Goal: Task Accomplishment & Management: Complete application form

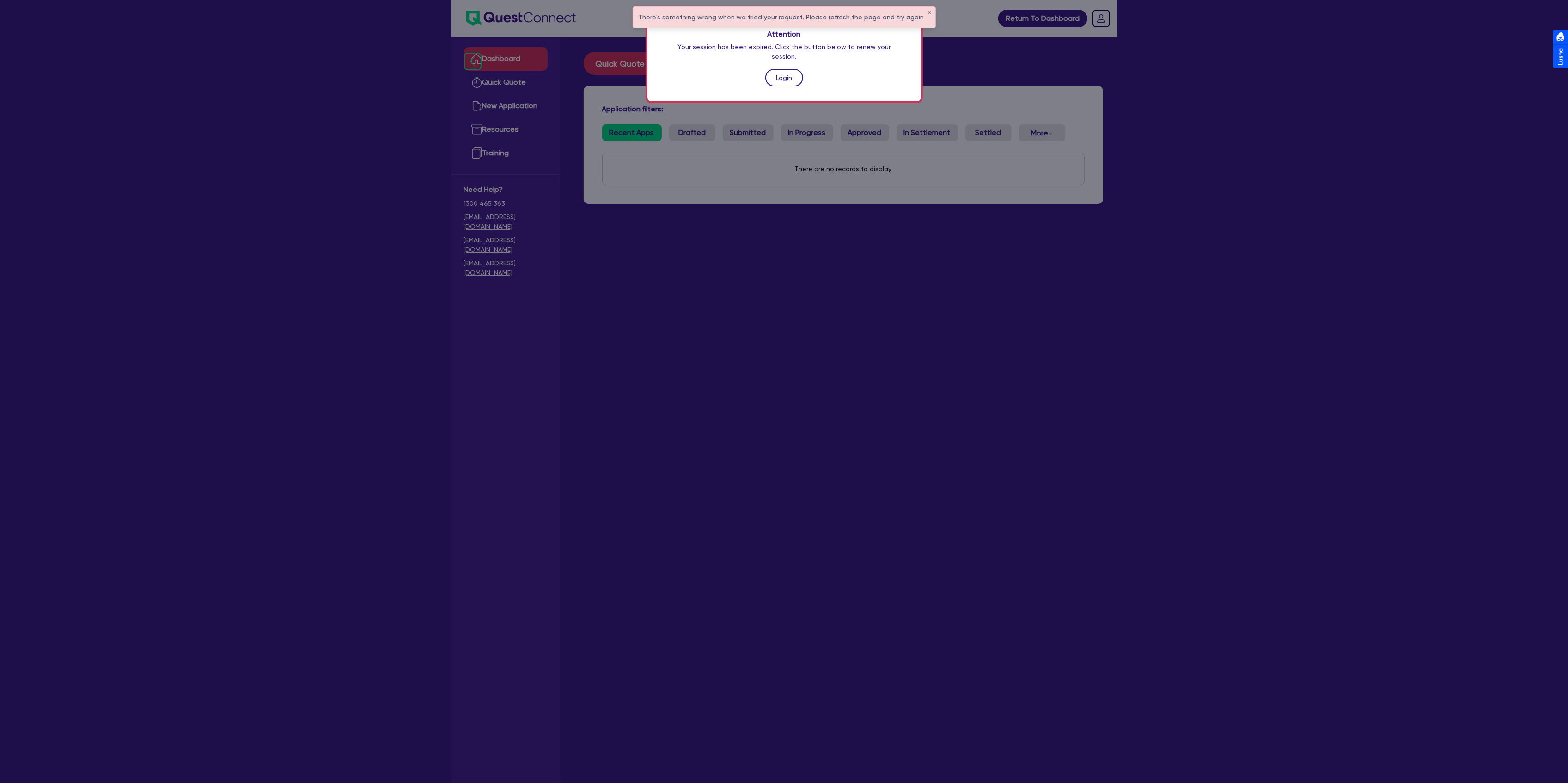
click at [793, 69] on link "Login" at bounding box center [784, 77] width 38 height 18
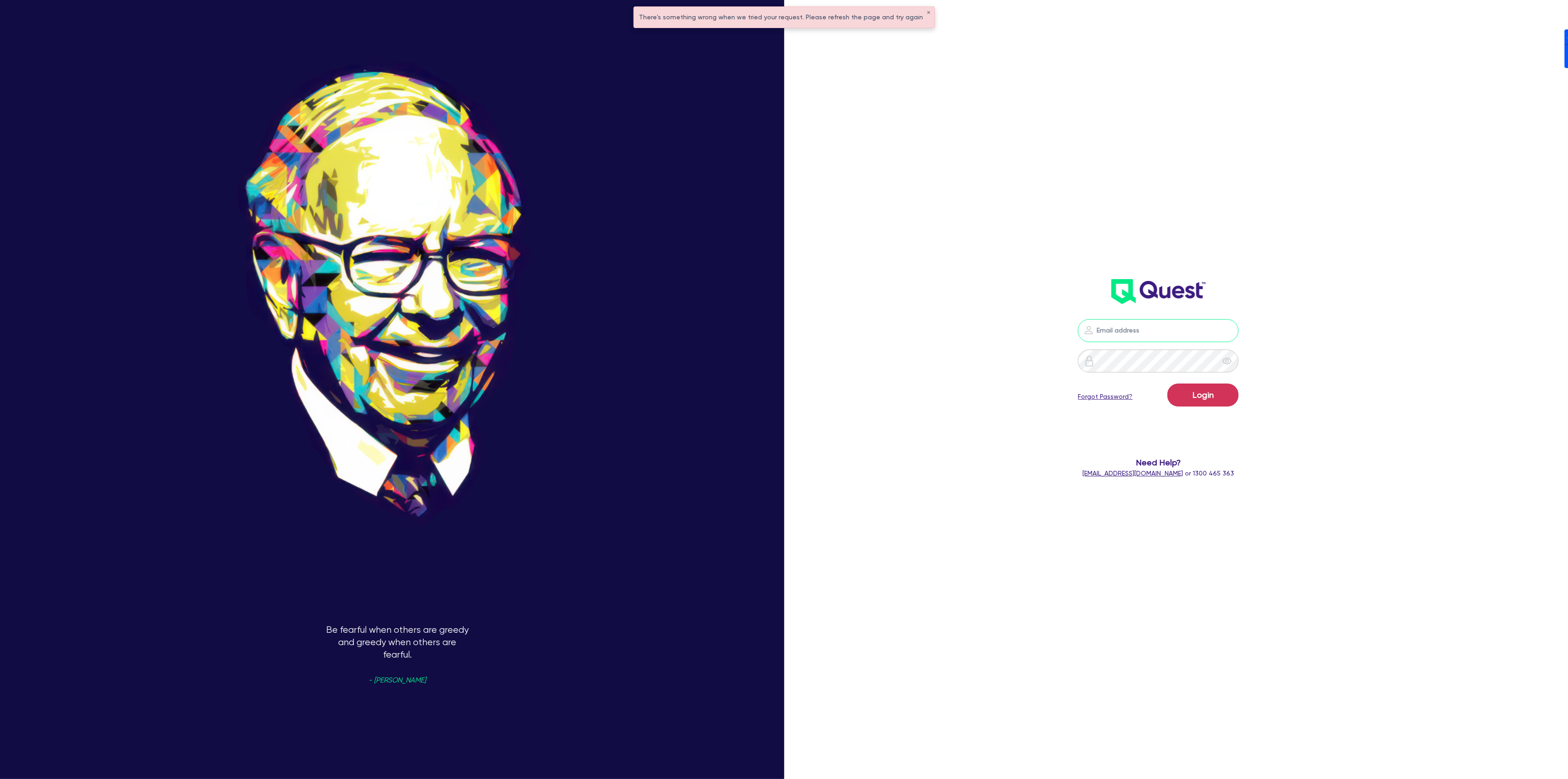
click at [1167, 334] on input "email" at bounding box center [1158, 331] width 161 height 23
type input "dean.tinellis@quest.finance"
click at [1167, 383] on button "Login" at bounding box center [1203, 395] width 71 height 23
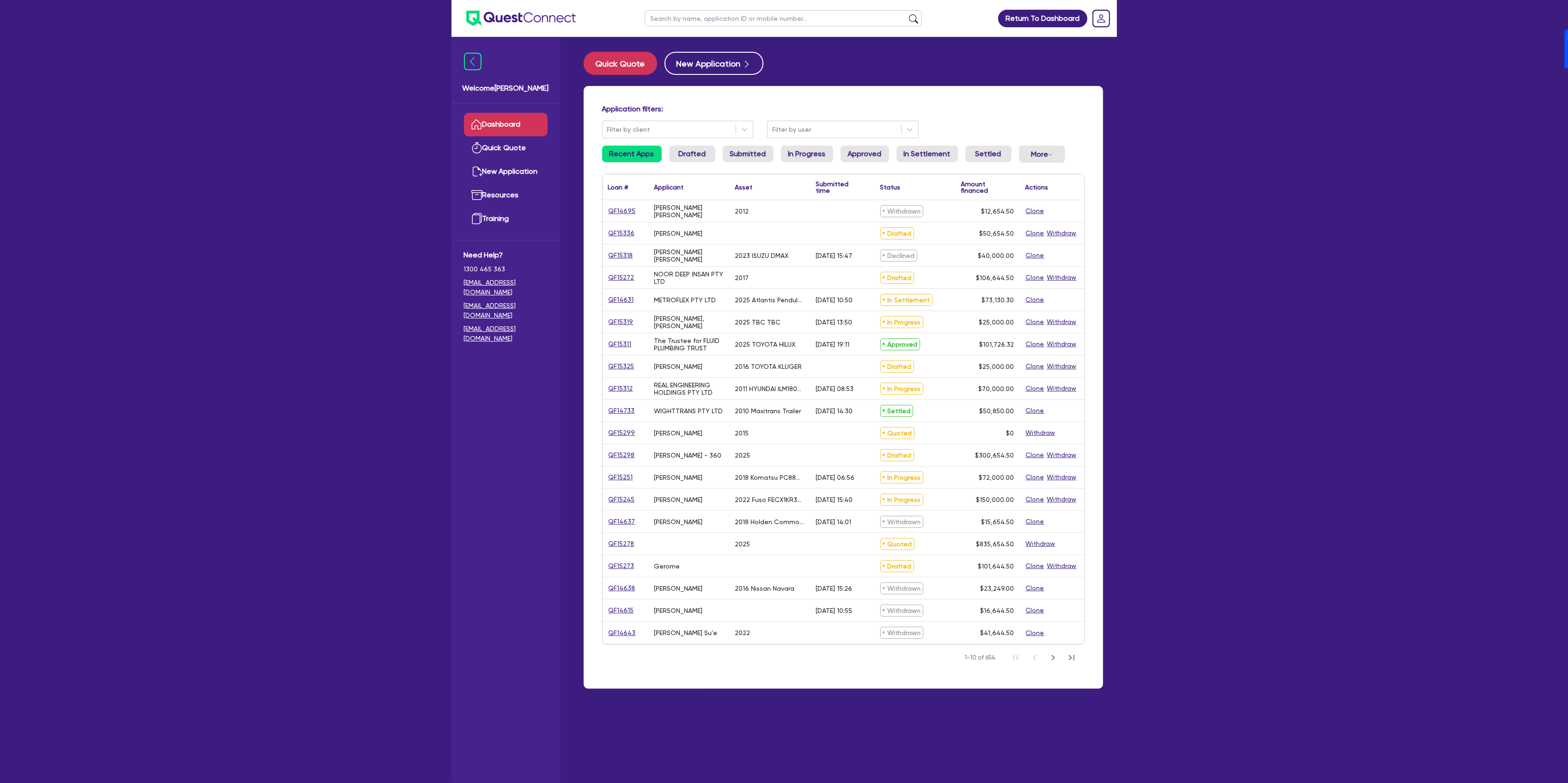
drag, startPoint x: 640, startPoint y: 233, endPoint x: 606, endPoint y: 233, distance: 34.0
click at [606, 233] on div "QF15336" at bounding box center [625, 233] width 46 height 21
click at [617, 233] on link "QF15336" at bounding box center [621, 233] width 28 height 10
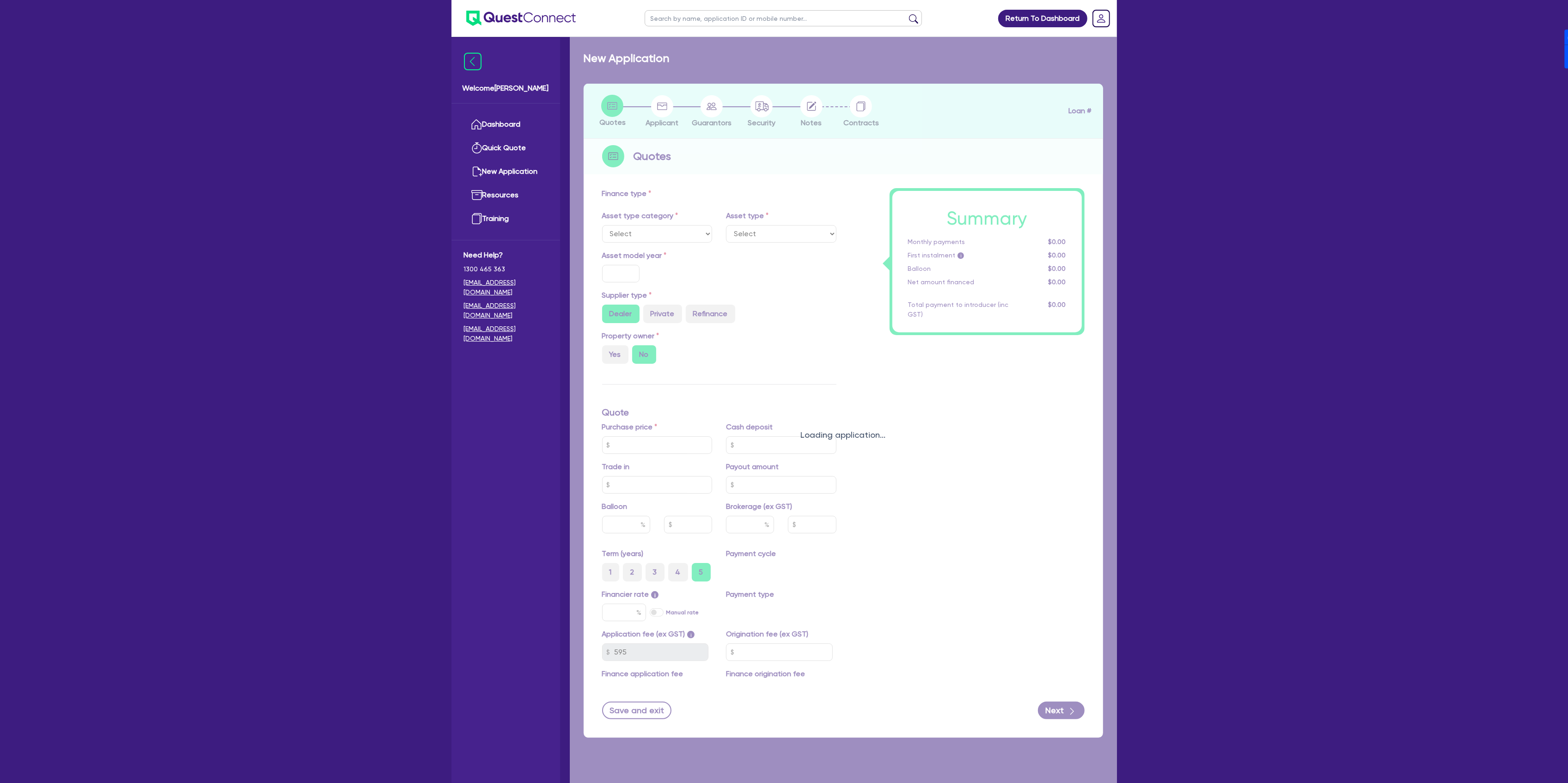
radio input "true"
type input "50,000"
type input "4"
type input "2,026.18"
type input "17"
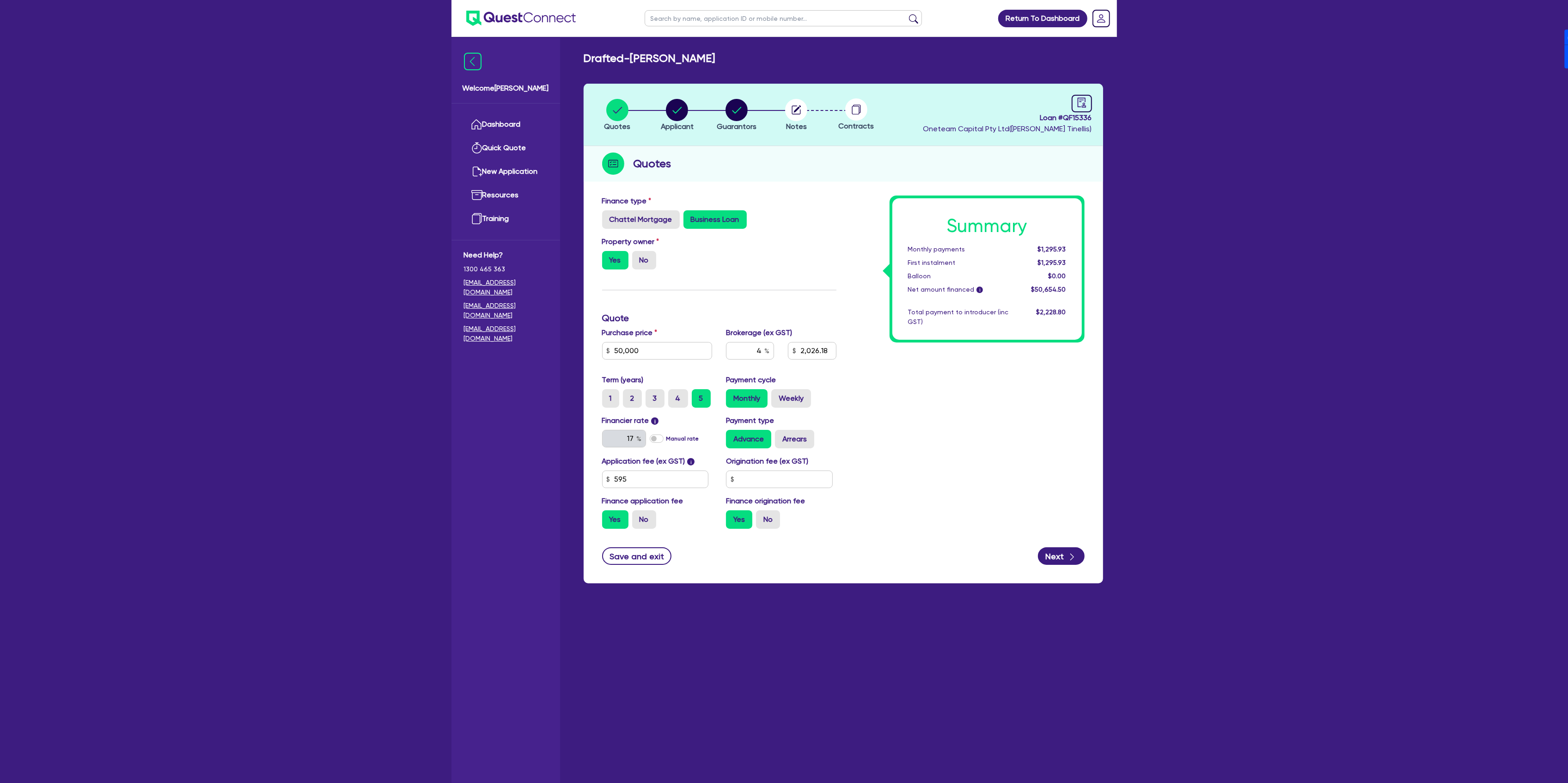
click at [1081, 116] on span "Loan # QF15336" at bounding box center [1007, 118] width 168 height 11
copy span "QF15336"
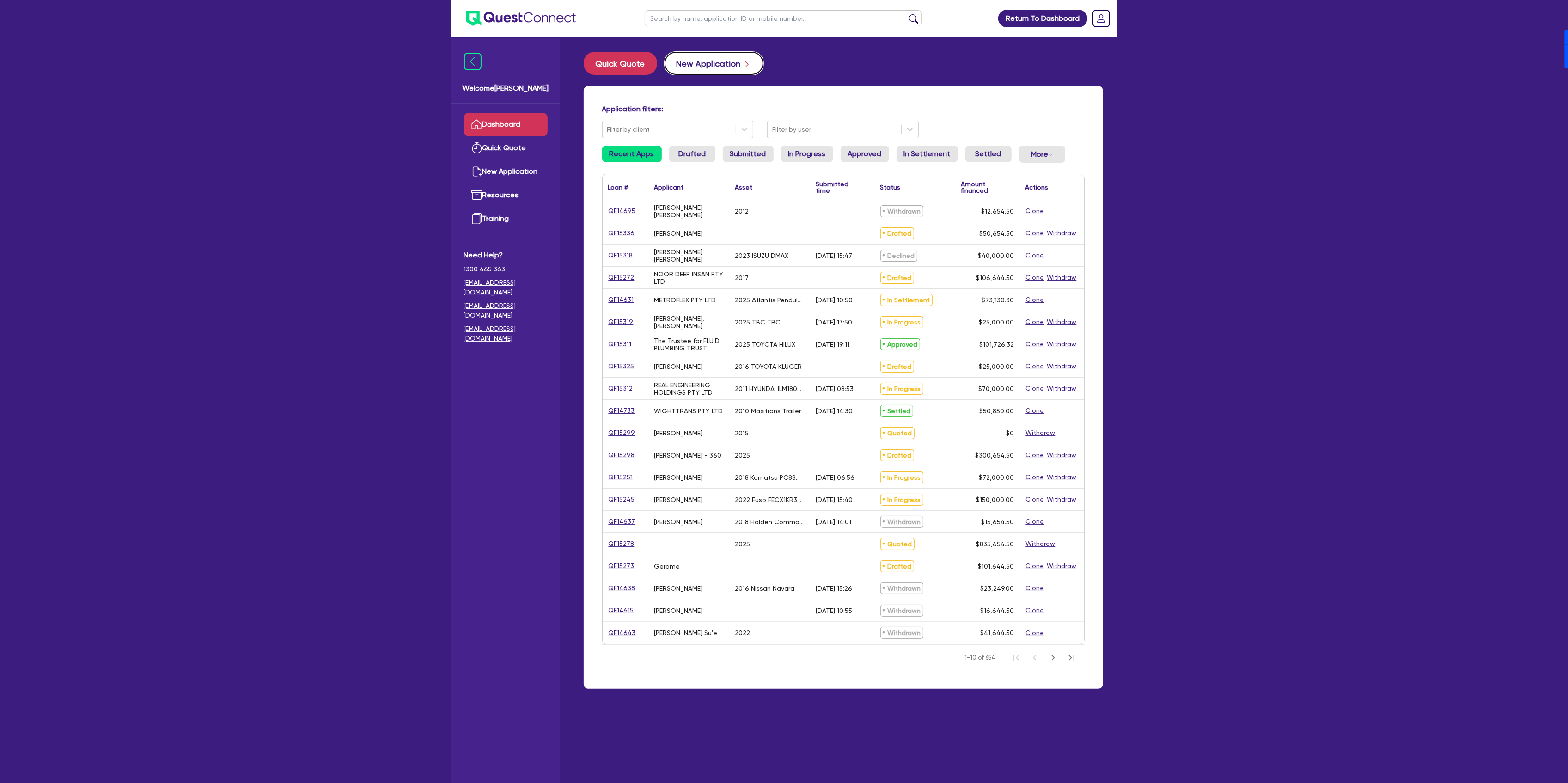
click at [719, 60] on button "New Application" at bounding box center [714, 64] width 99 height 23
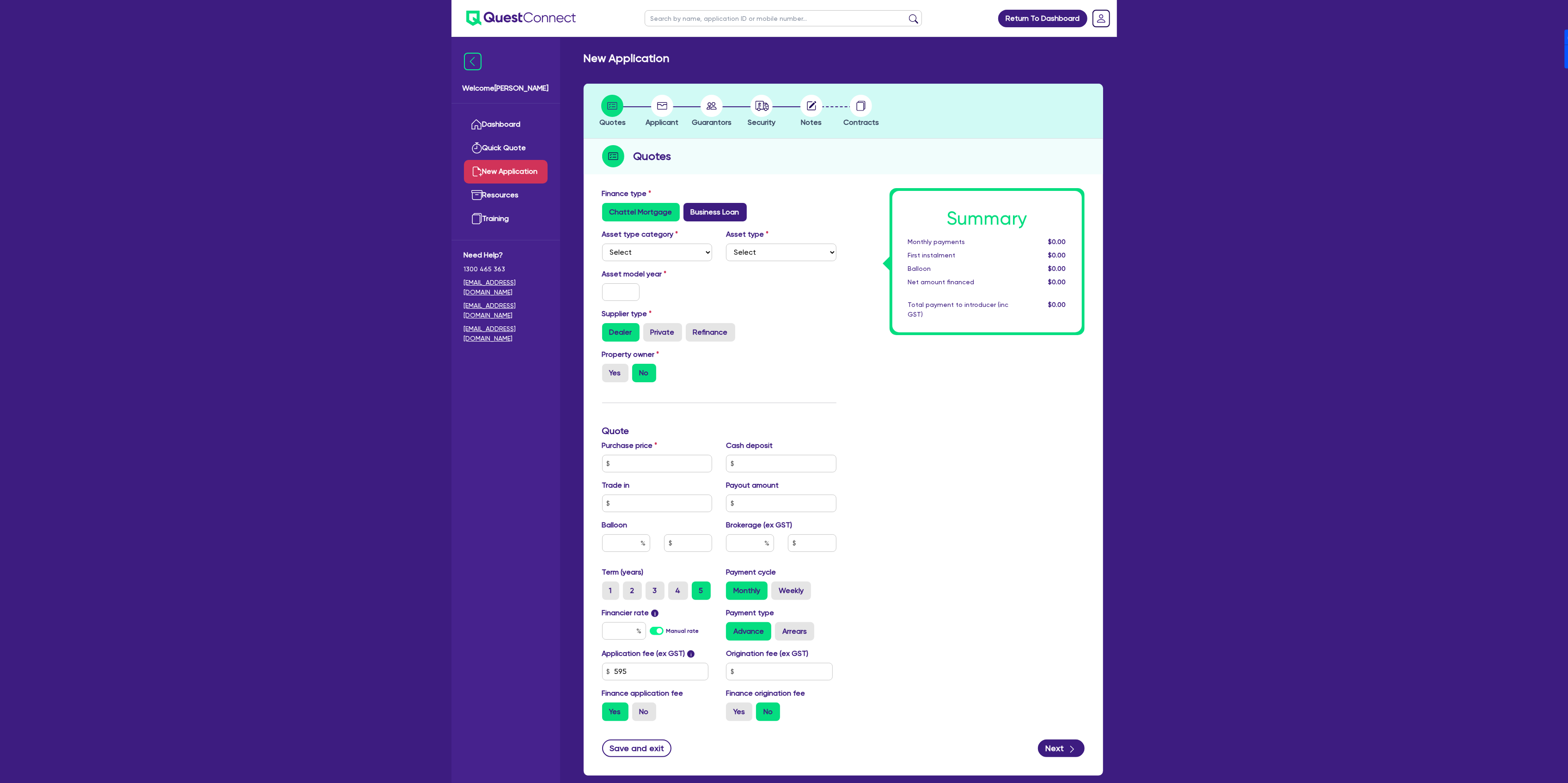
click at [714, 214] on label "Business Loan" at bounding box center [715, 212] width 63 height 18
click at [689, 209] on input "Business Loan" at bounding box center [686, 206] width 6 height 6
radio input "true"
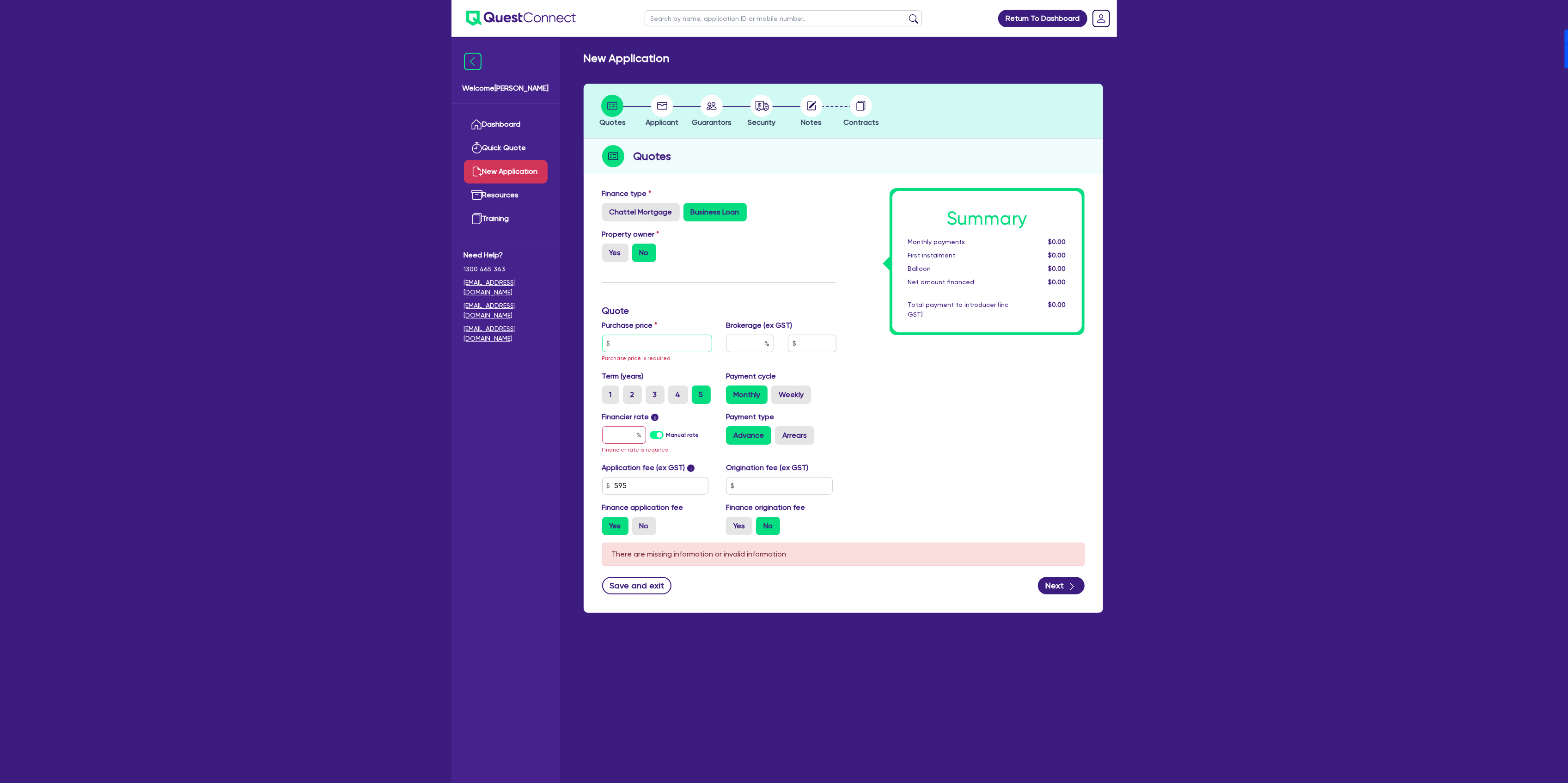
click at [640, 340] on input "text" at bounding box center [657, 343] width 110 height 18
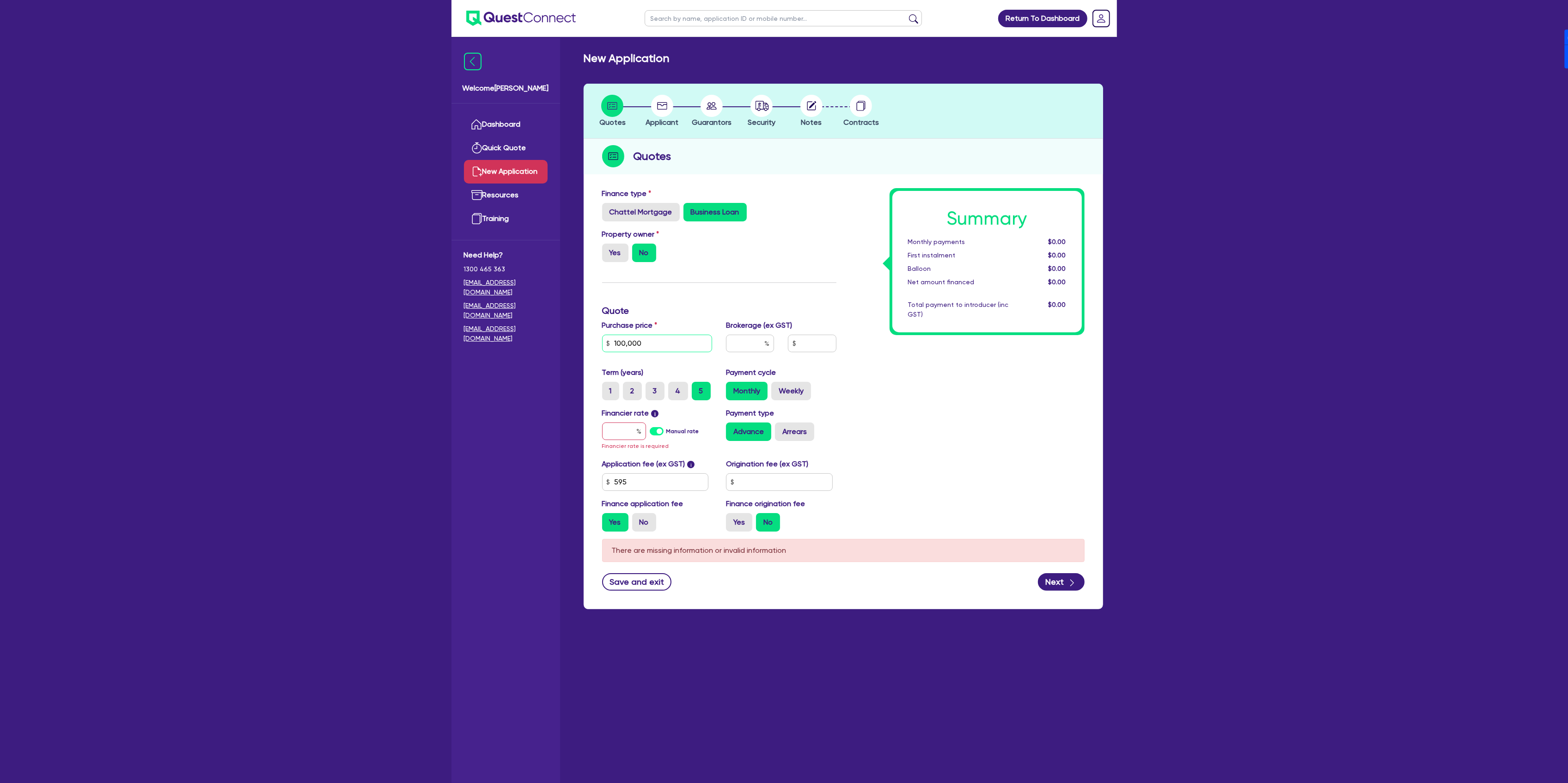
type input "100,000"
click at [768, 299] on div "Finance type Chattel Mortgage Business Loan Asset type category Select Cars and…" at bounding box center [719, 363] width 248 height 351
drag, startPoint x: 760, startPoint y: 343, endPoint x: 845, endPoint y: 344, distance: 85.0
click at [845, 344] on div "Finance type Chattel Mortgage Business Loan Asset type category Select Cars and…" at bounding box center [843, 363] width 497 height 351
drag, startPoint x: 756, startPoint y: 344, endPoint x: 790, endPoint y: 346, distance: 34.1
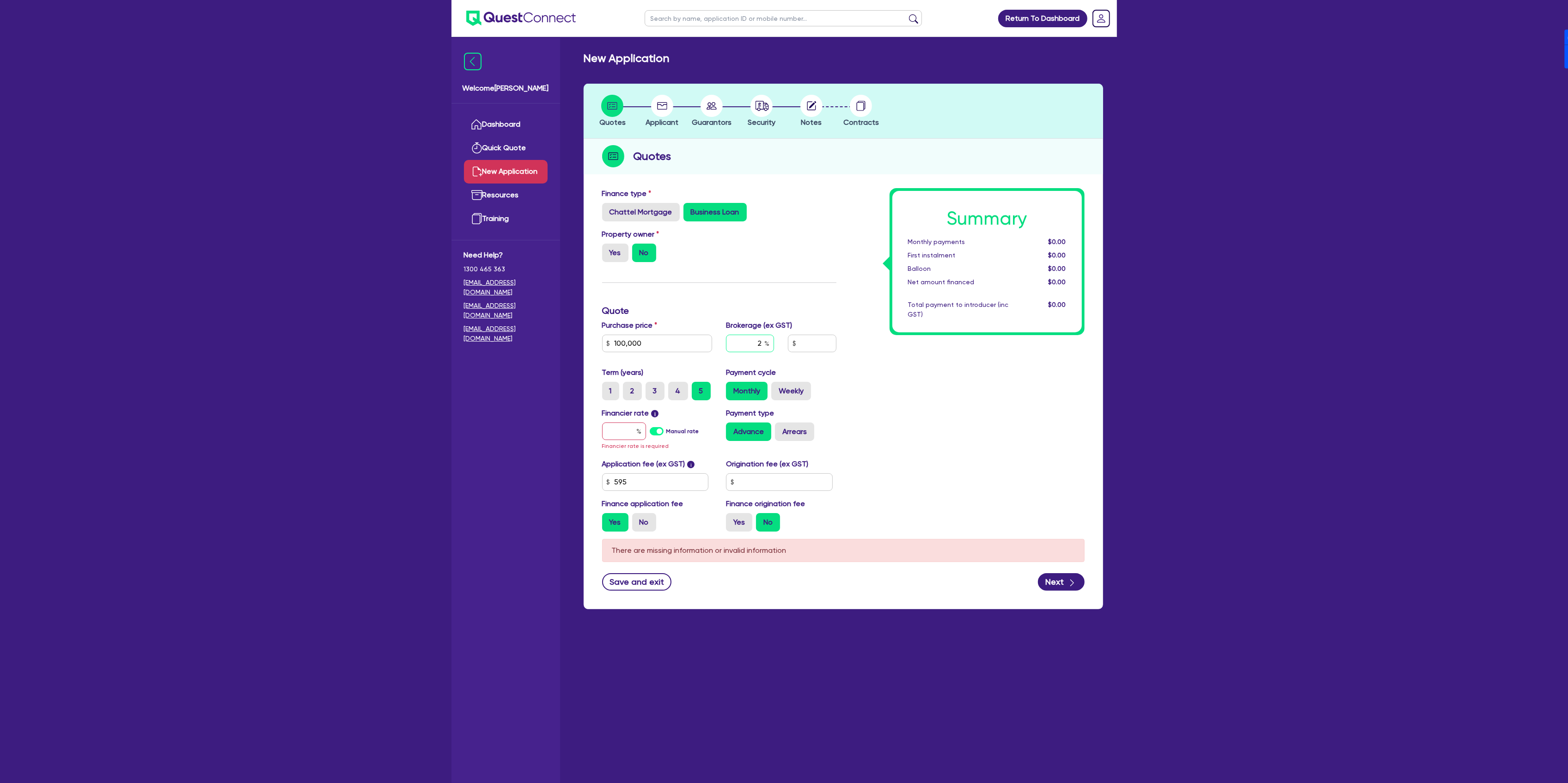
click at [788, 346] on div "2" at bounding box center [781, 347] width 124 height 25
type input "4"
click at [666, 430] on label "Manual rate" at bounding box center [683, 431] width 33 height 9
click at [0, 0] on input "Manual rate" at bounding box center [0, 0] width 0 height 0
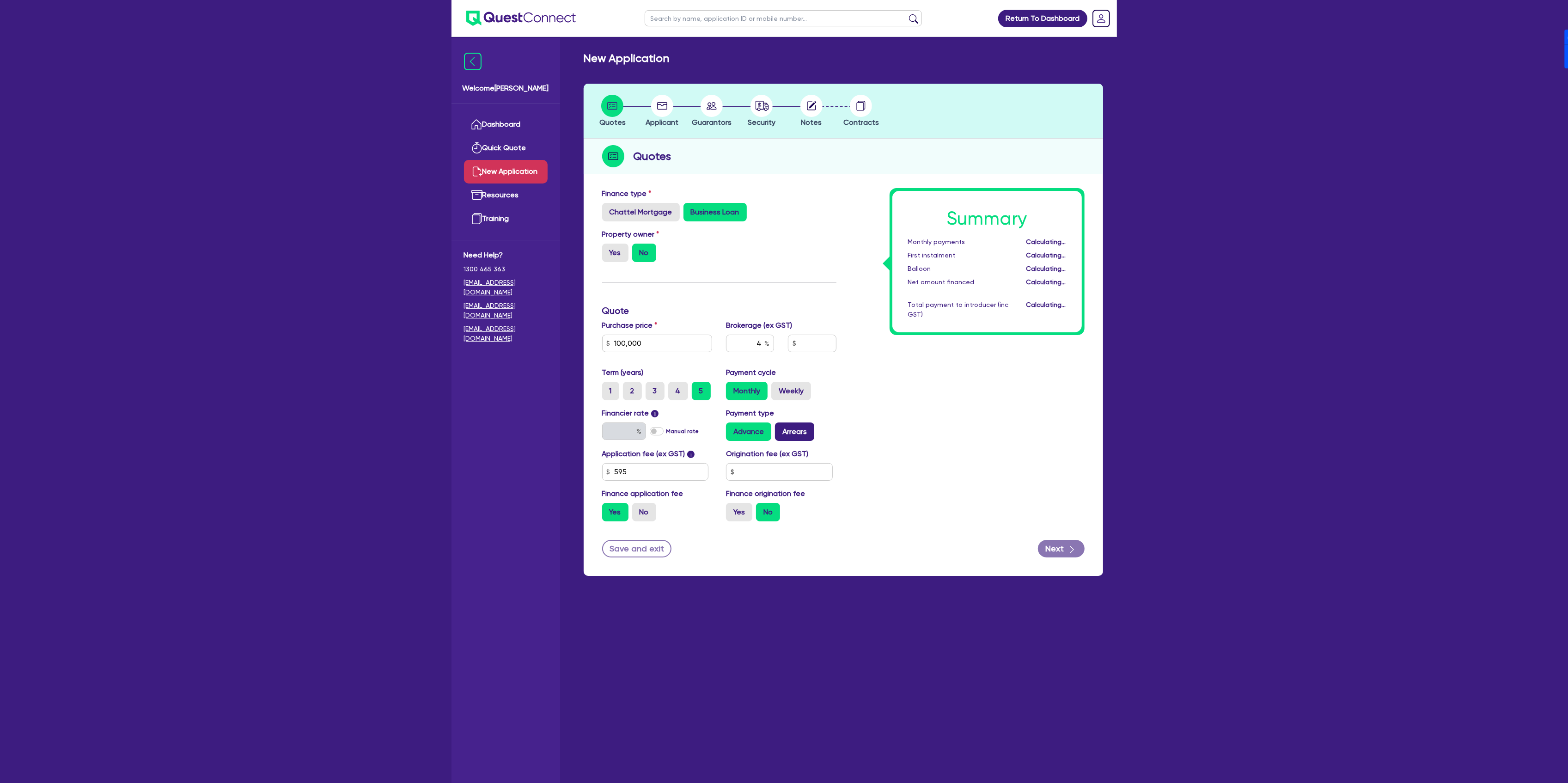
type input "4,026.18"
type input "17"
click at [773, 429] on div "Advance Arrears" at bounding box center [781, 432] width 110 height 18
click at [790, 431] on label "Arrears" at bounding box center [795, 432] width 39 height 18
click at [781, 429] on input "Arrears" at bounding box center [778, 425] width 6 height 6
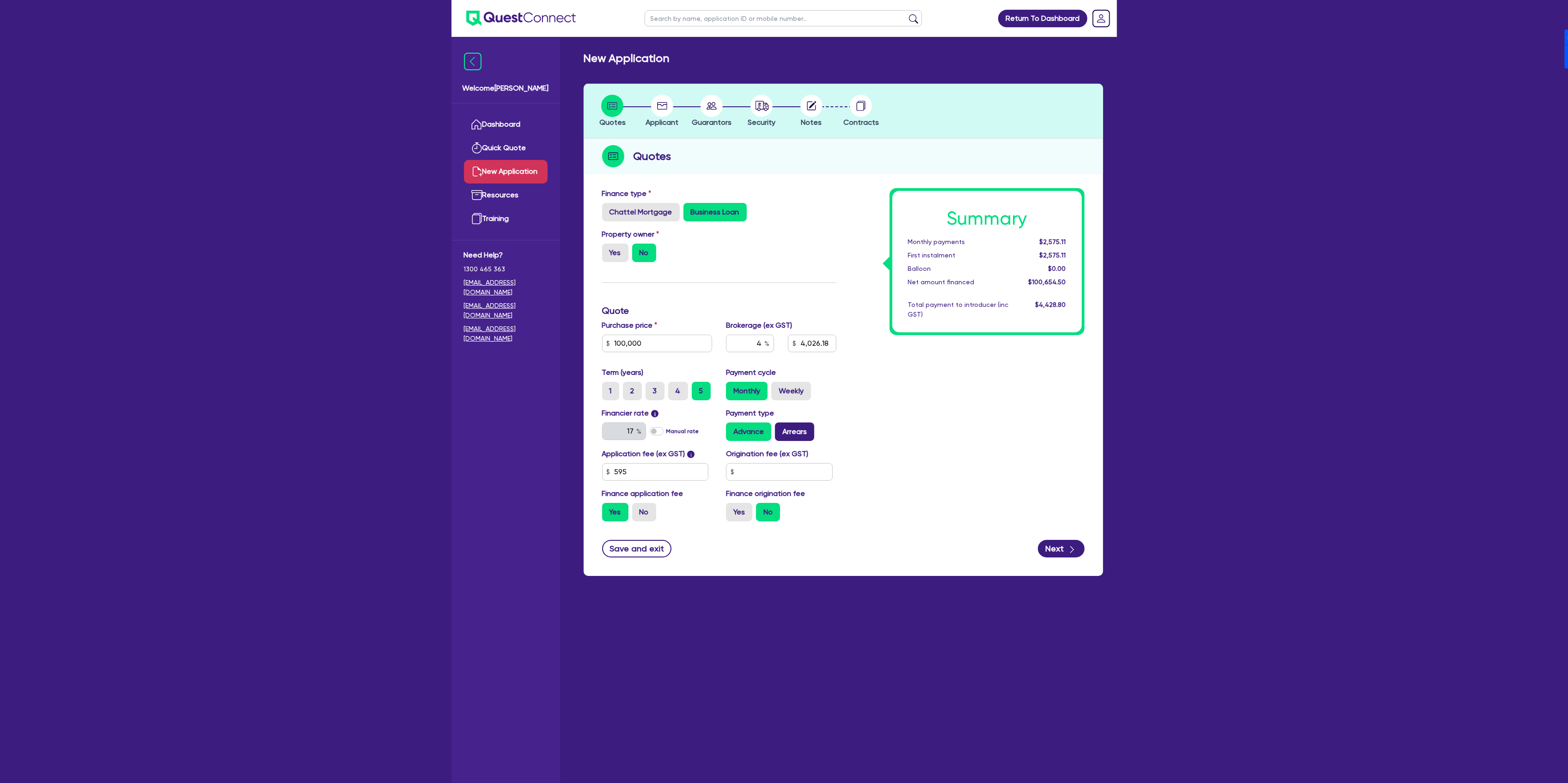
radio input "true"
type input "4,026.18"
click at [737, 509] on label "Yes" at bounding box center [739, 512] width 26 height 18
click at [732, 509] on input "Yes" at bounding box center [729, 506] width 6 height 6
radio input "true"
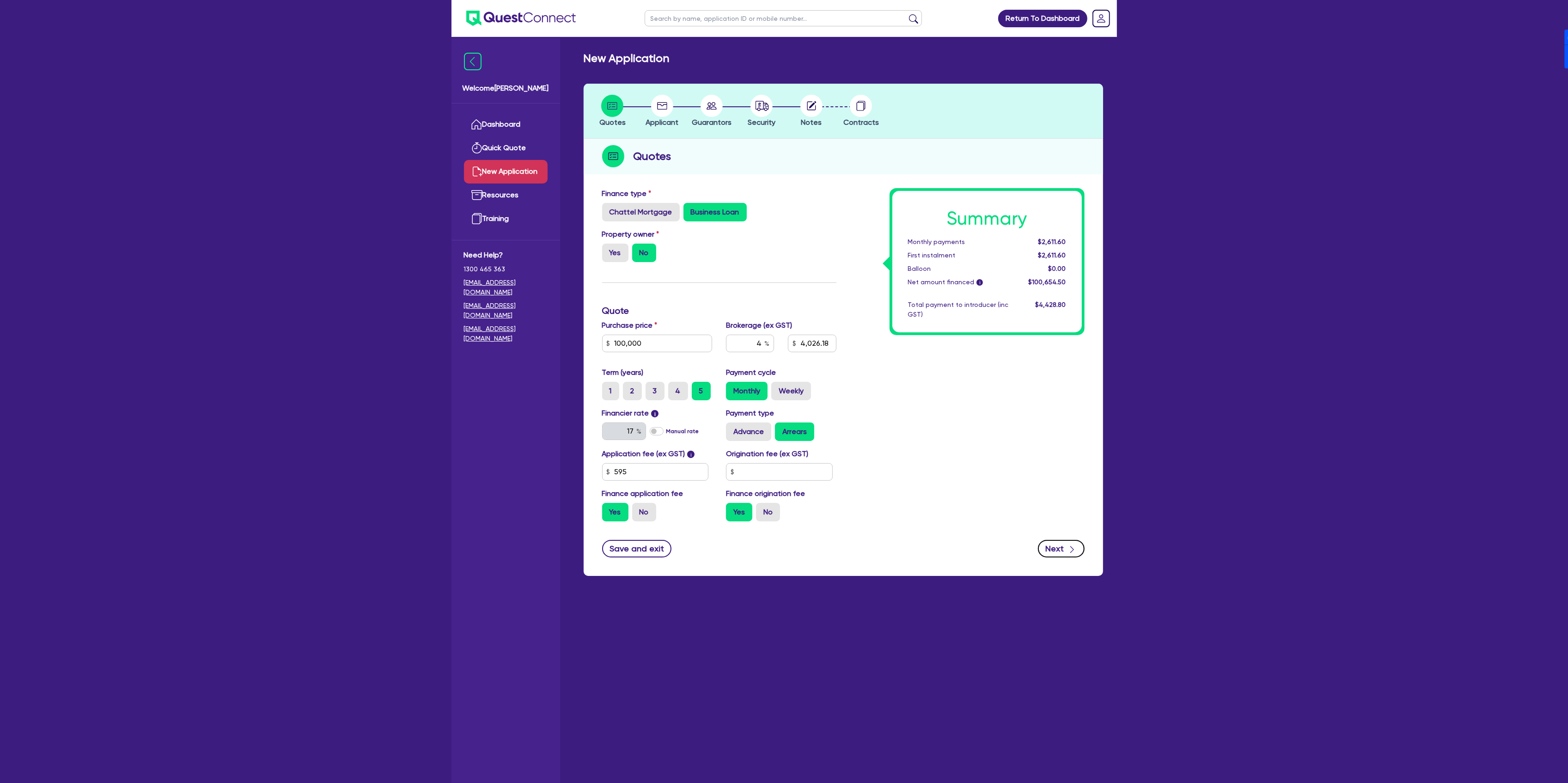
click at [1060, 547] on button "Next" at bounding box center [1061, 549] width 47 height 18
type input "4,026.18"
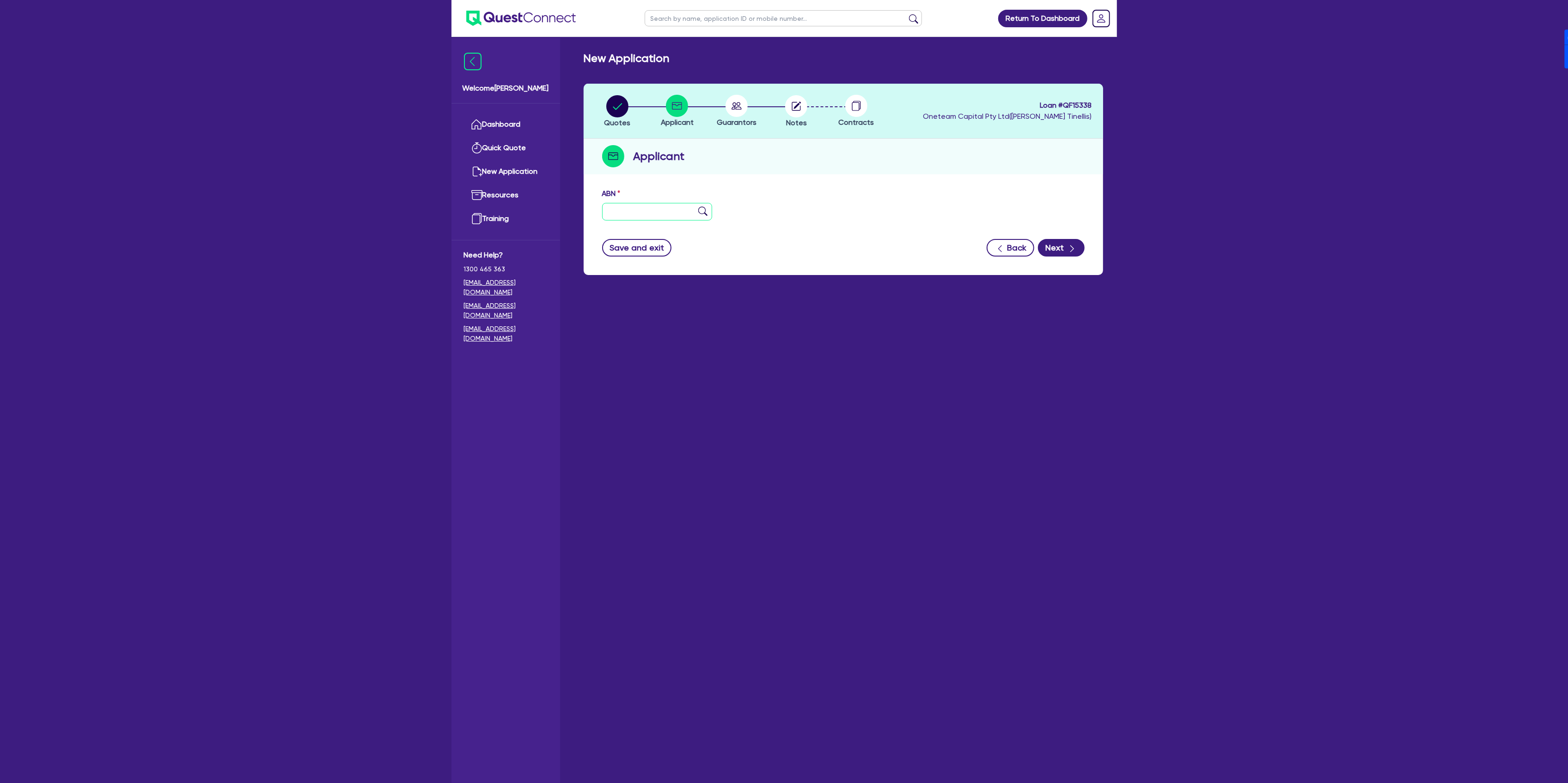
click at [648, 212] on input "text" at bounding box center [657, 211] width 110 height 18
type input "11 111 111 111"
click at [1056, 244] on button "Next" at bounding box center [1061, 247] width 47 height 18
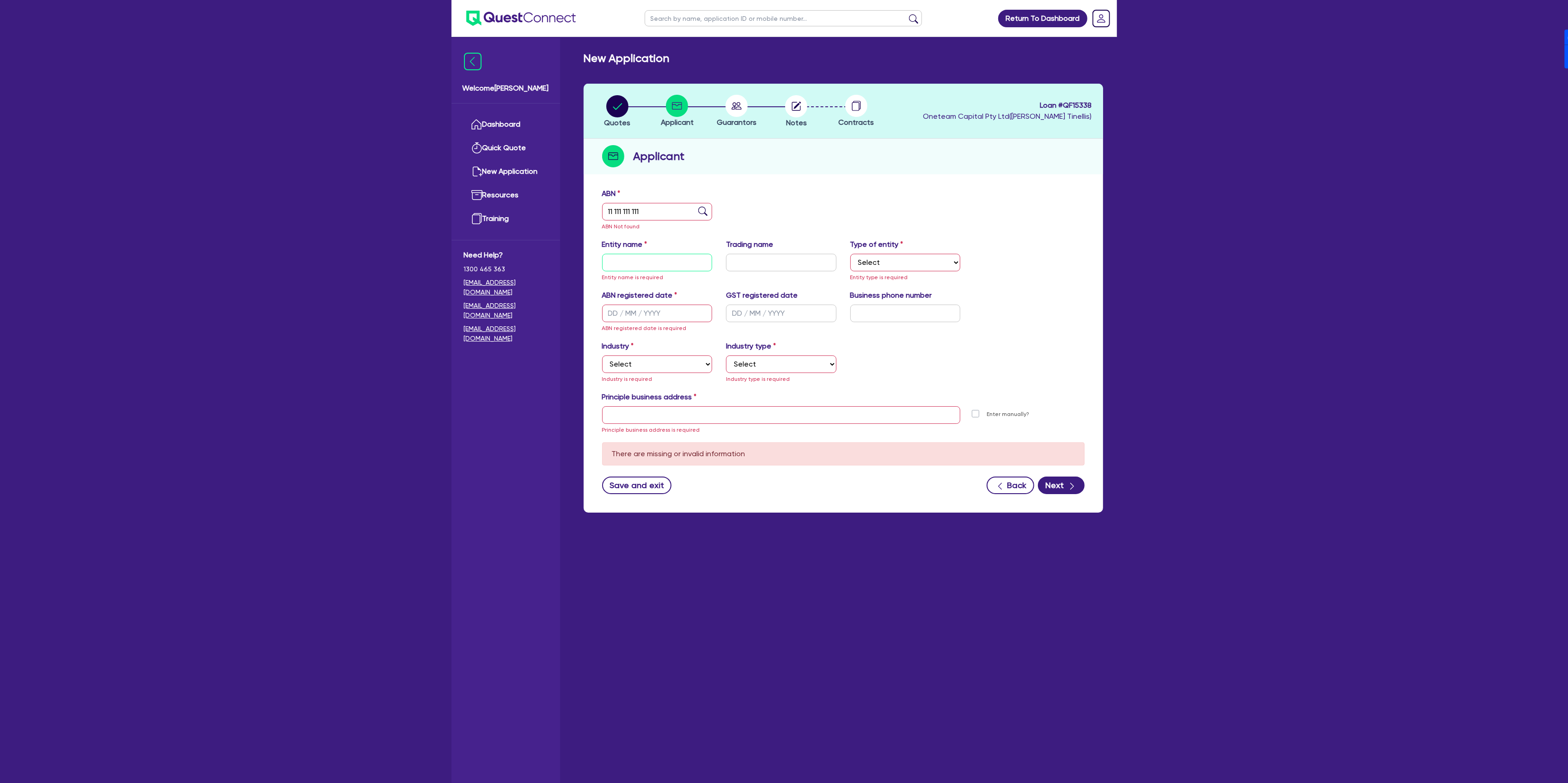
click at [613, 261] on input "text" at bounding box center [657, 262] width 110 height 18
type input "[PERSON_NAME]"
select select "SOLE_TRADER"
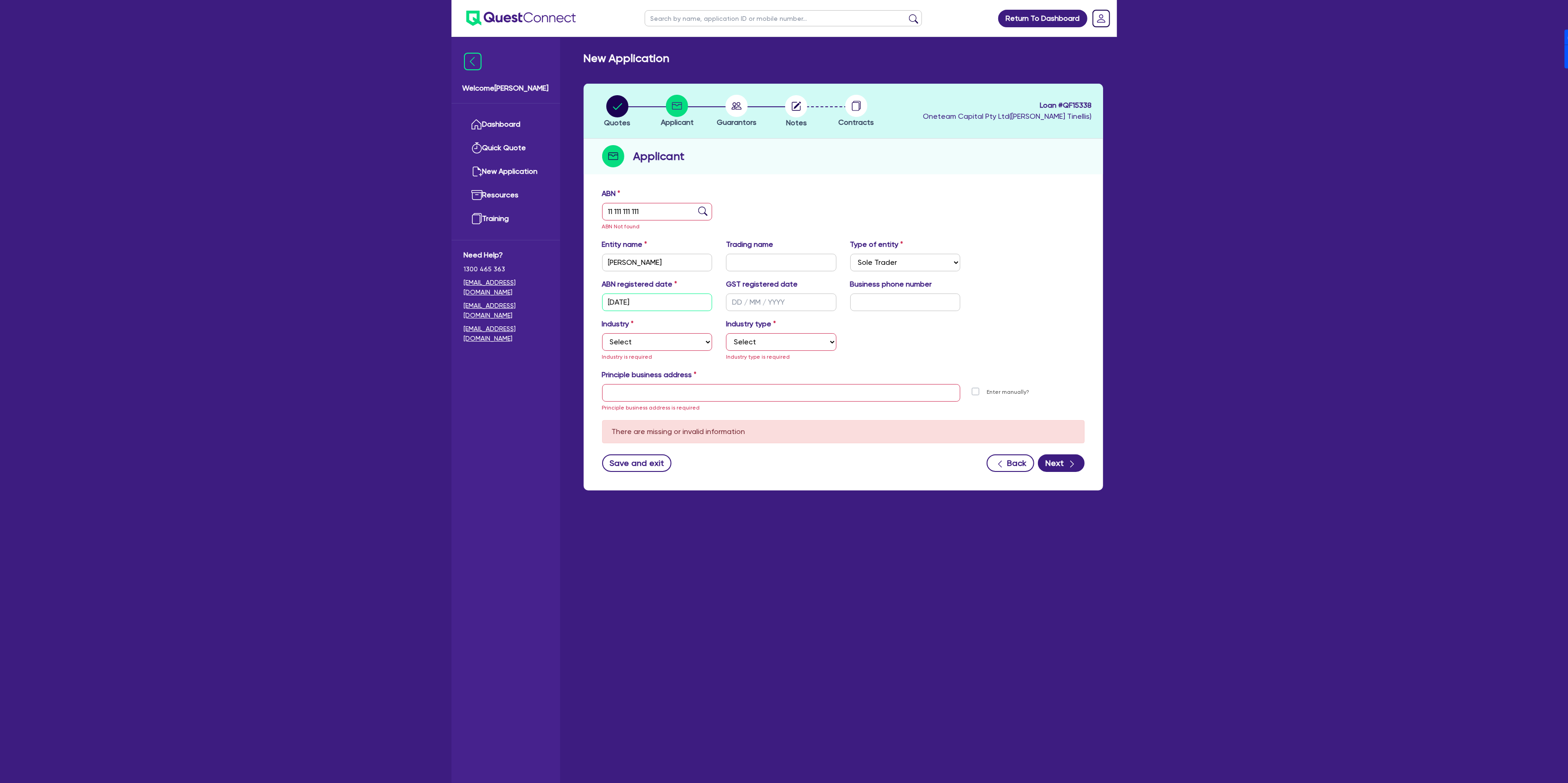
type input "[DATE]"
select select "ACCOMODATION_FOOD"
select select "HOTELS"
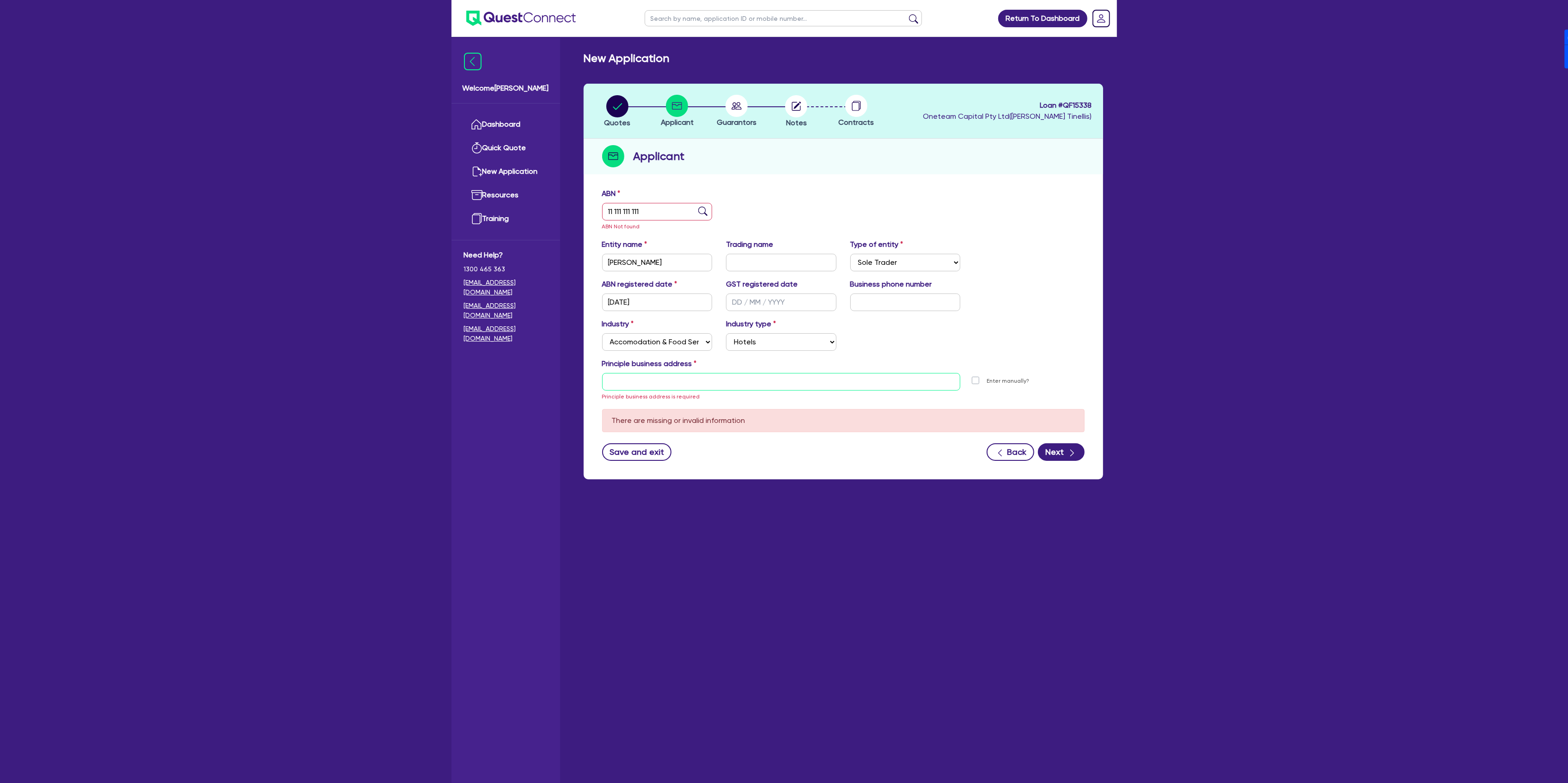
type input "[STREET_ADDRESS]"
type input "04 5035 5483"
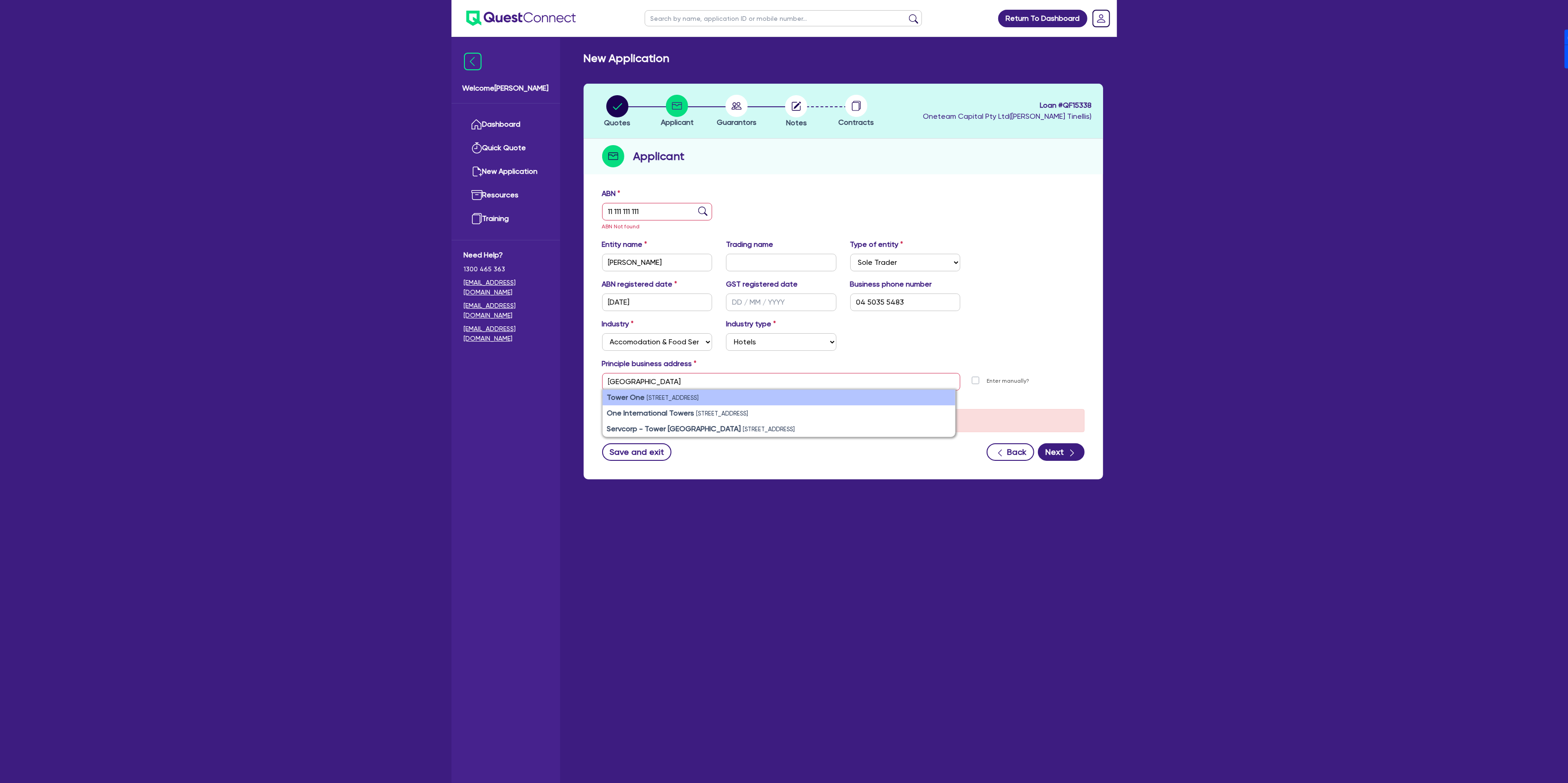
click at [781, 394] on li "Tower One [STREET_ADDRESS]" at bounding box center [779, 397] width 353 height 16
type input "[STREET_ADDRESS]"
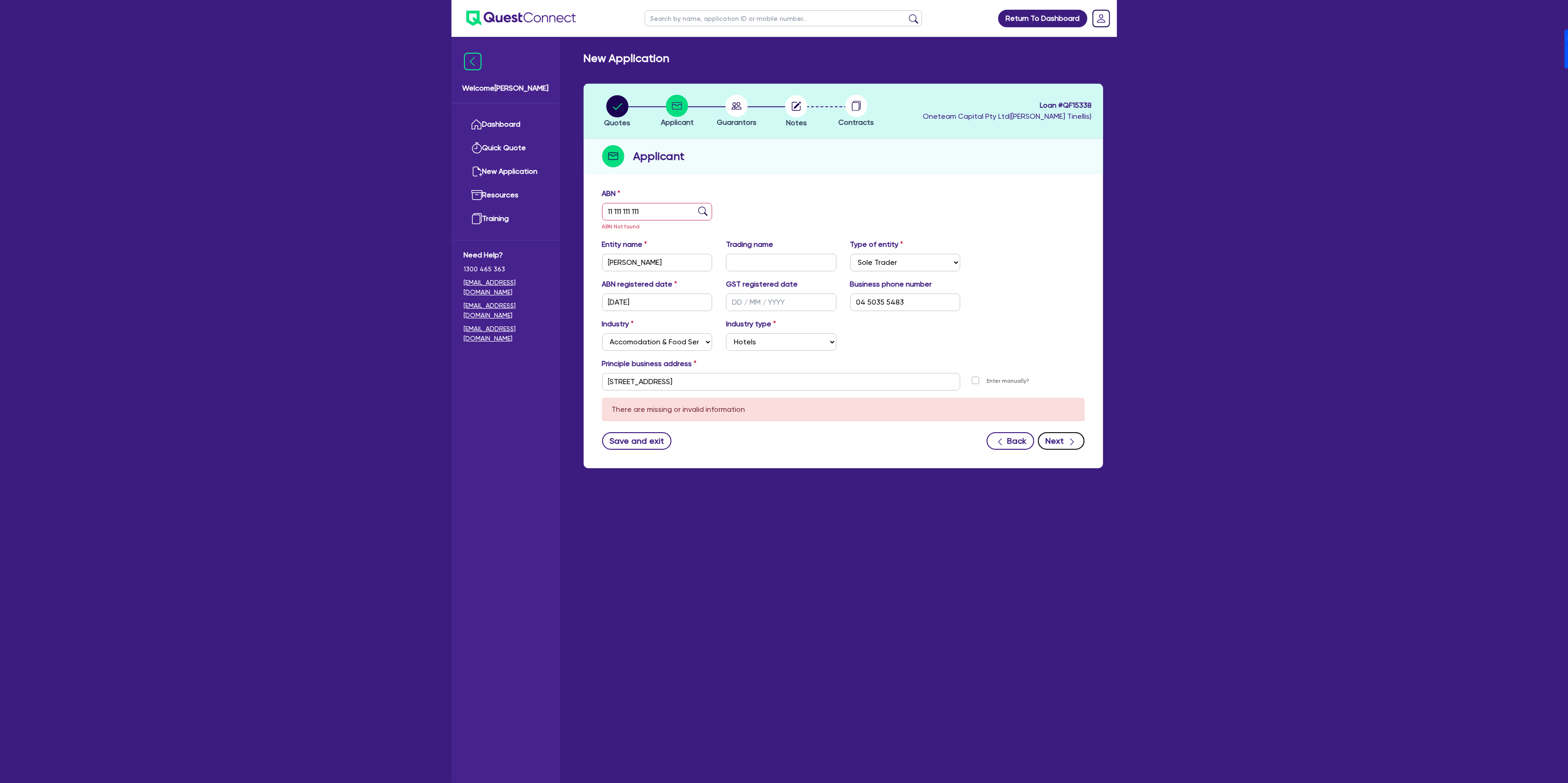
click at [1041, 439] on button "Next" at bounding box center [1061, 441] width 47 height 18
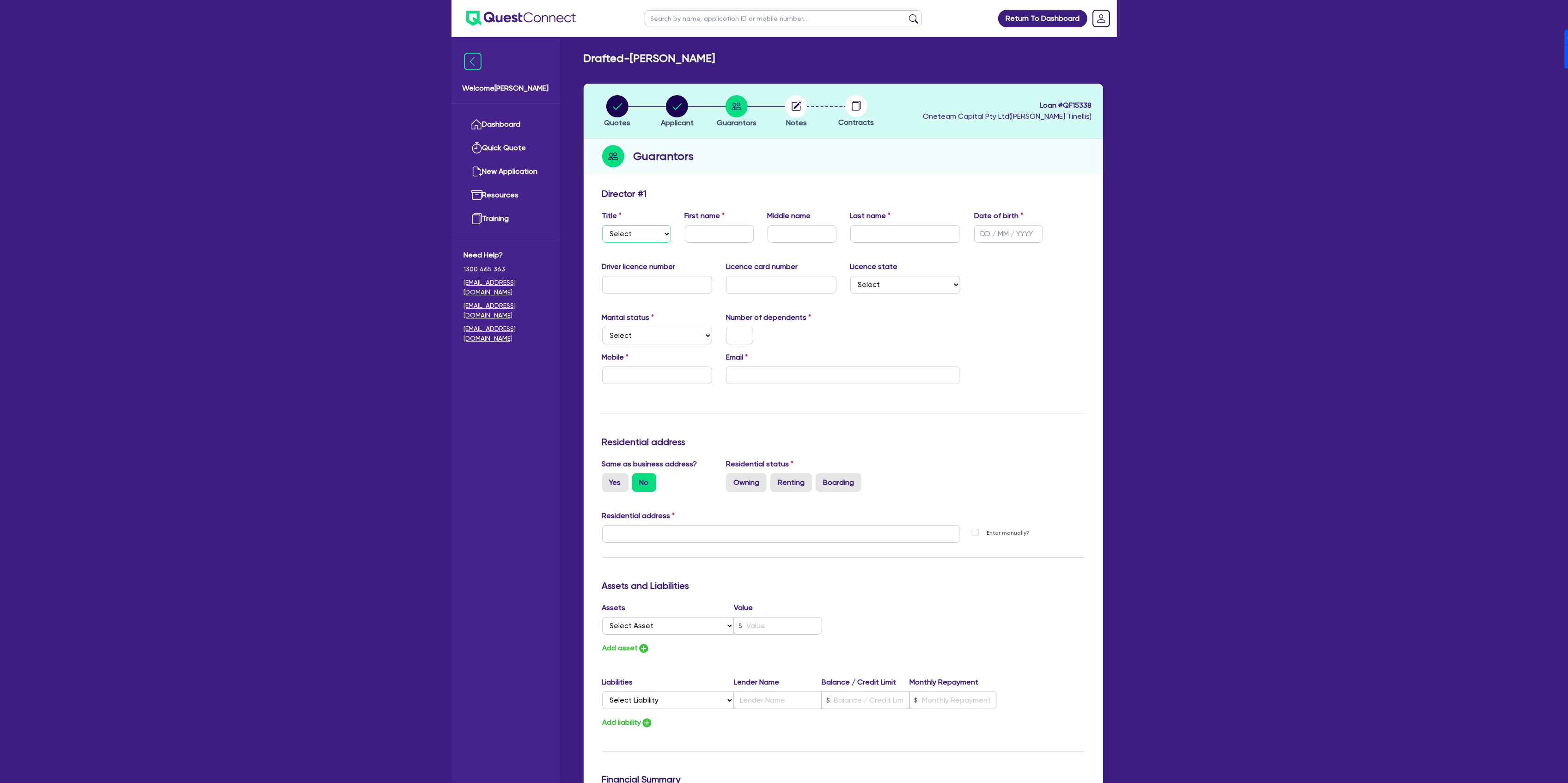
click at [623, 238] on select "Select Mr Mrs Ms Miss Dr" at bounding box center [636, 234] width 69 height 18
select select "MR"
click at [602, 225] on select "Select Mr Mrs Ms Miss Dr" at bounding box center [636, 234] width 69 height 18
click at [709, 238] on input "text" at bounding box center [719, 234] width 69 height 18
type input "[PERSON_NAME]"
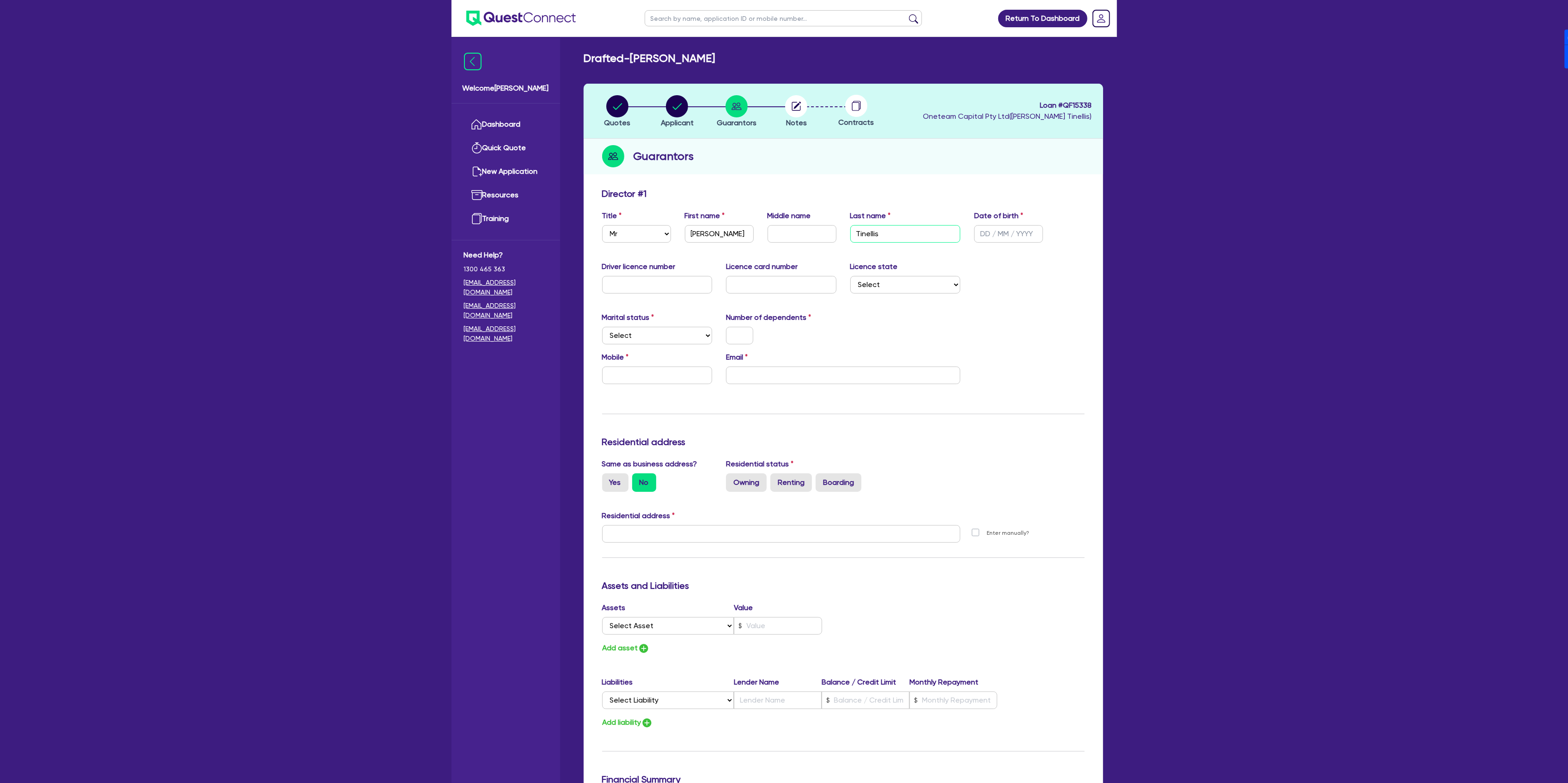
type input "Tinellis"
type input "[DATE]"
select select "[GEOGRAPHIC_DATA]"
select select "SINGLE"
type input "0"
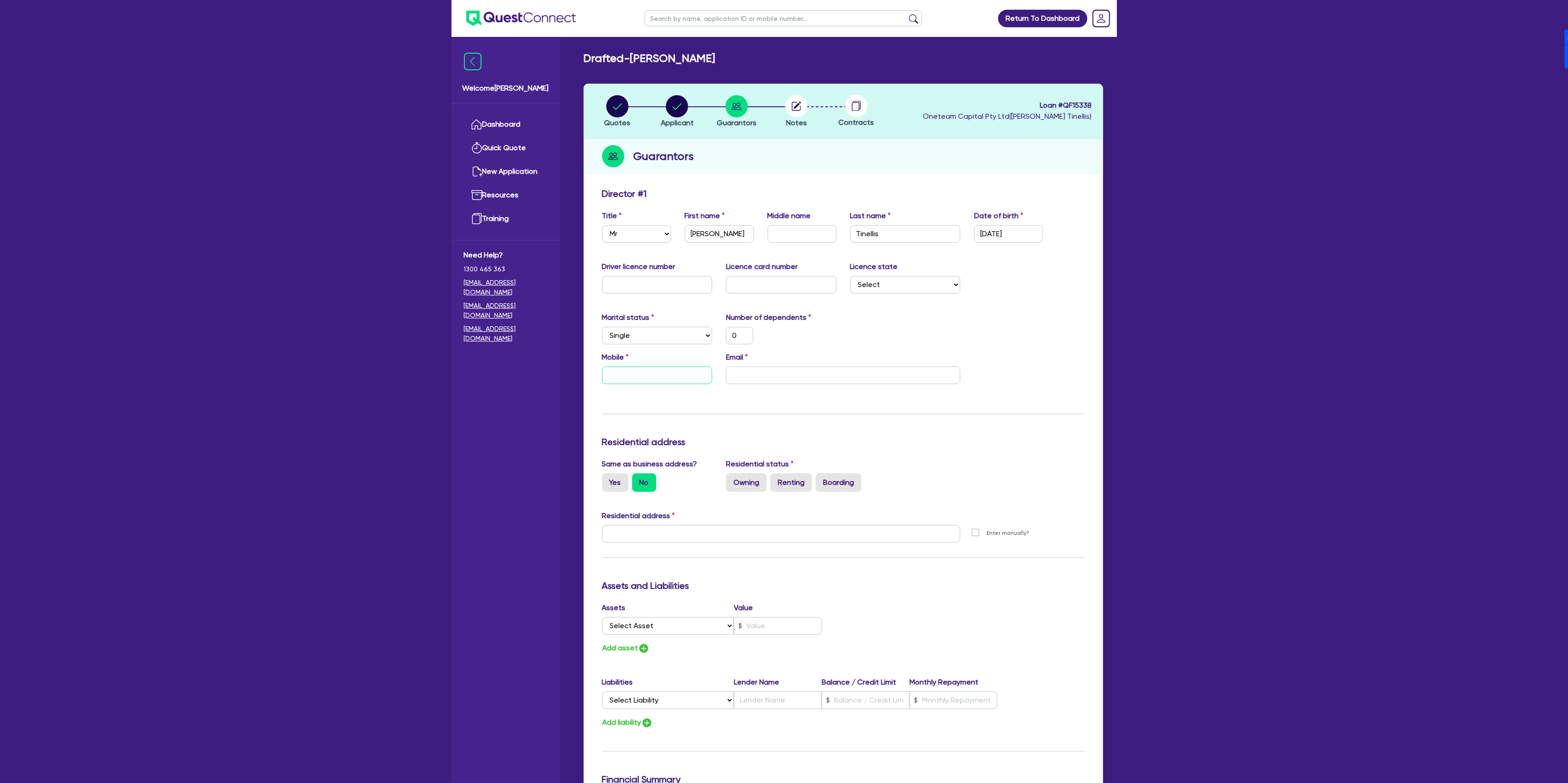
type input "0"
type input "04"
type input "0"
type input "045"
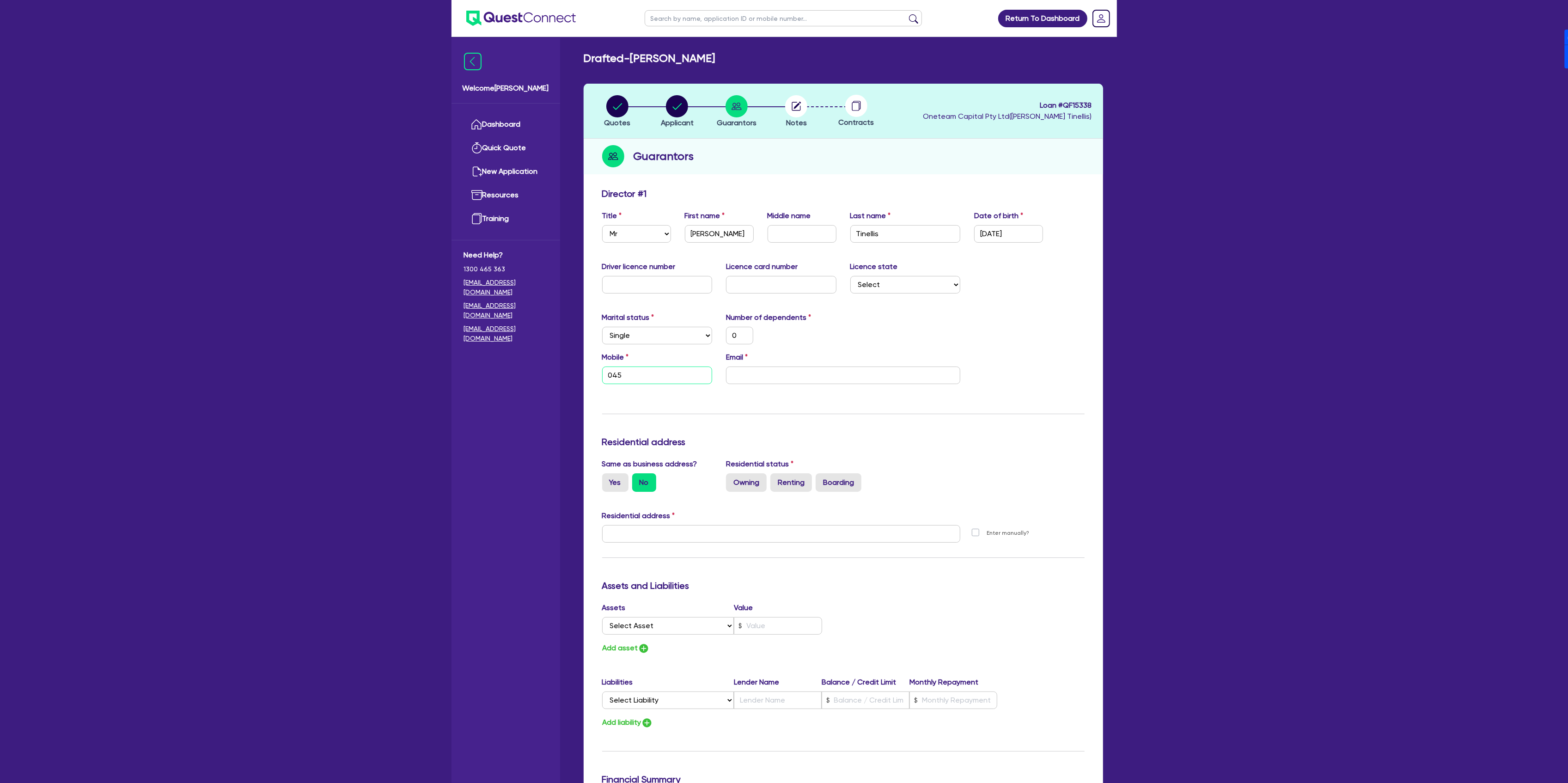
type input "0"
type input "0450"
type input "0"
type input "0450 3"
type input "0"
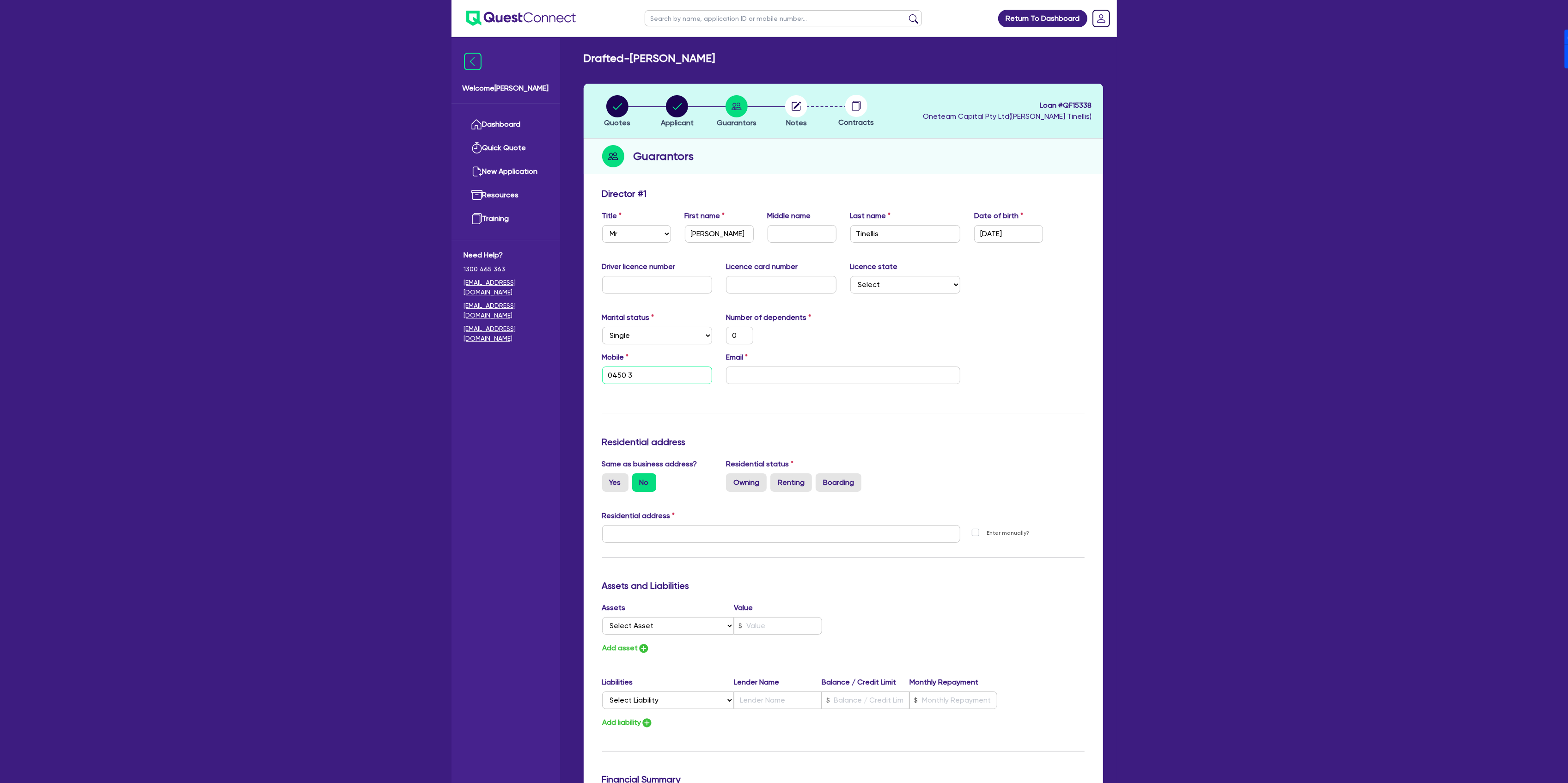
type input "0450 35"
type input "0"
type input "0450 355"
type input "0"
type input "0450 355 4"
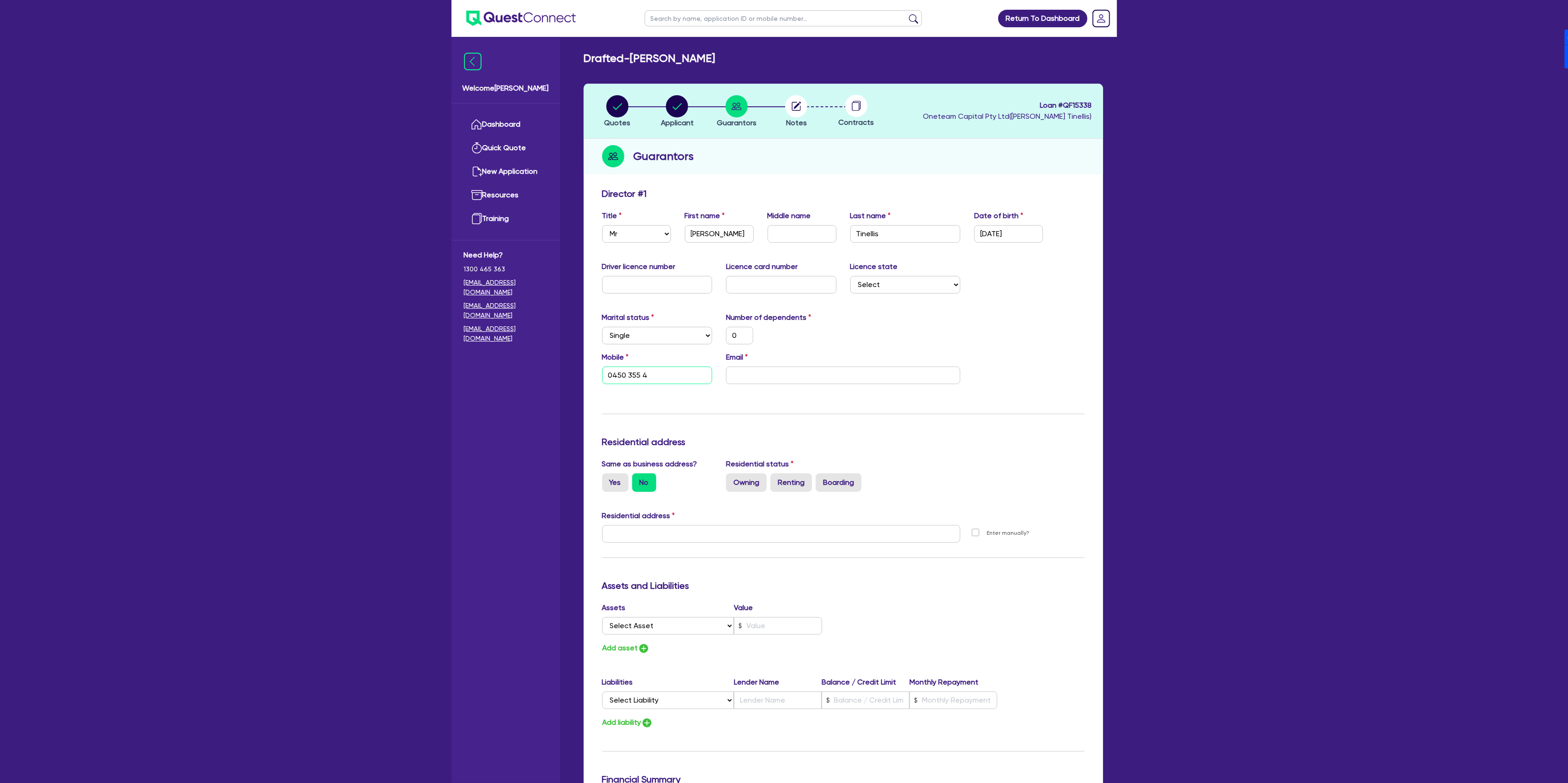
type input "0"
type input "0450 355 48"
type input "0"
type input "0450 355 483"
type input "0"
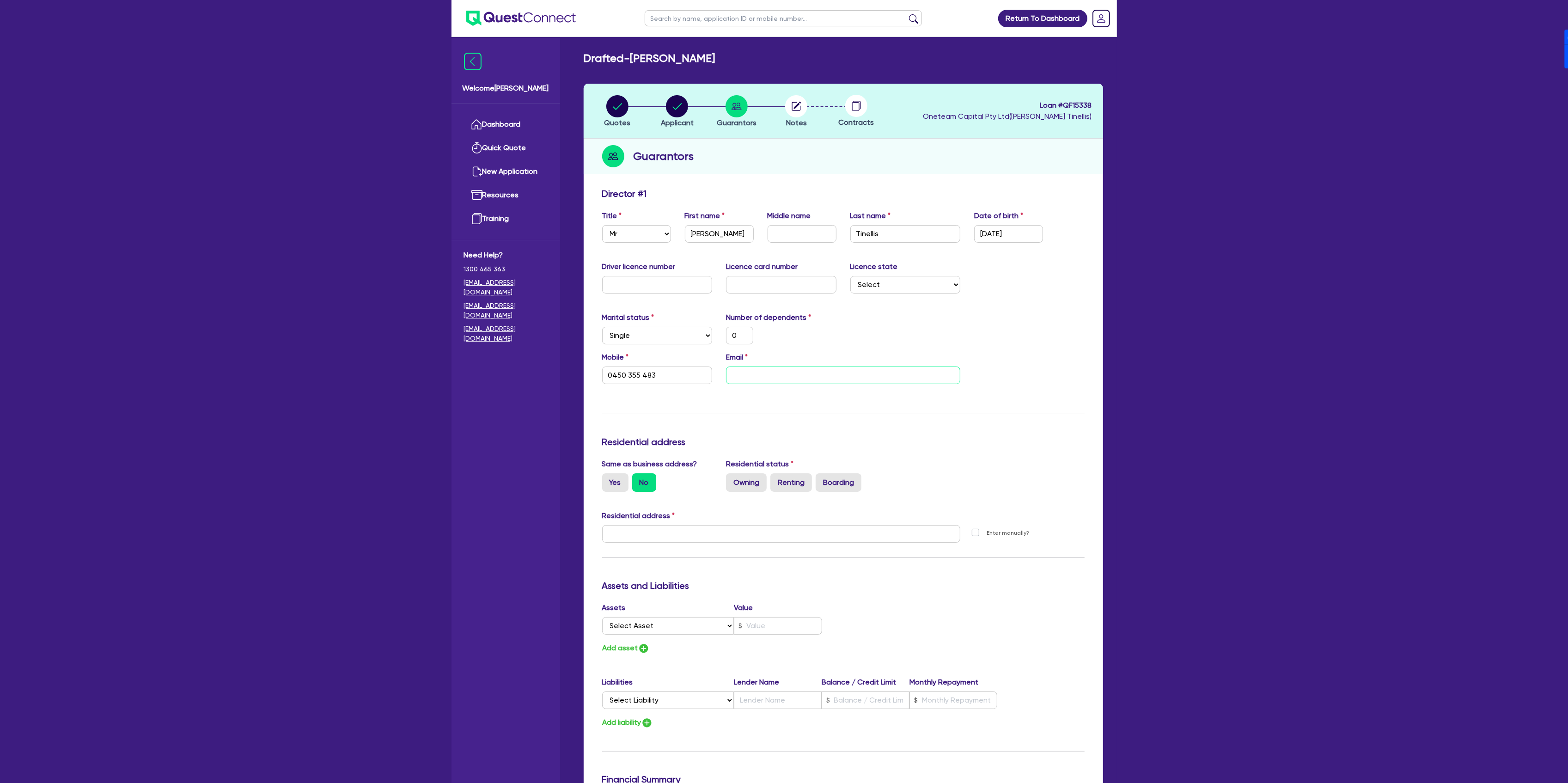
type input "0450 355 483"
type input "dr"
type input "0"
type input "0450 355 483"
type input "drto"
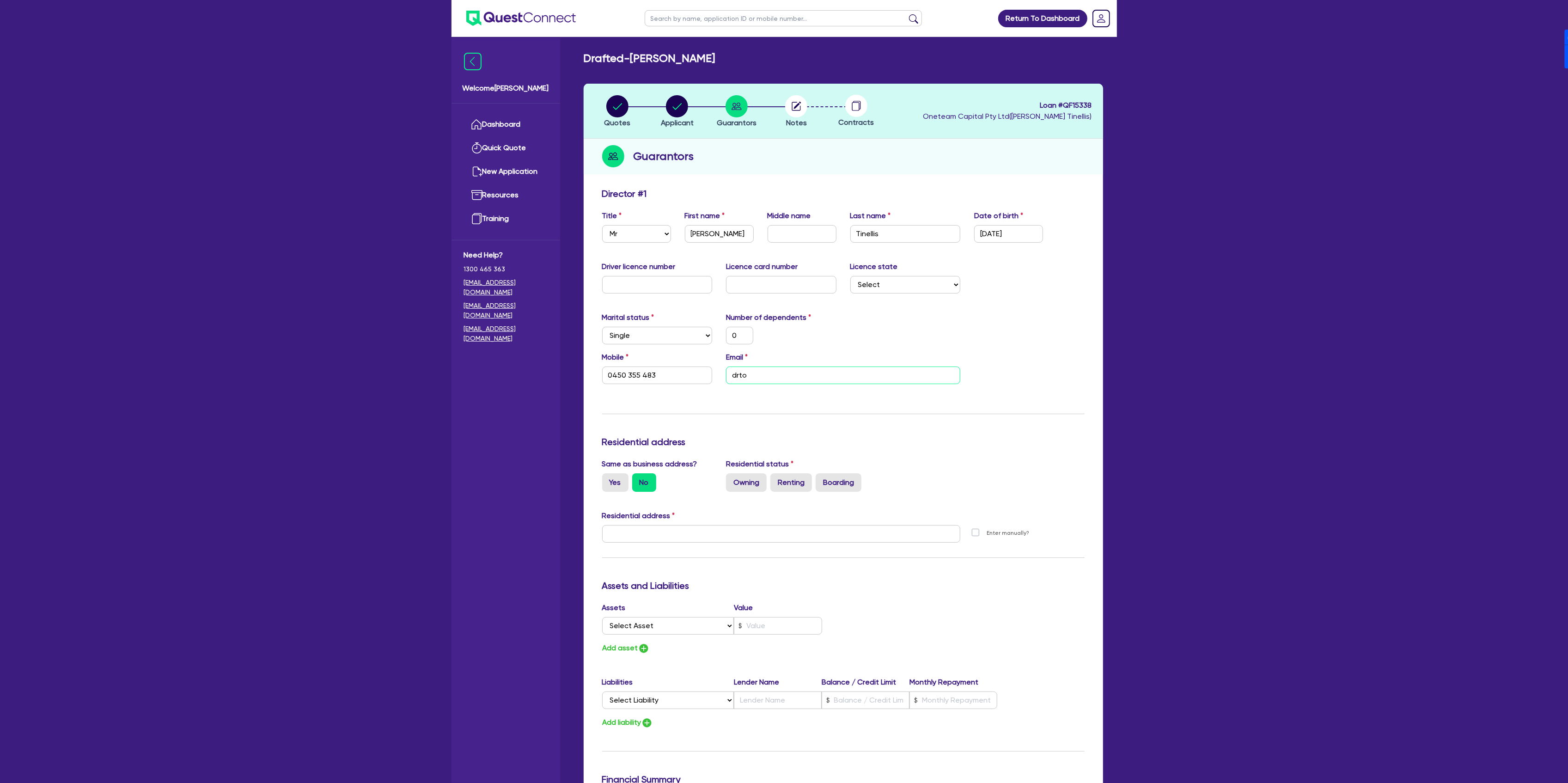
type input "0"
type input "0450 355 483"
type input "drtoi"
type input "0"
type input "0450 355 483"
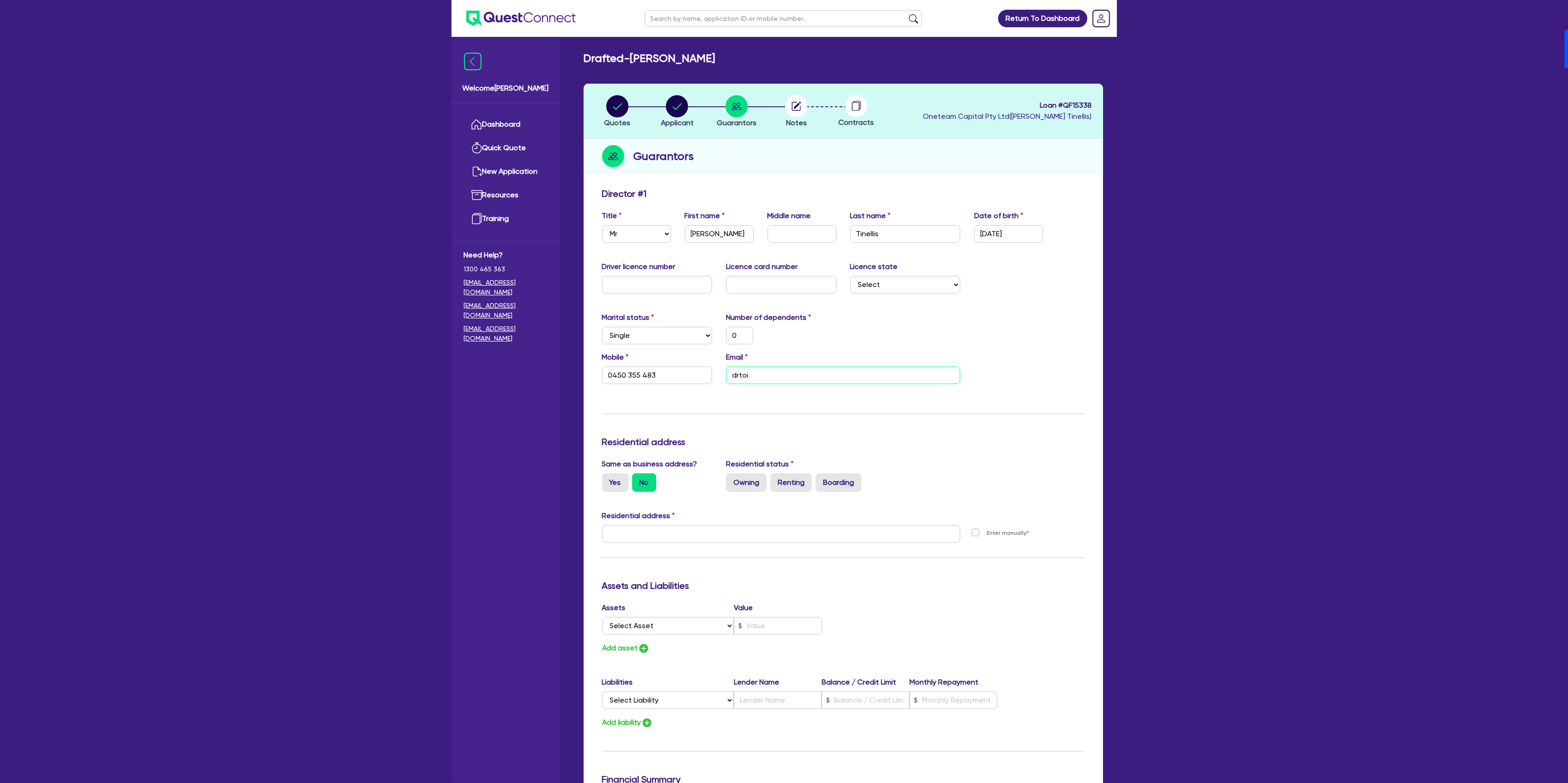
type input "drtoin"
type input "0"
type input "0450 355 483"
type input "drtoi"
type input "0"
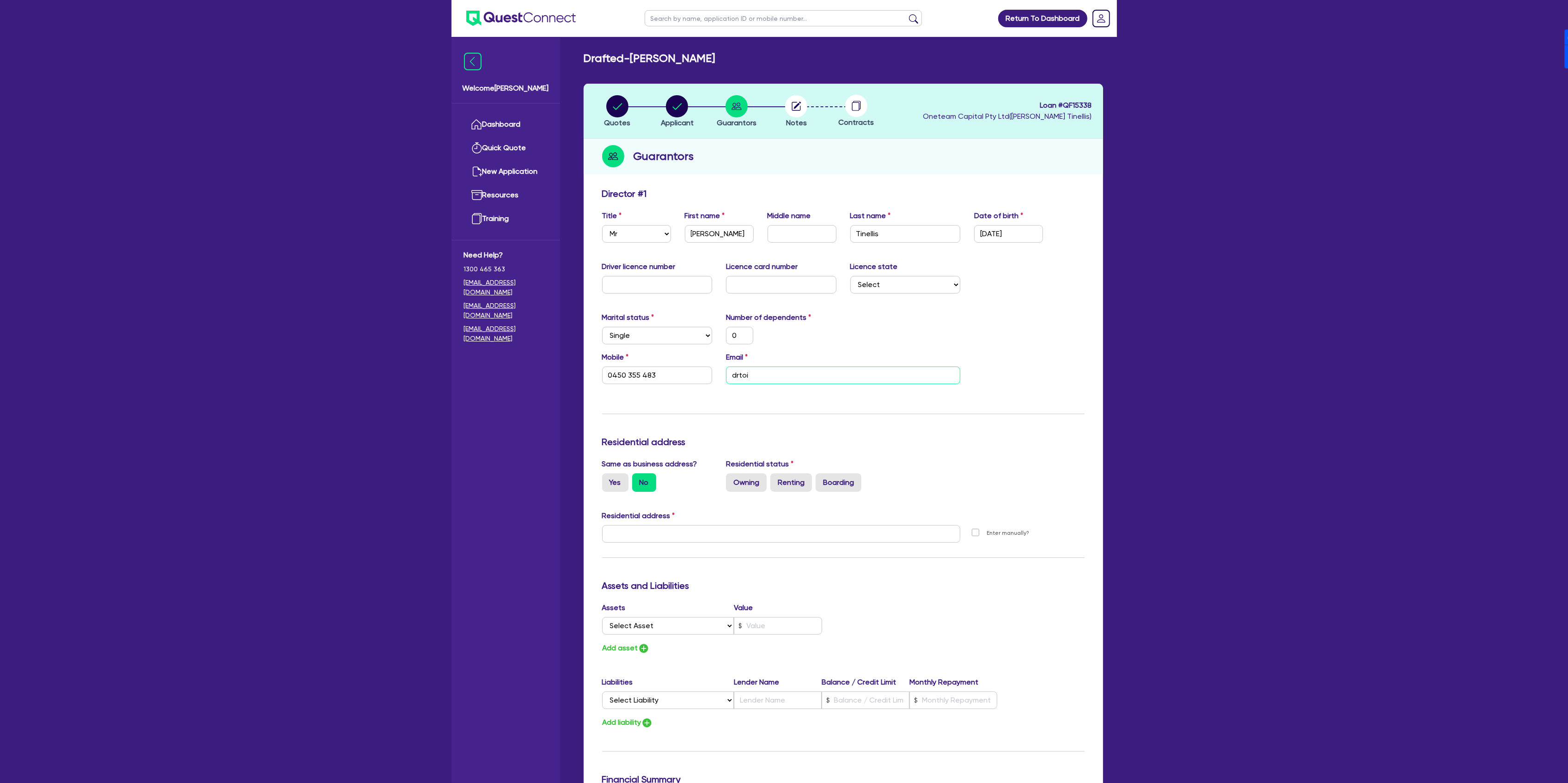
type input "0450 355 483"
type input "drto"
type input "0"
type input "0450 355 483"
type input "drt"
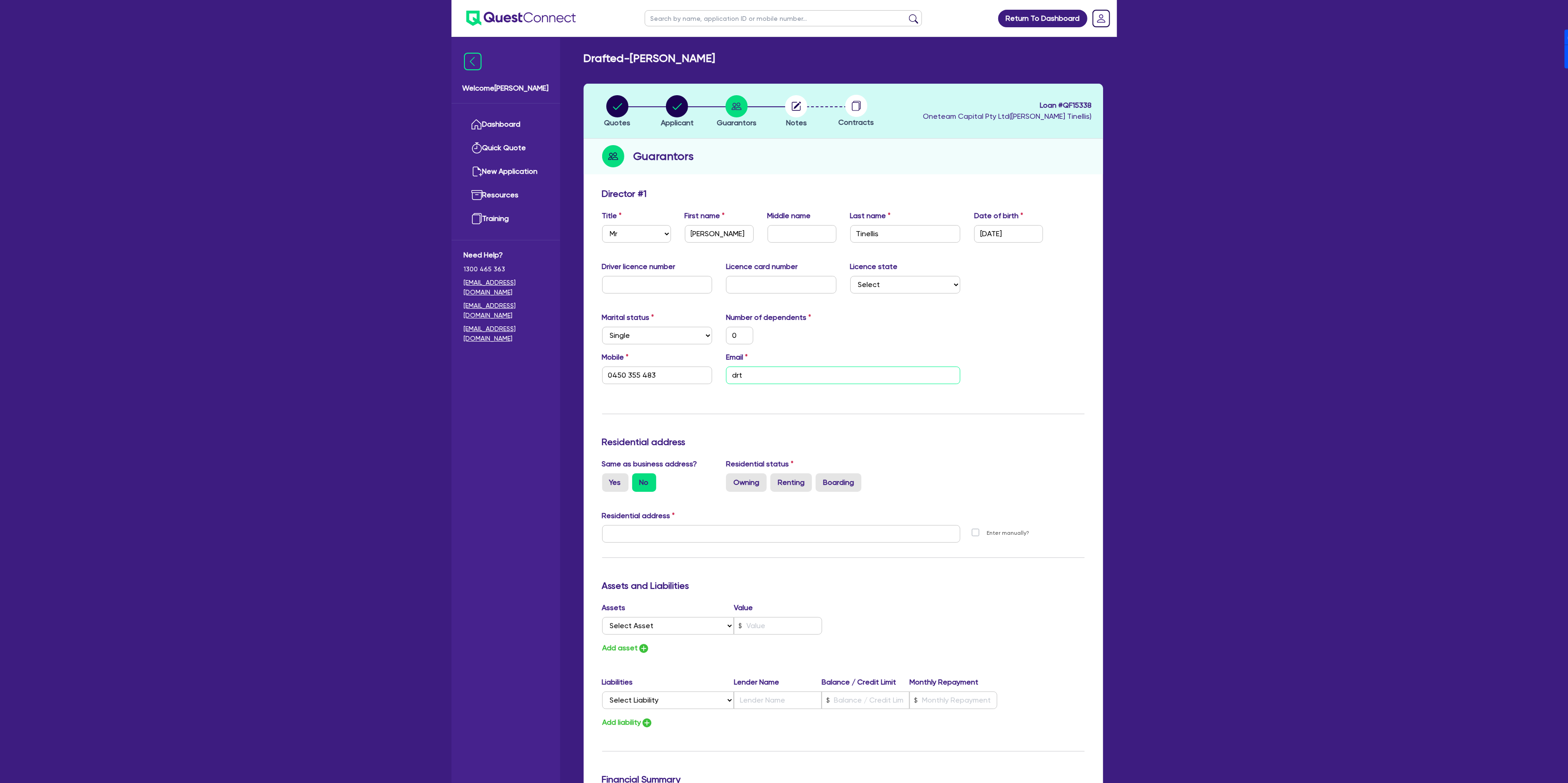
type input "0"
type input "0450 355 483"
type input "dr"
type input "0"
type input "0450 355 483"
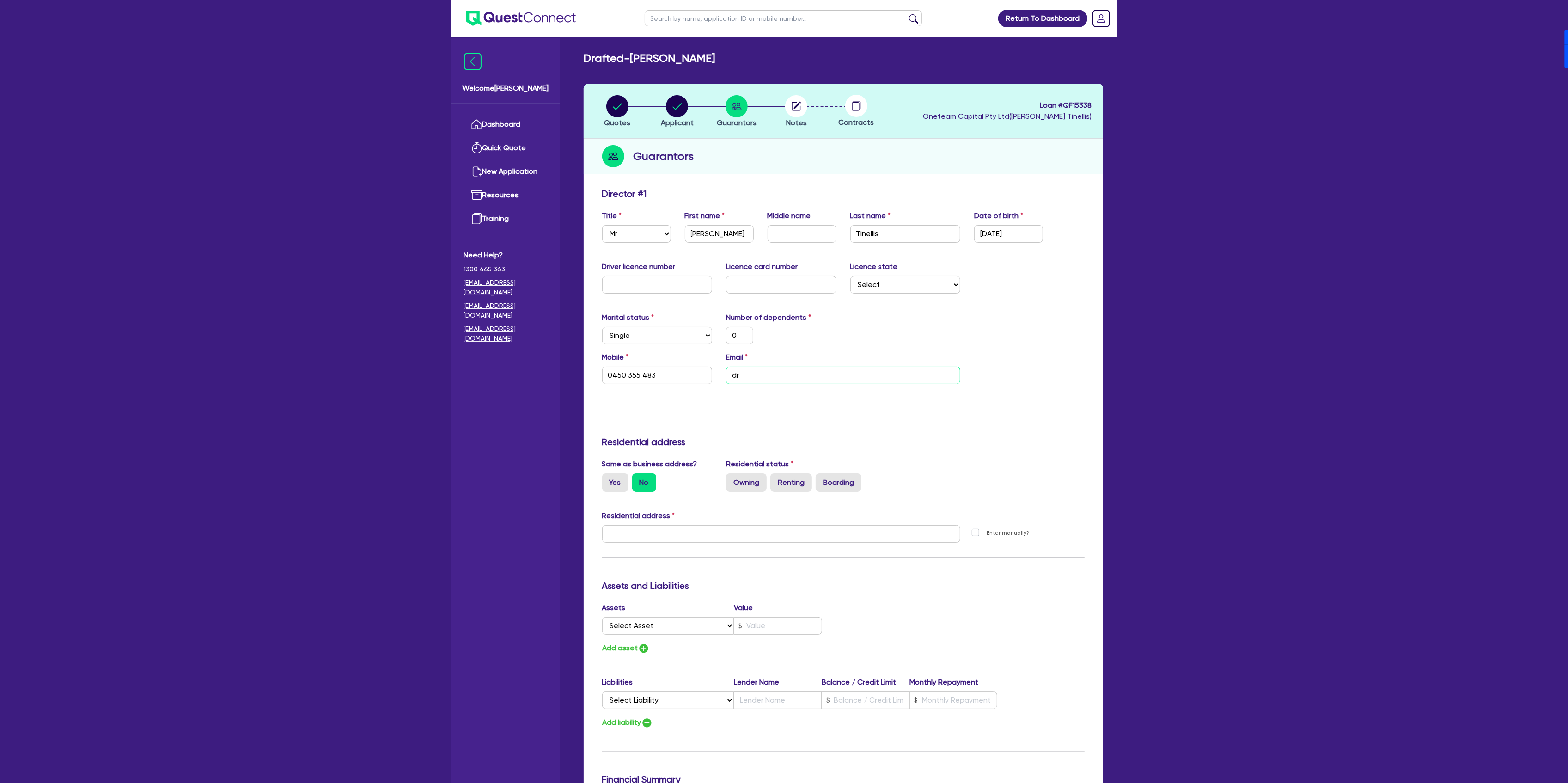
type input "d"
type input "0"
type input "0450 355 483"
type input "dt"
type input "0"
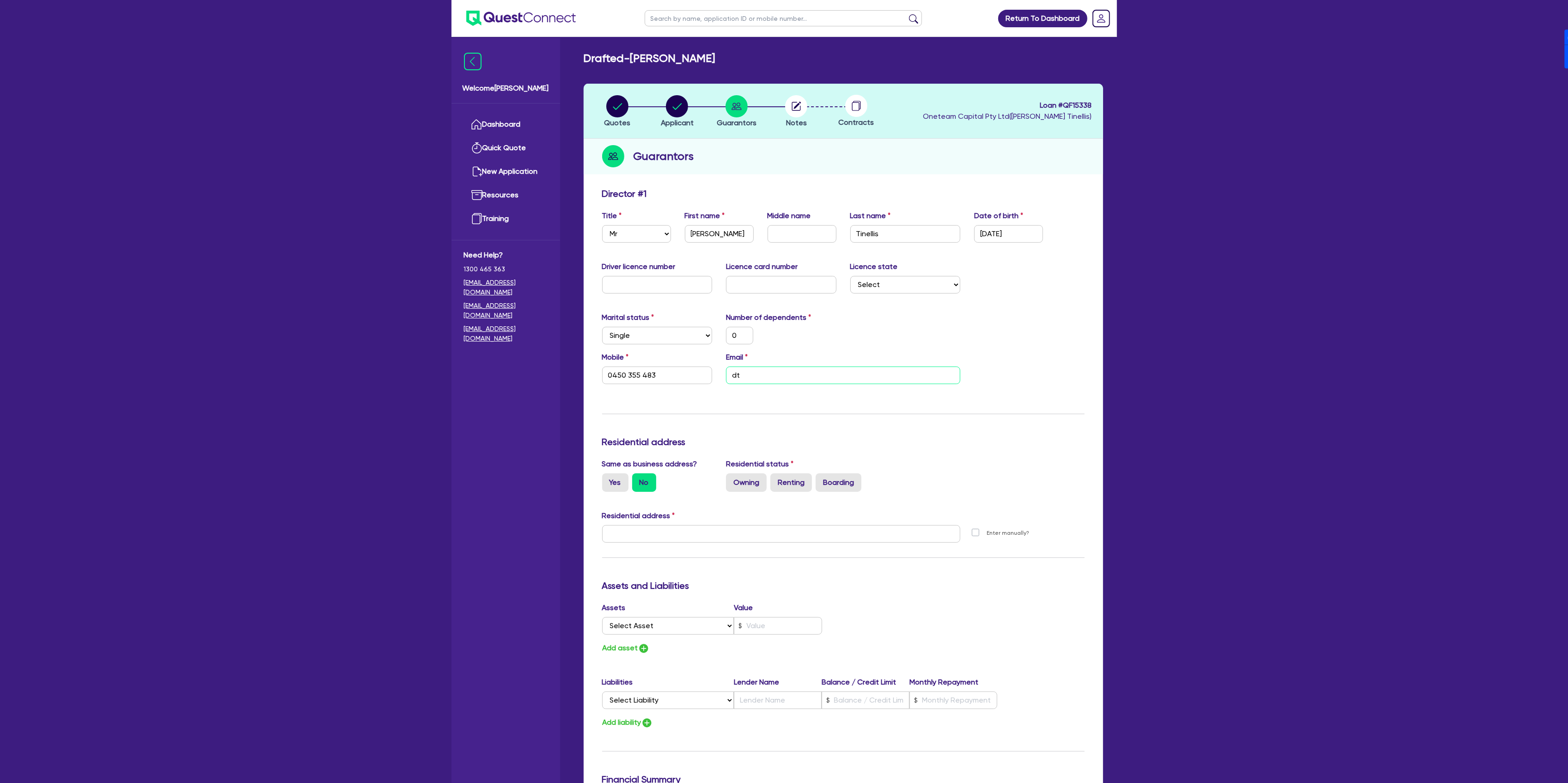
type input "0450 355 483"
type input "dti"
type input "0"
type input "0450 355 483"
type input "dtin"
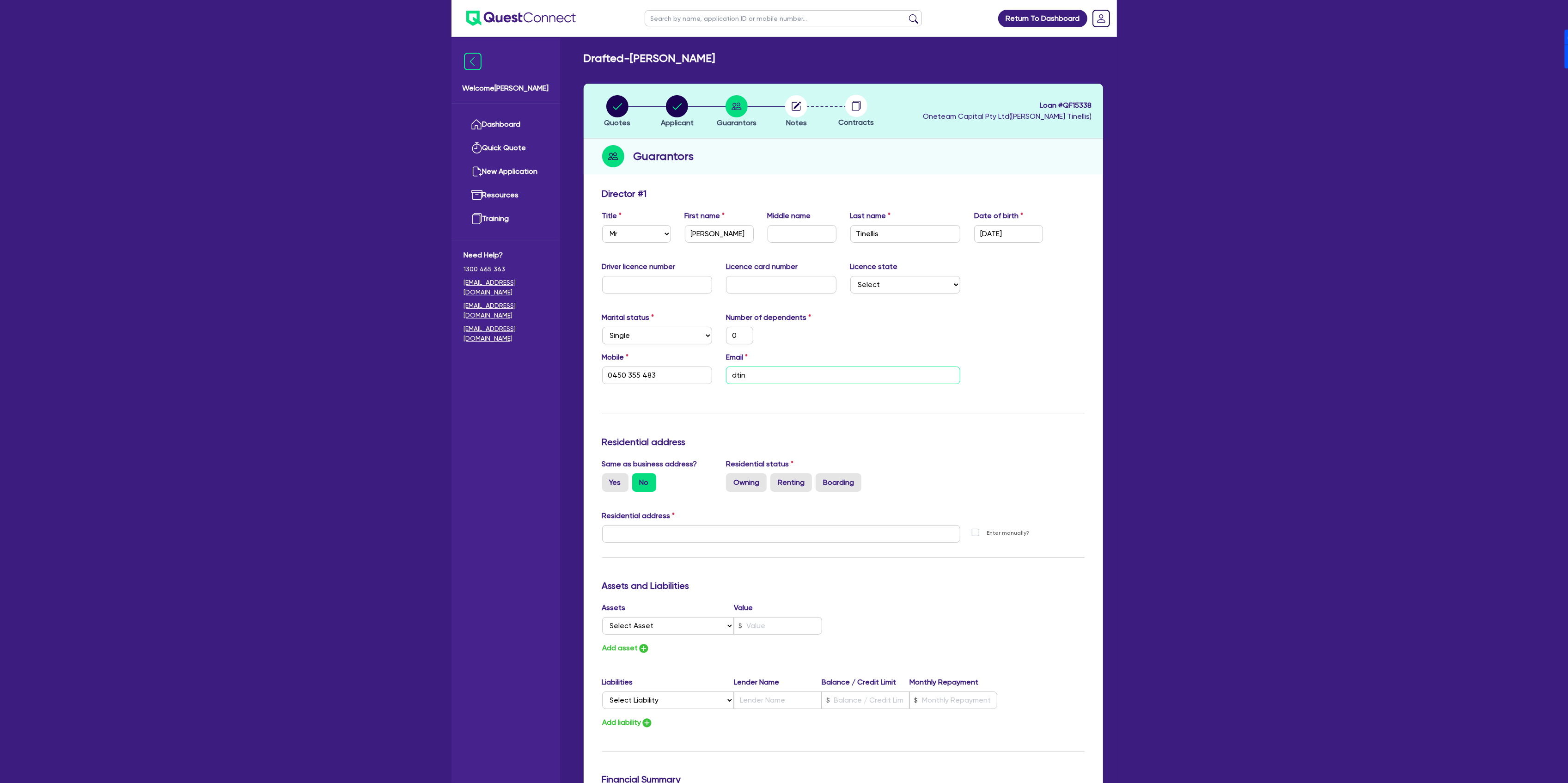
type input "0"
type input "0450 355 483"
type input "dtine"
type input "0"
type input "0450 355 483"
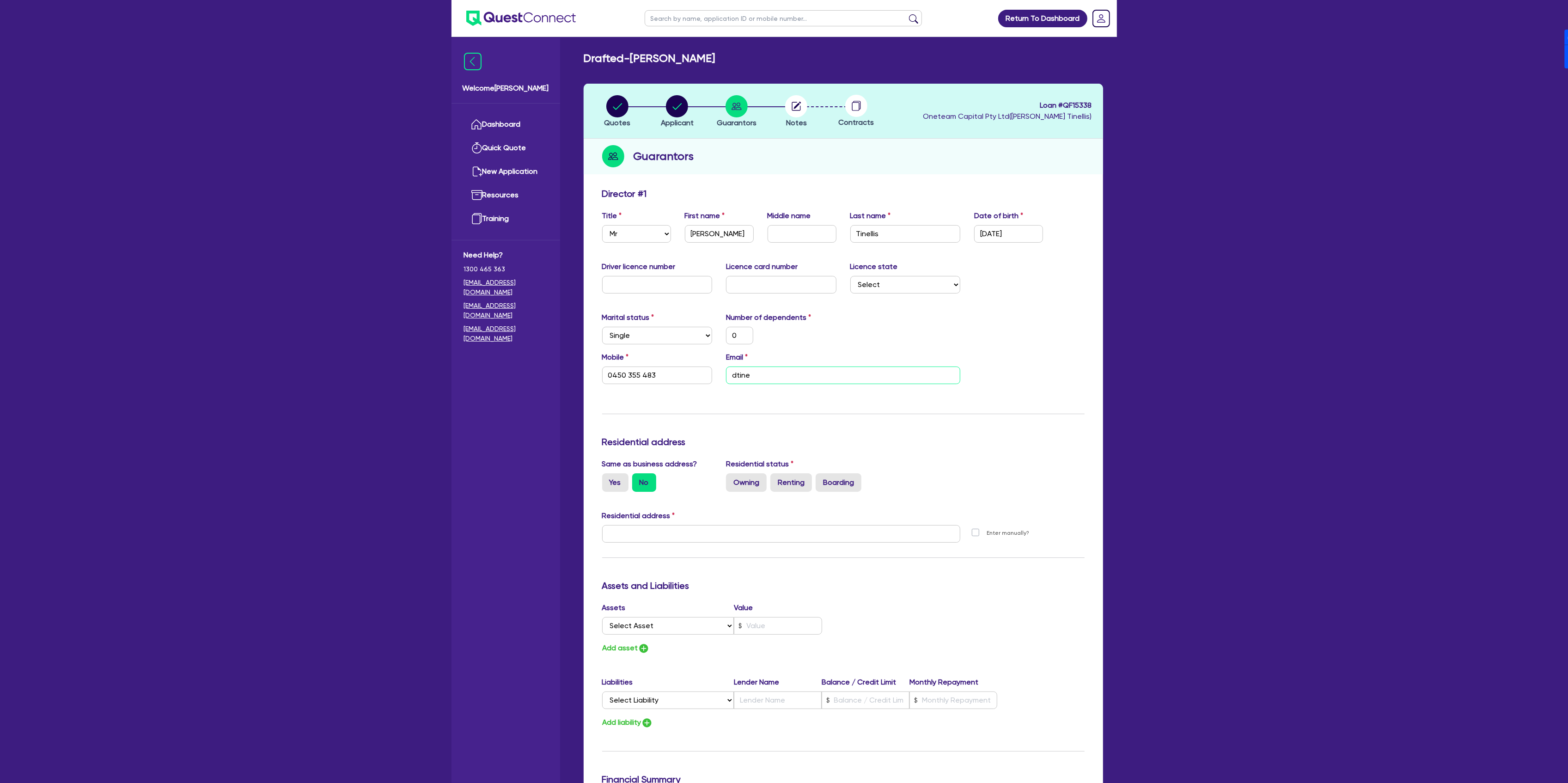
type input "dtinel"
type input "0"
type input "0450 355 483"
type input "dtinell"
type input "0"
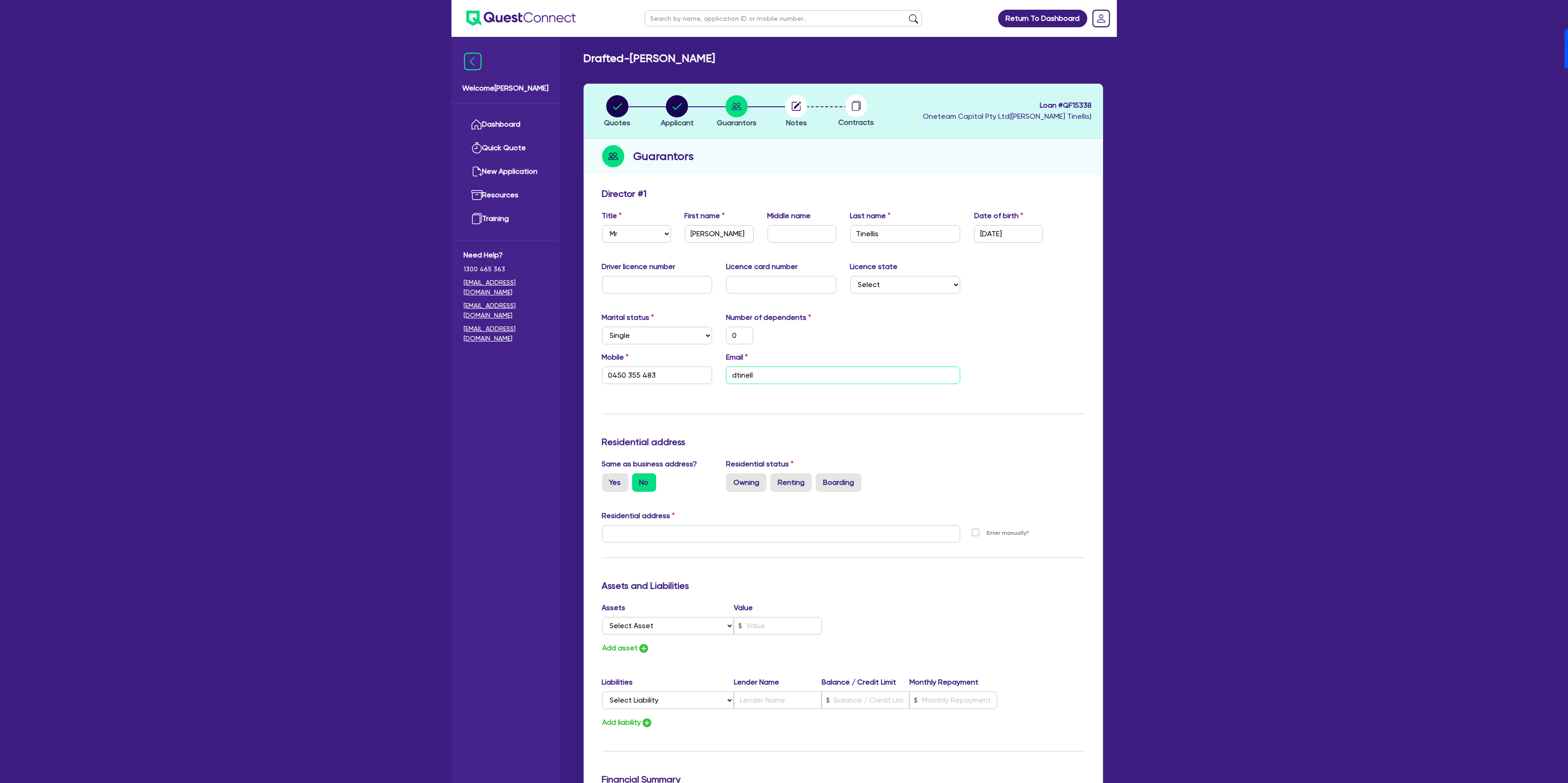
type input "0450 355 483"
type input "dtinelli"
type input "0"
type input "0450 355 483"
type input "dtinellis@"
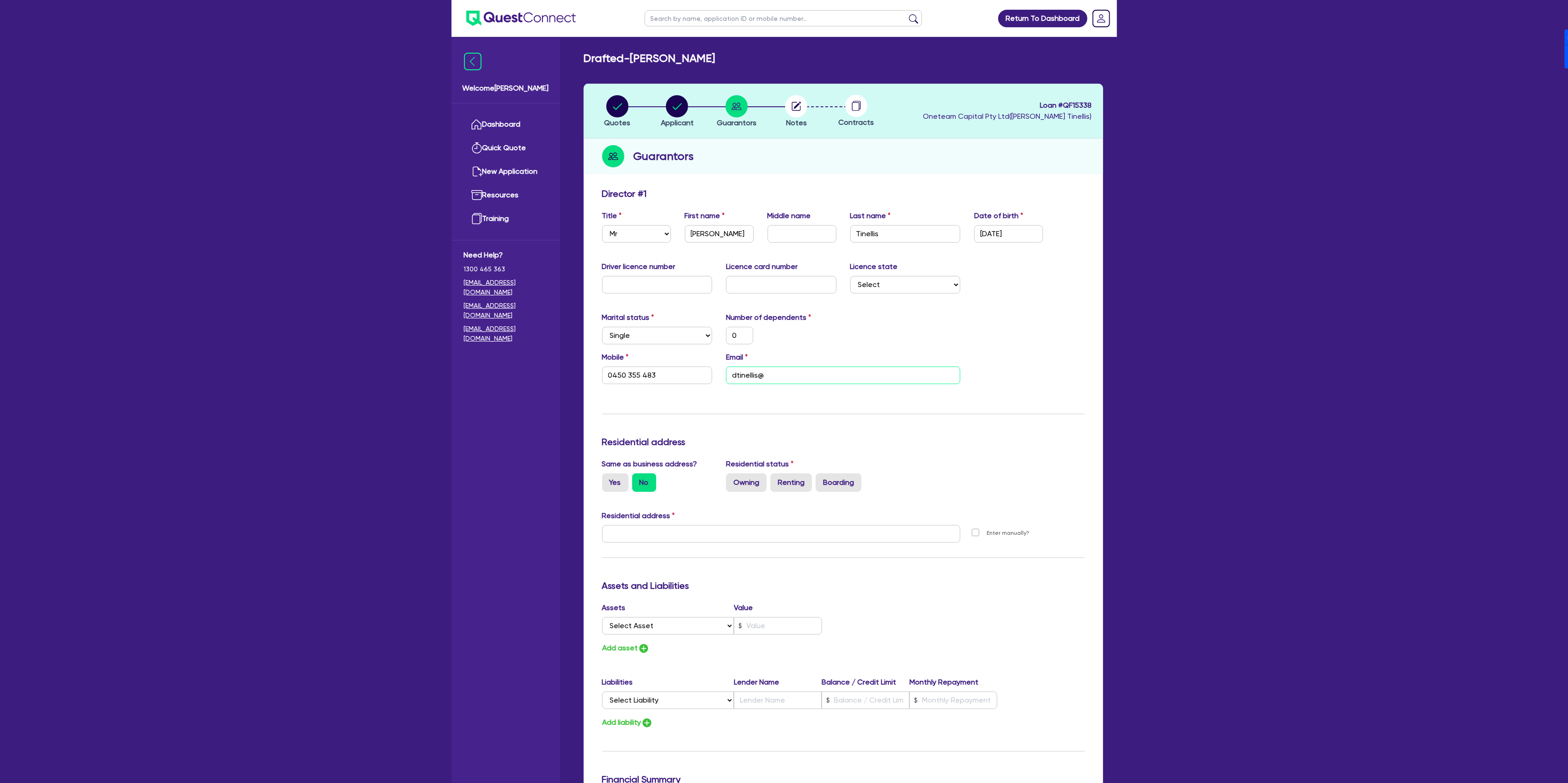
type input "0"
type input "0450 355 483"
type input "dtinellis@W"
type input "0"
type input "0450 355 483"
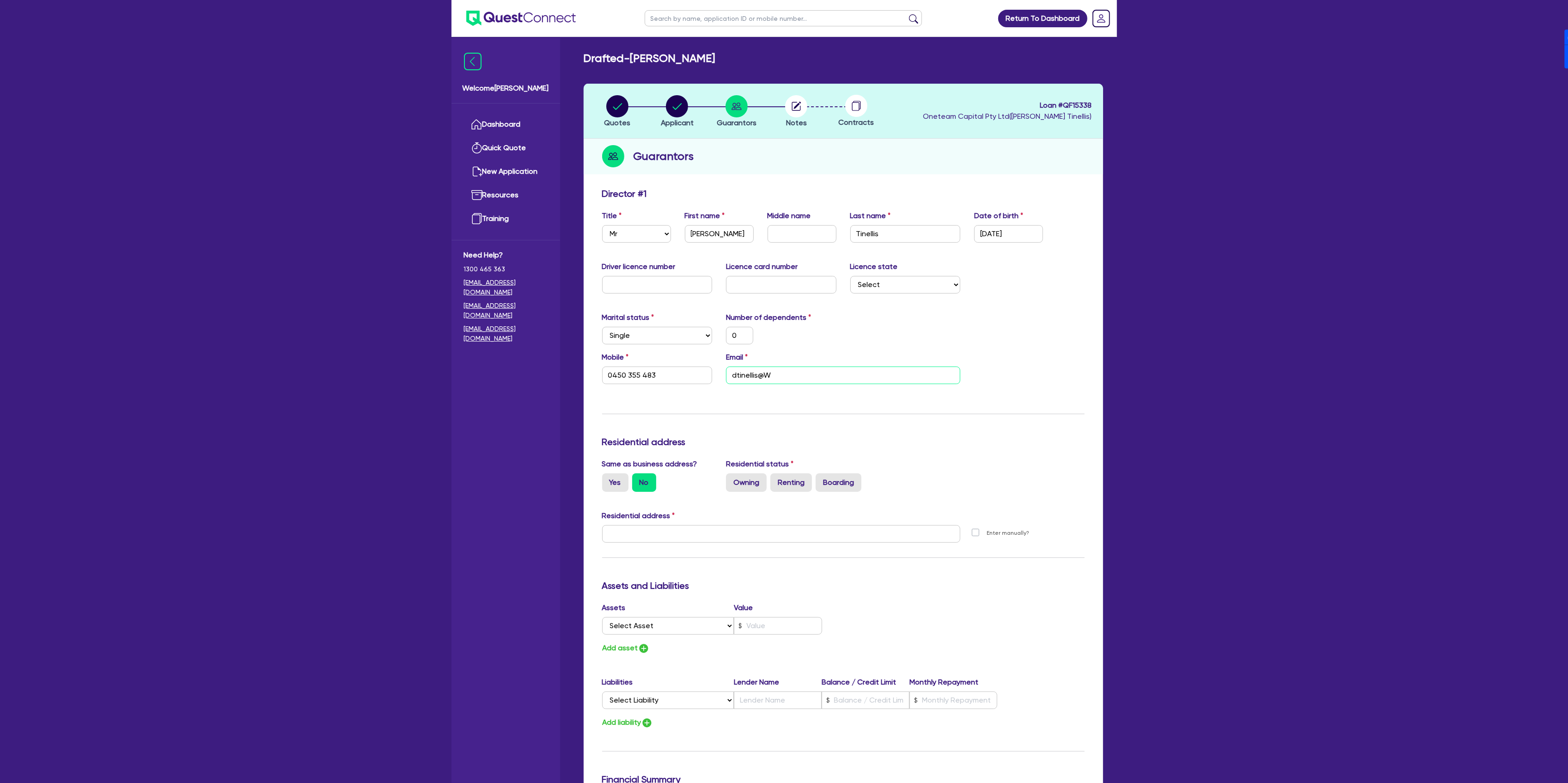
type input "dtinellis@Wg"
type input "0"
type input "0450 355 483"
type input "dtinellis@W"
type input "0"
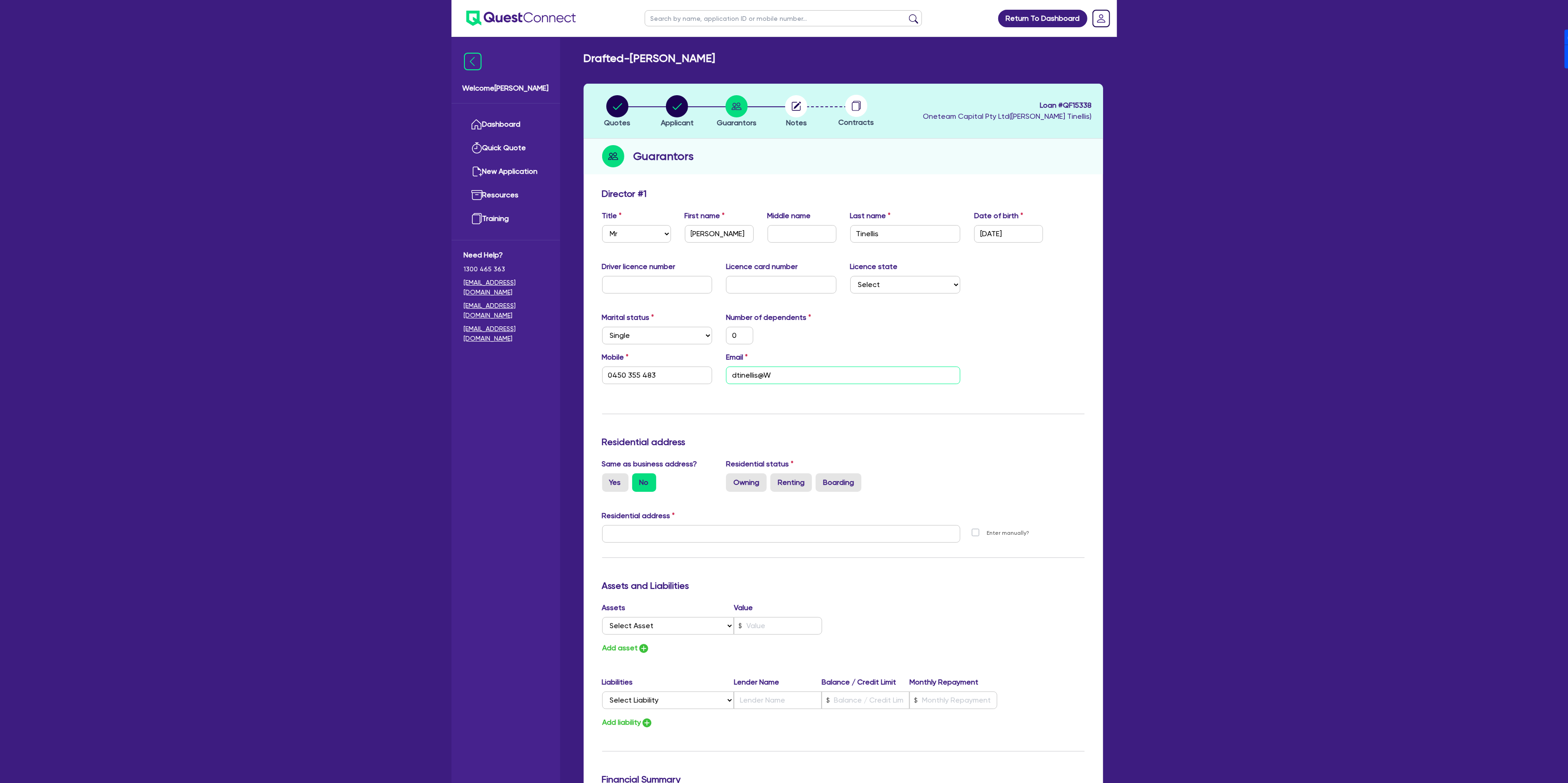
type input "0450 355 483"
type input "dtinellis@"
type input "0"
type input "0450 355 483"
type input "dtinellis@g"
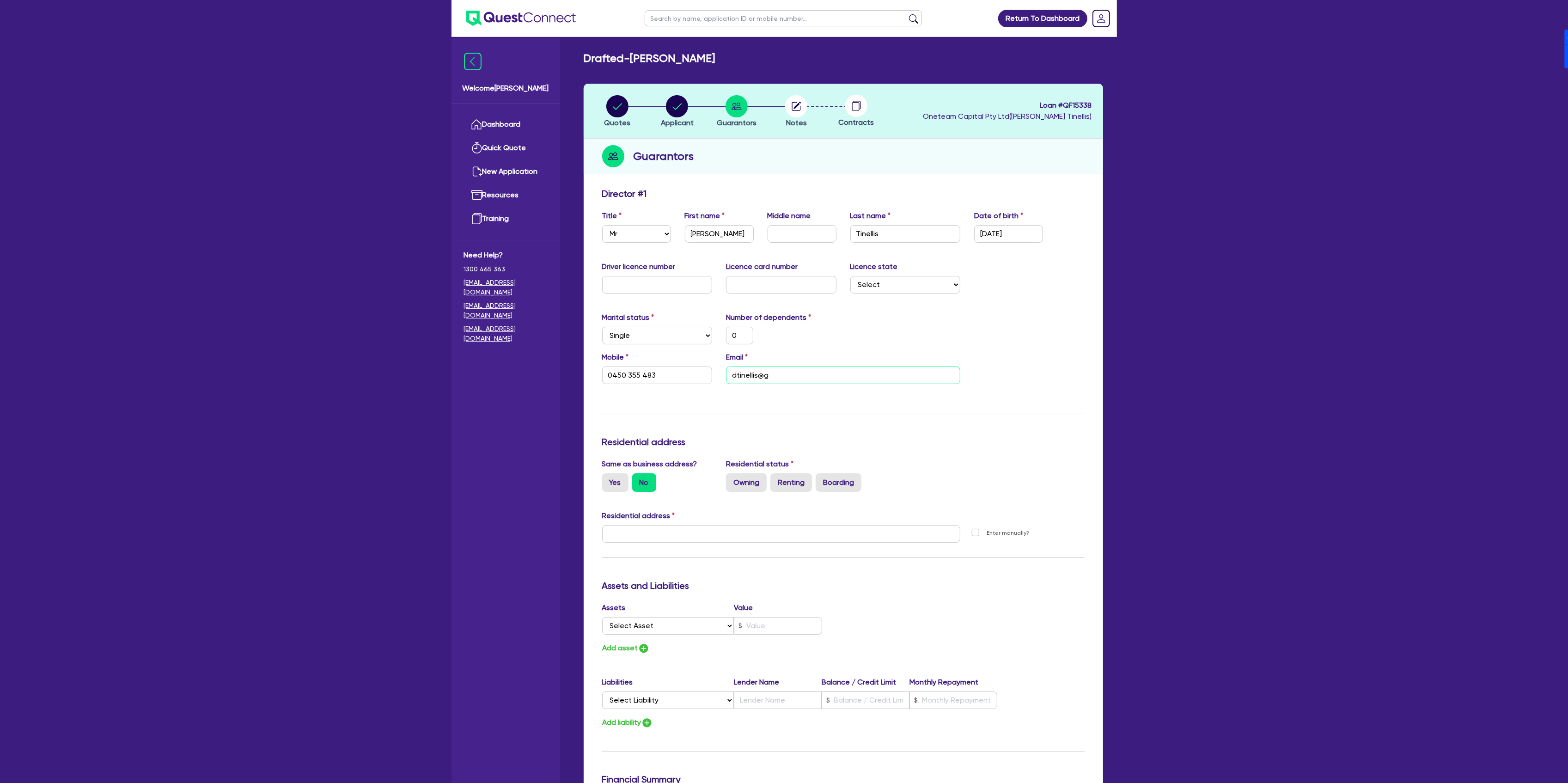
type input "0"
type input "0450 355 483"
type input "dtinellis@gm"
type input "0"
type input "0450 355 483"
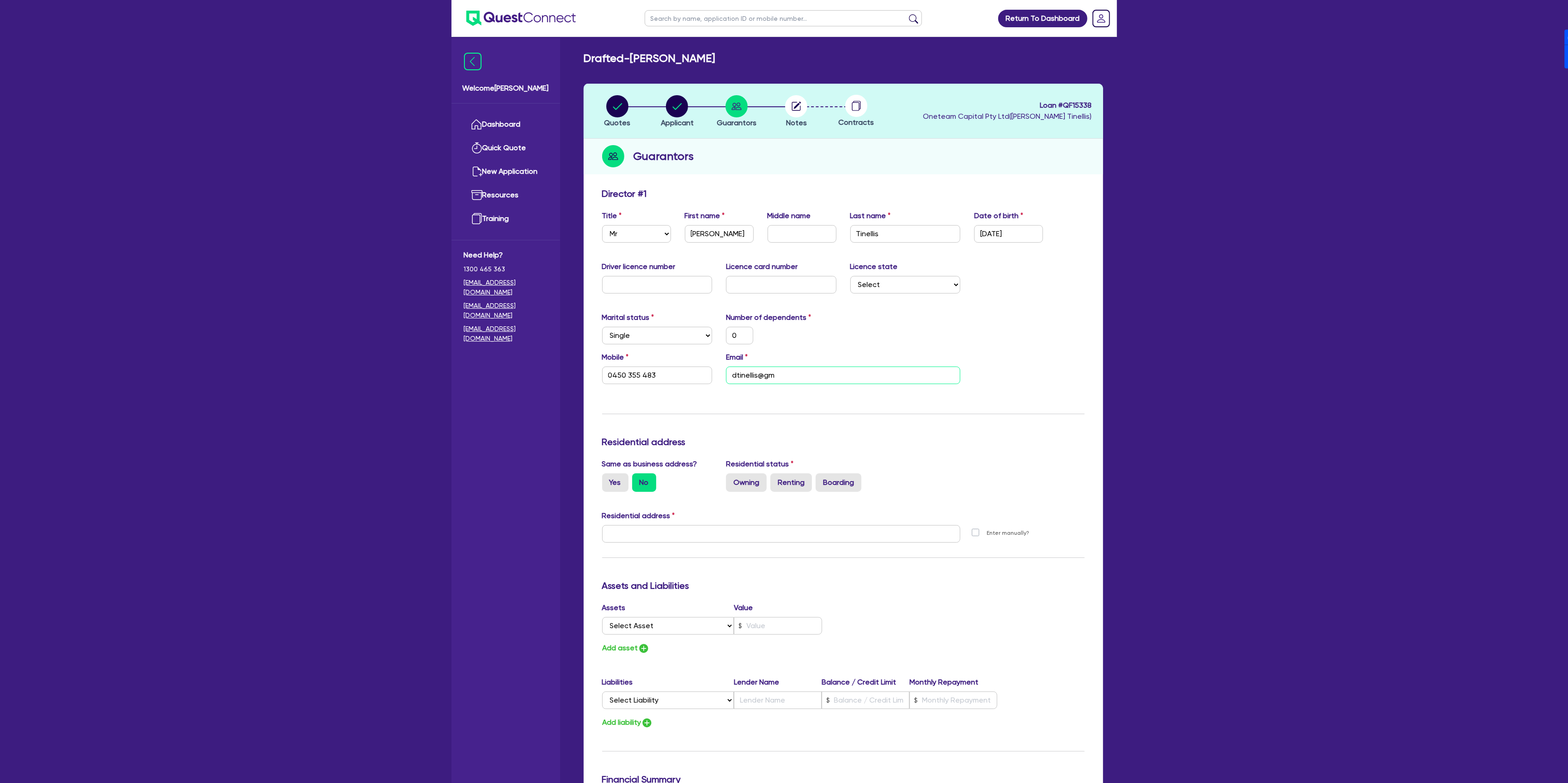
type input "dtinellis@gma"
type input "0"
type input "0450 355 483"
type input "dtinellis@gmai"
type input "0"
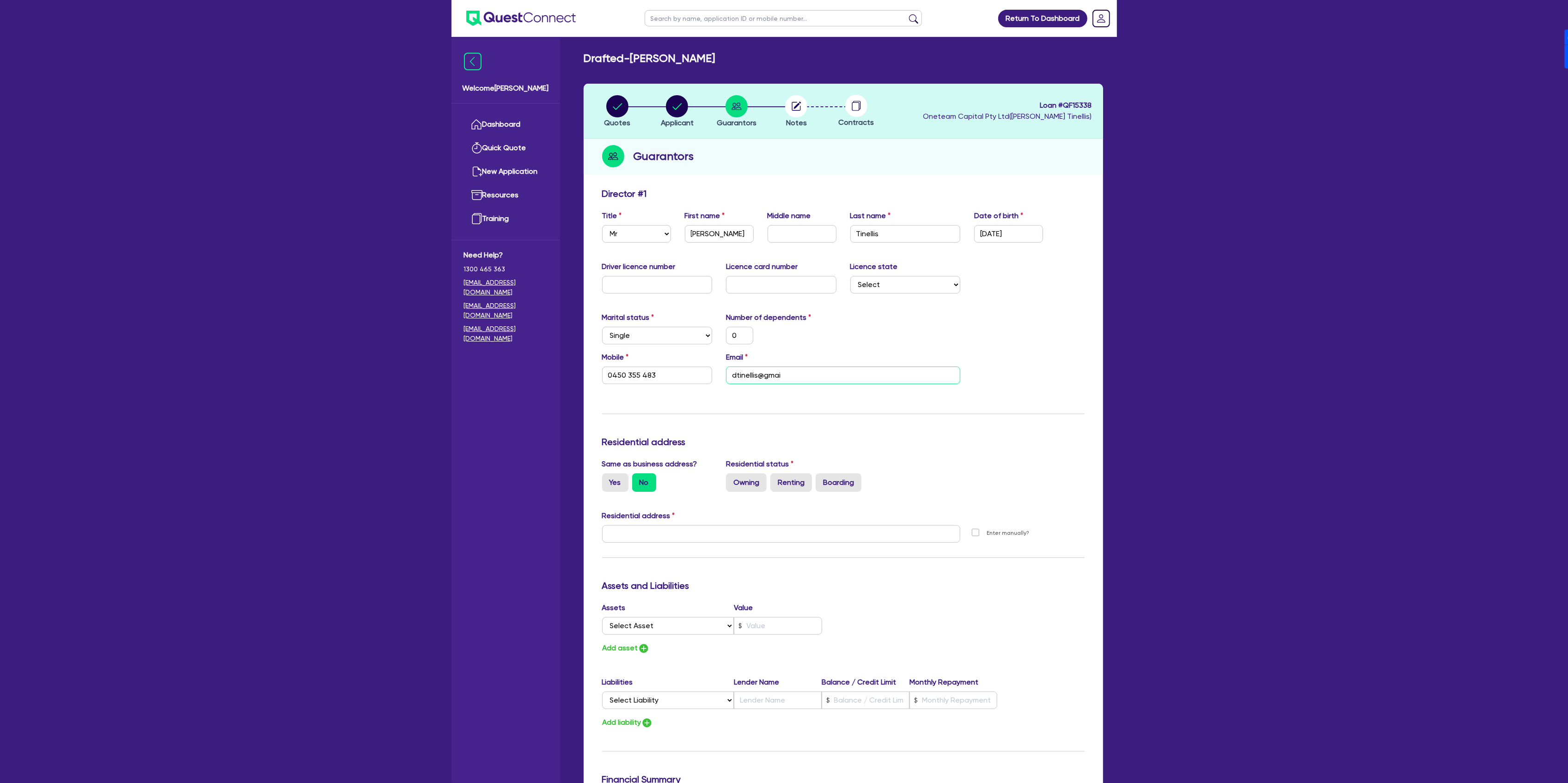
type input "0450 355 483"
type input "[EMAIL_ADDRESS]"
type input "0"
type input "0450 355 483"
type input "[EMAIL_ADDRESS]."
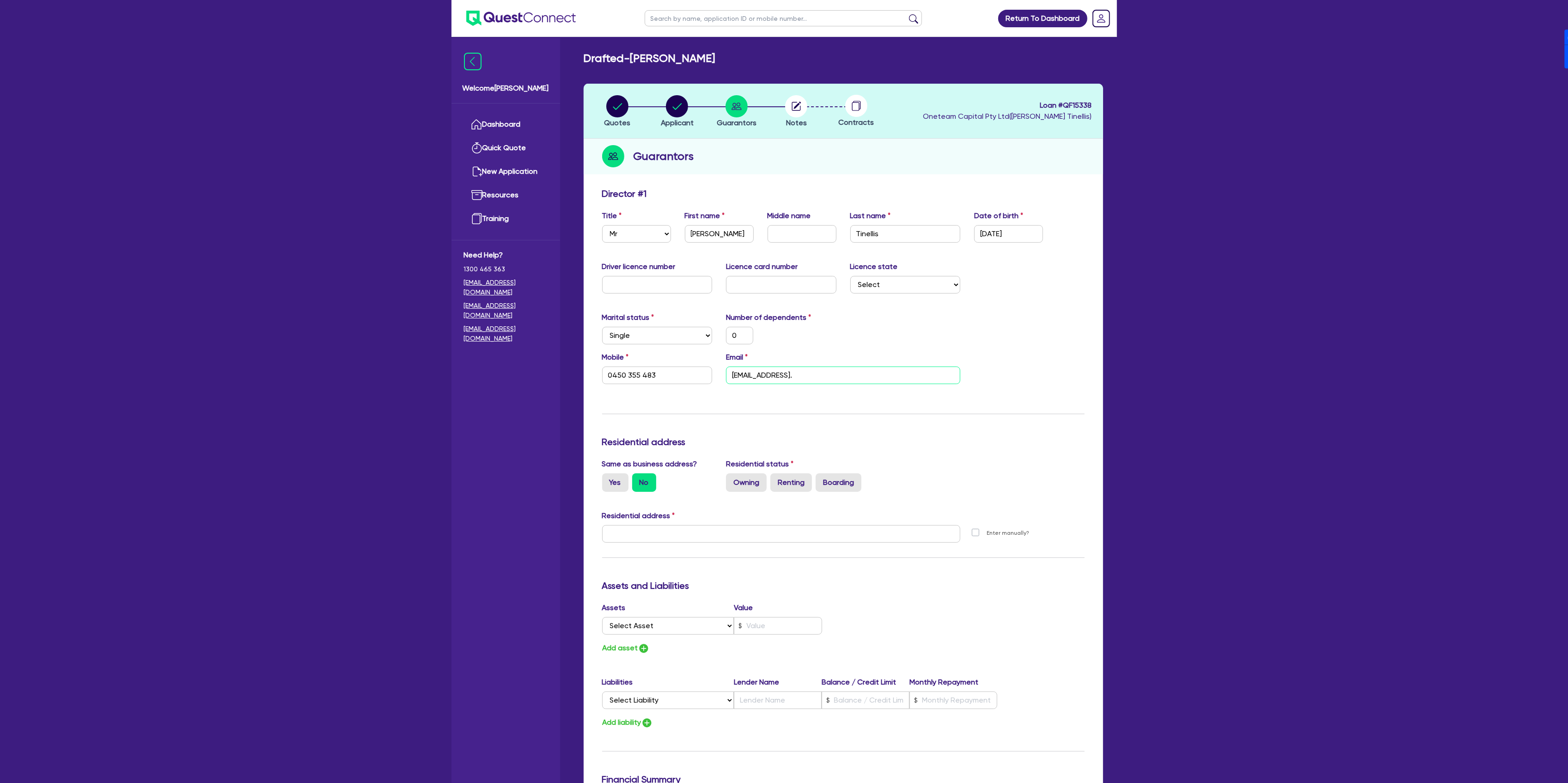
type input "0"
type input "0450 355 483"
type input "[EMAIL_ADDRESS][DOMAIN_NAME]"
type input "0"
type input "0450 355 483"
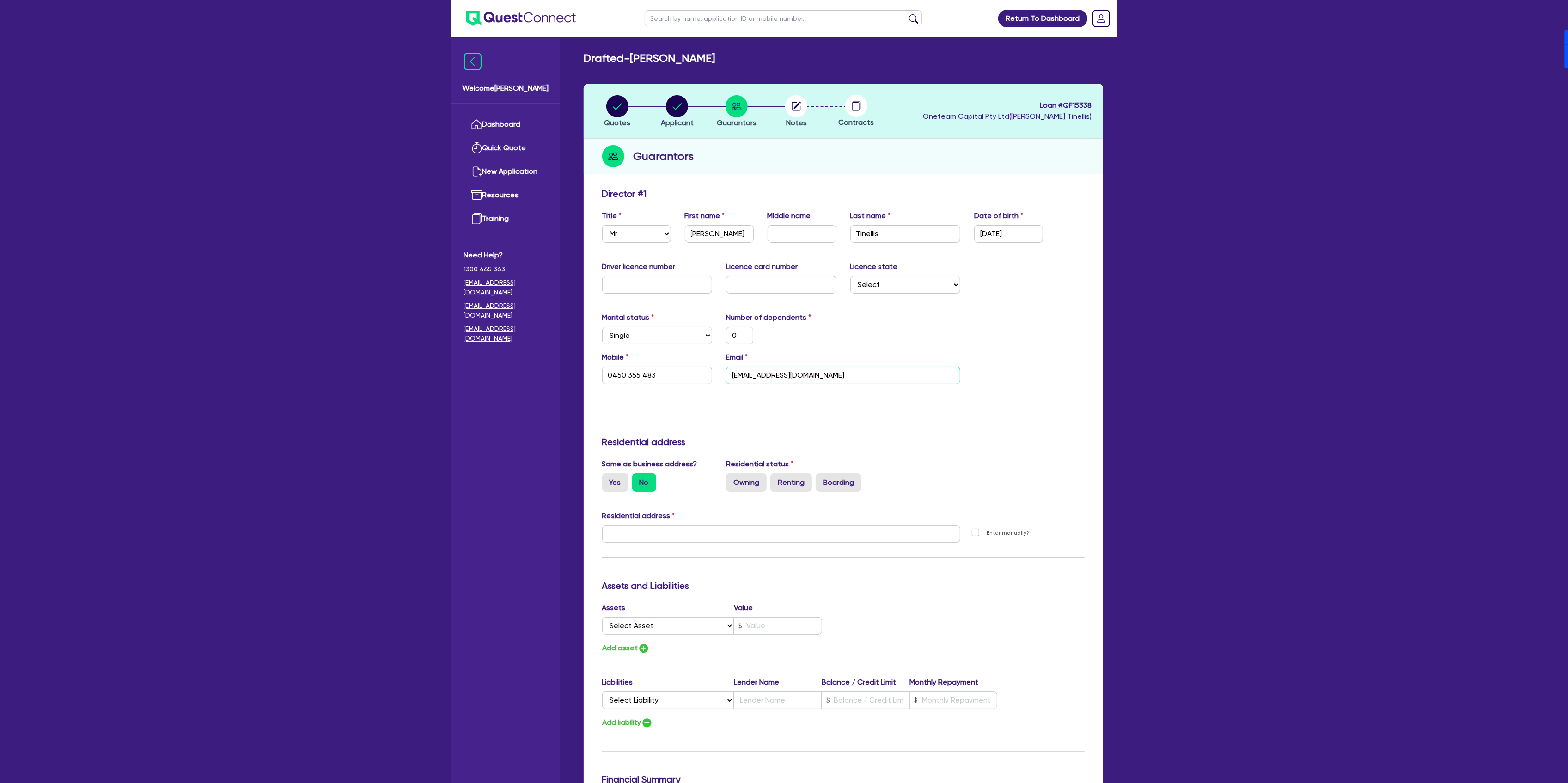
type input "0"
type input "0450 355 483"
type input "[EMAIL_ADDRESS][DOMAIN_NAME]"
click at [615, 483] on label "Yes" at bounding box center [615, 482] width 26 height 18
click at [608, 479] on input "Yes" at bounding box center [605, 476] width 6 height 6
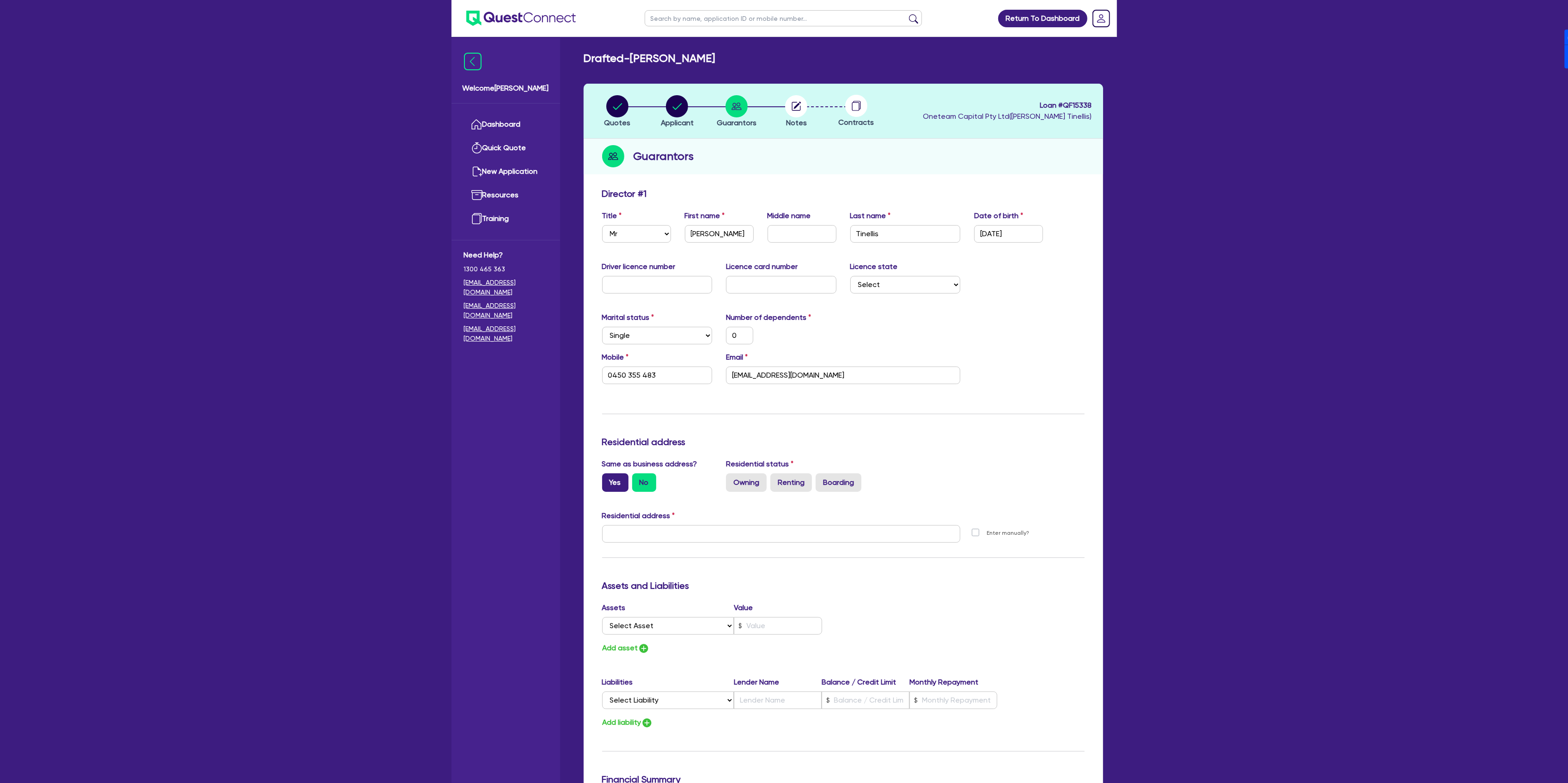
radio input "true"
type input "0"
type input "0450 355 483"
type input "[STREET_ADDRESS]"
click at [766, 468] on label "Residential status" at bounding box center [760, 464] width 67 height 11
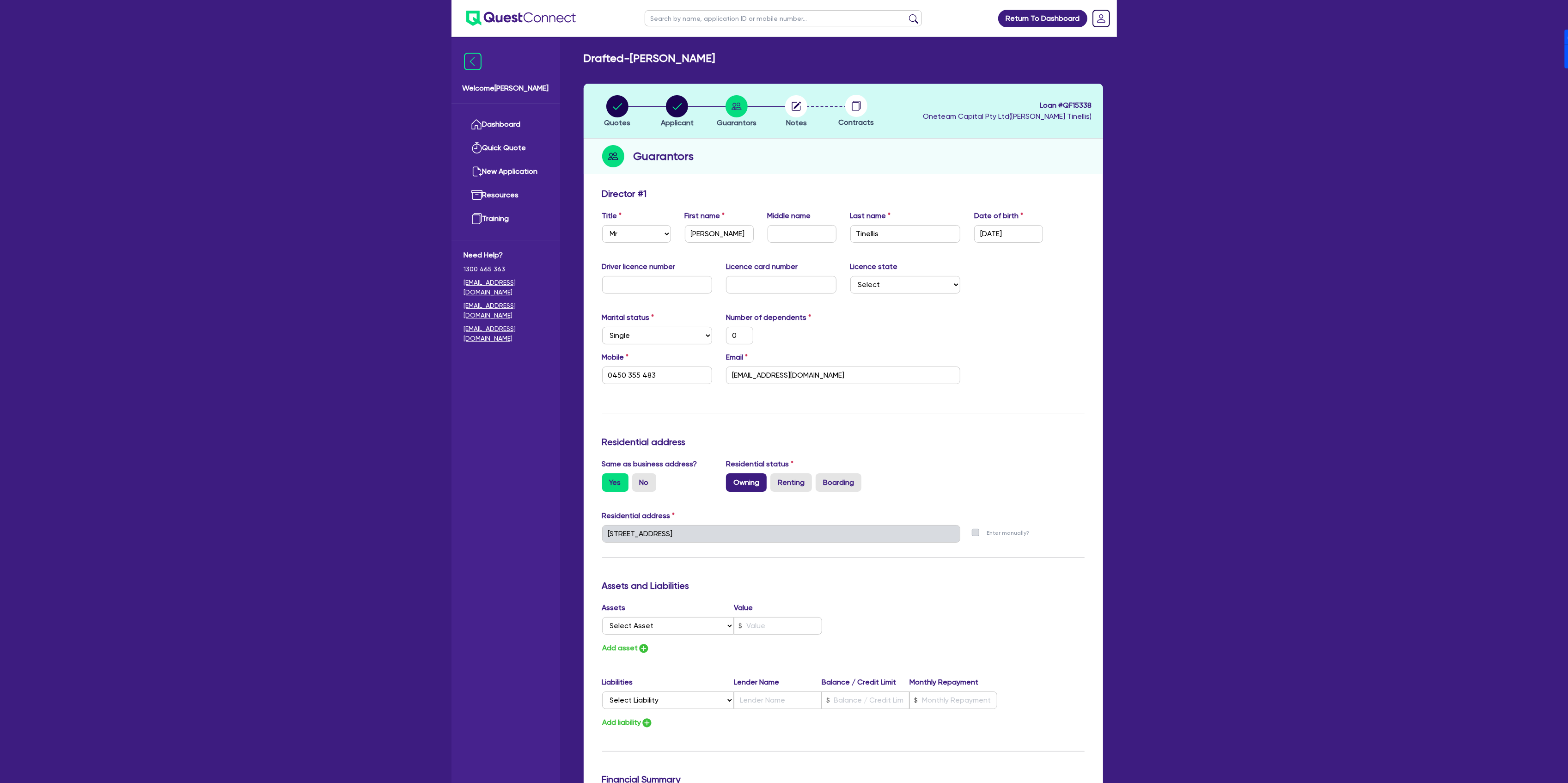
click at [745, 487] on label "Owning" at bounding box center [746, 482] width 40 height 18
click at [732, 479] on input "Owning" at bounding box center [729, 476] width 6 height 6
radio input "true"
type input "0"
type input "0450 355 483"
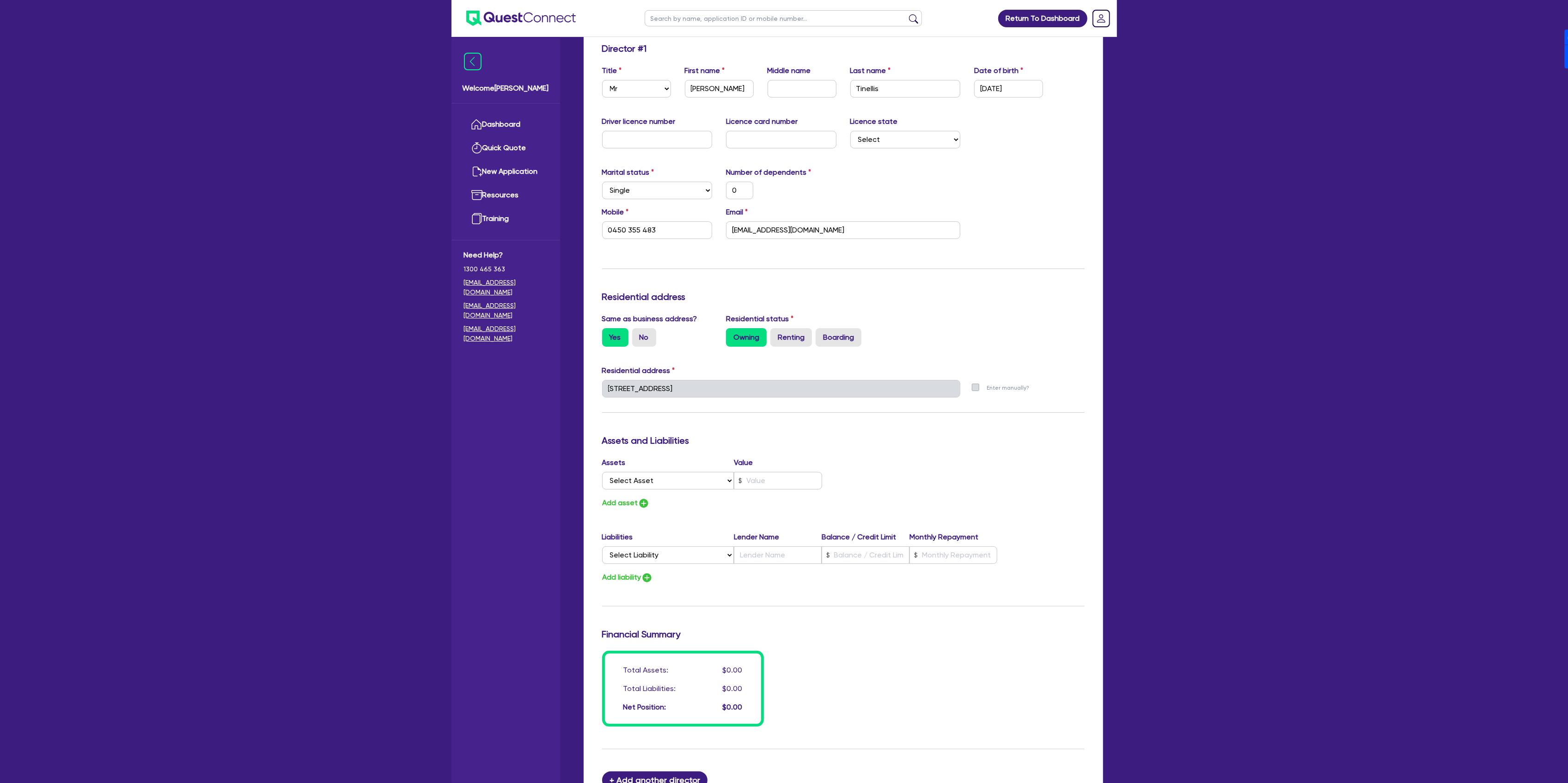
scroll to position [289, 0]
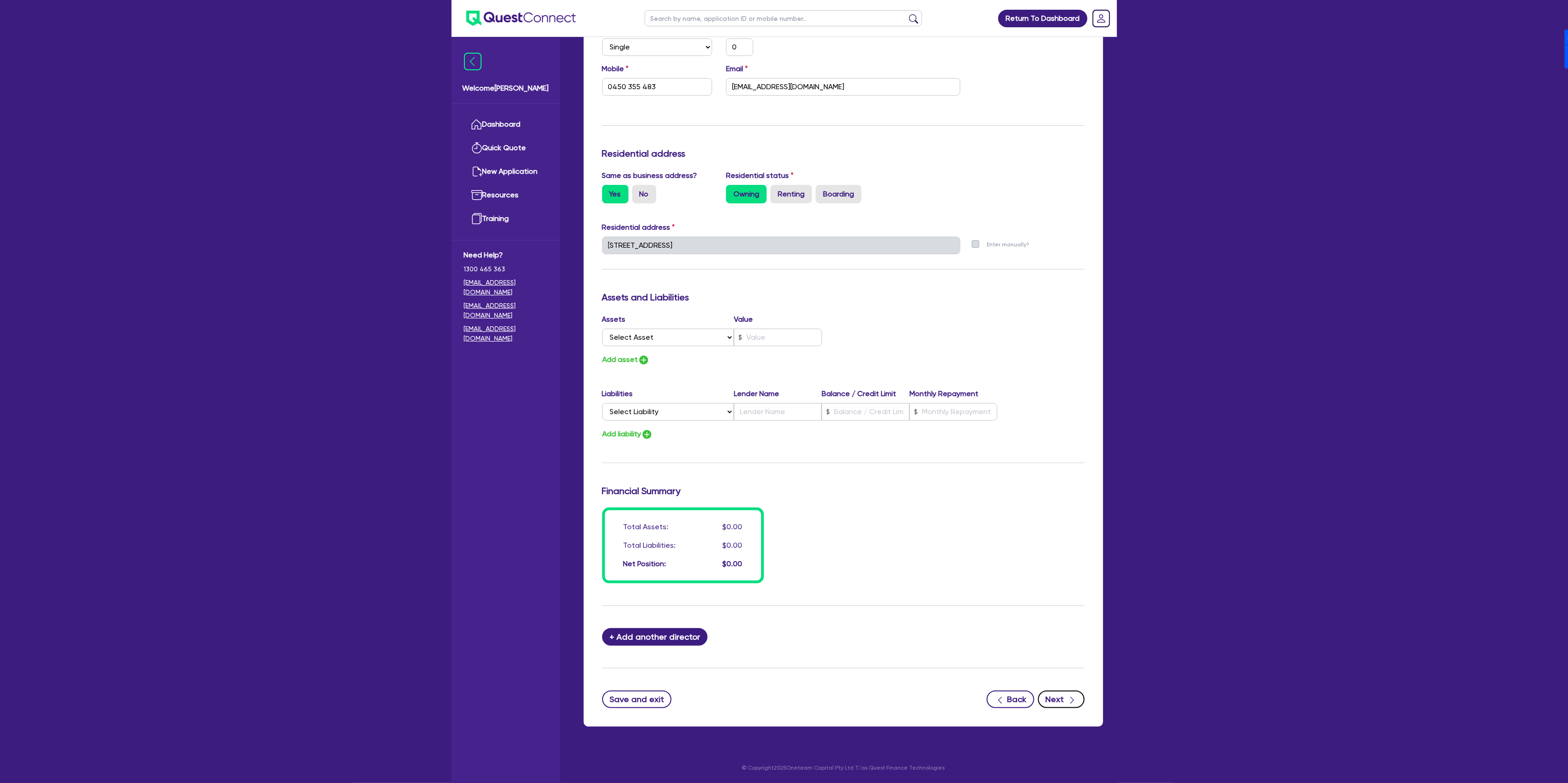
click at [1075, 700] on icon "button" at bounding box center [1071, 700] width 9 height 9
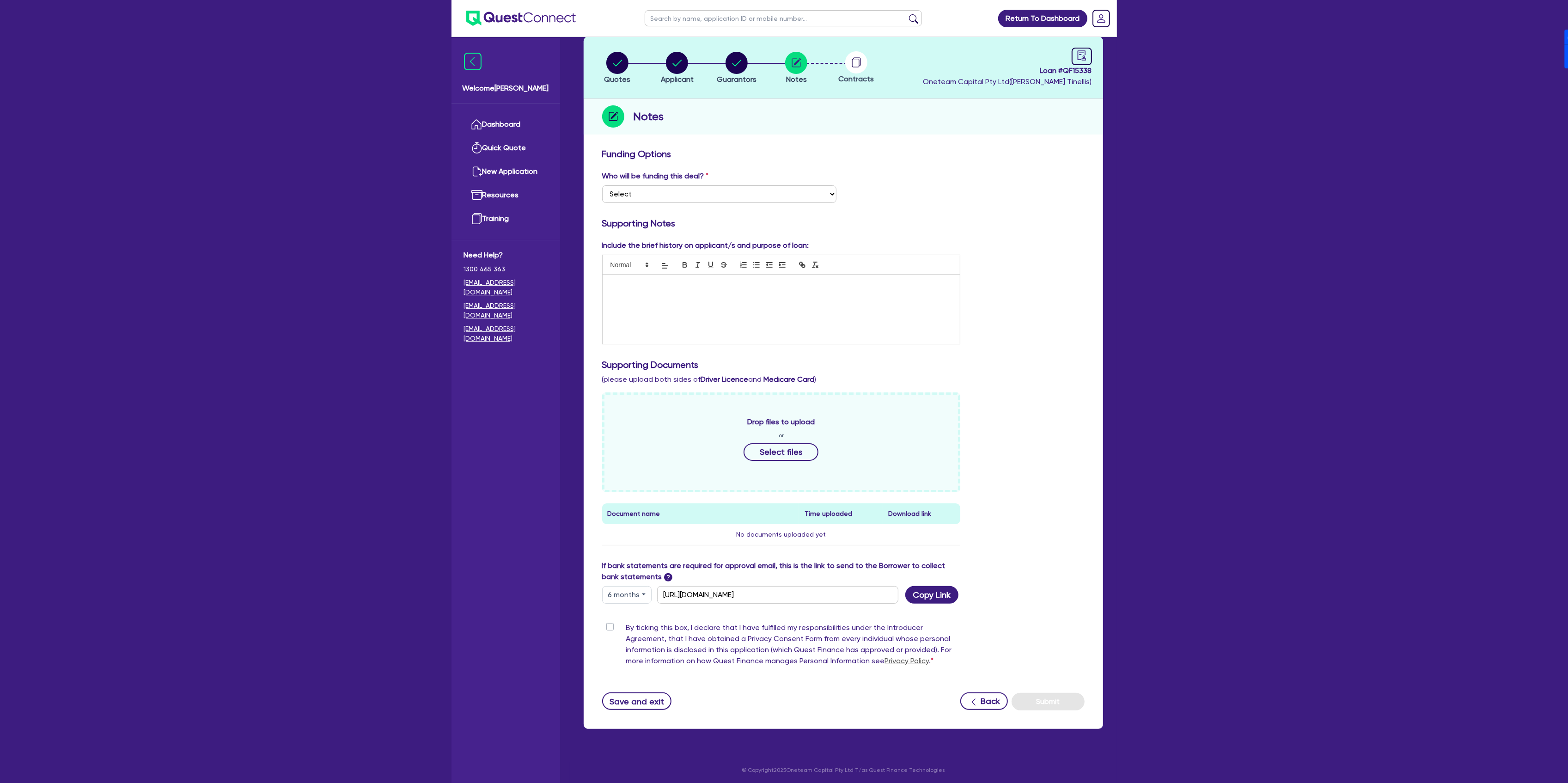
scroll to position [50, 0]
click at [623, 590] on button "6 months" at bounding box center [626, 592] width 50 height 18
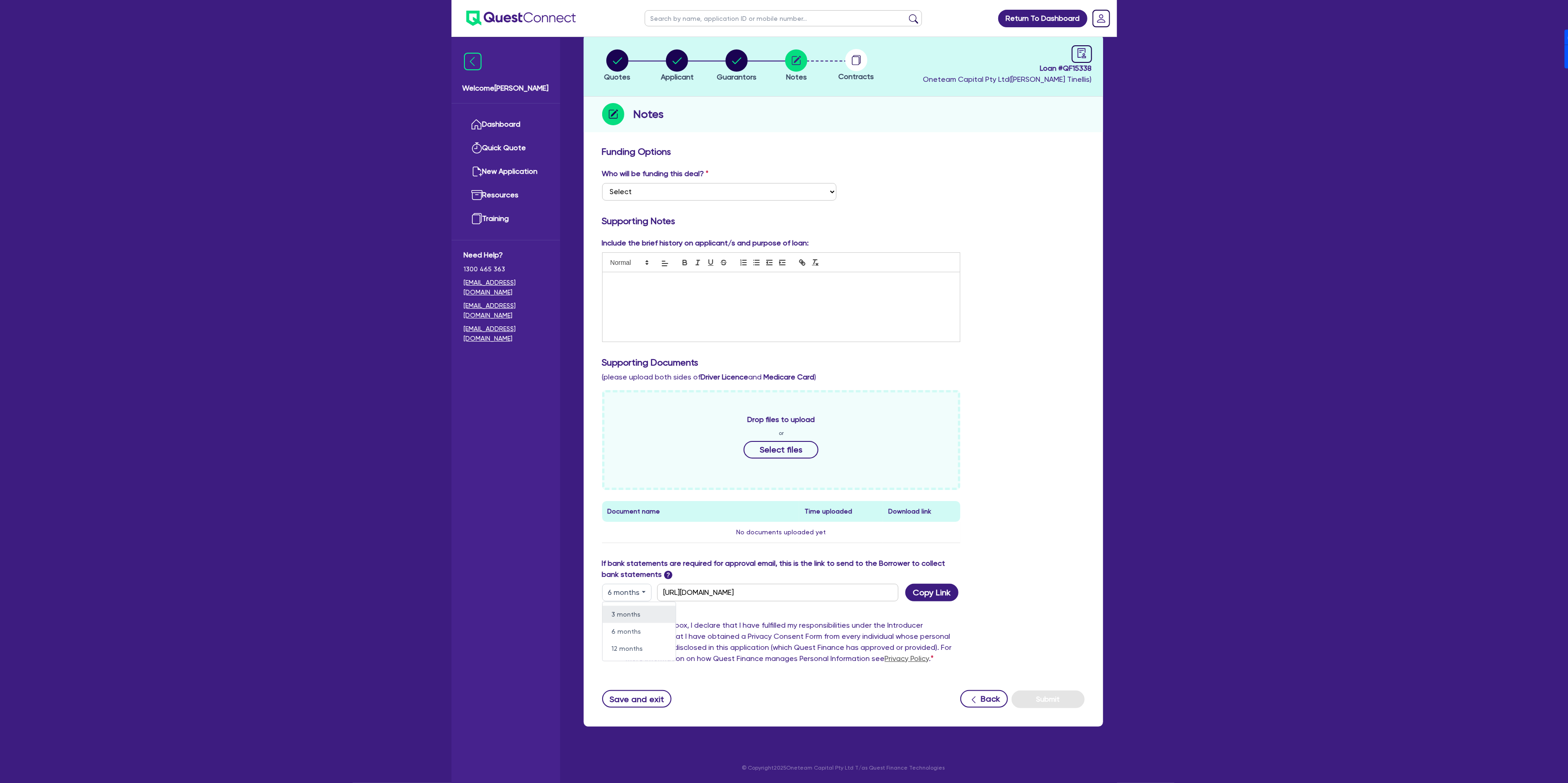
click at [625, 613] on link "3 months" at bounding box center [639, 614] width 73 height 17
type input "[URL][DOMAIN_NAME]"
click at [938, 594] on button "Copy Link" at bounding box center [932, 592] width 53 height 18
click at [492, 124] on link "Dashboard" at bounding box center [506, 124] width 84 height 23
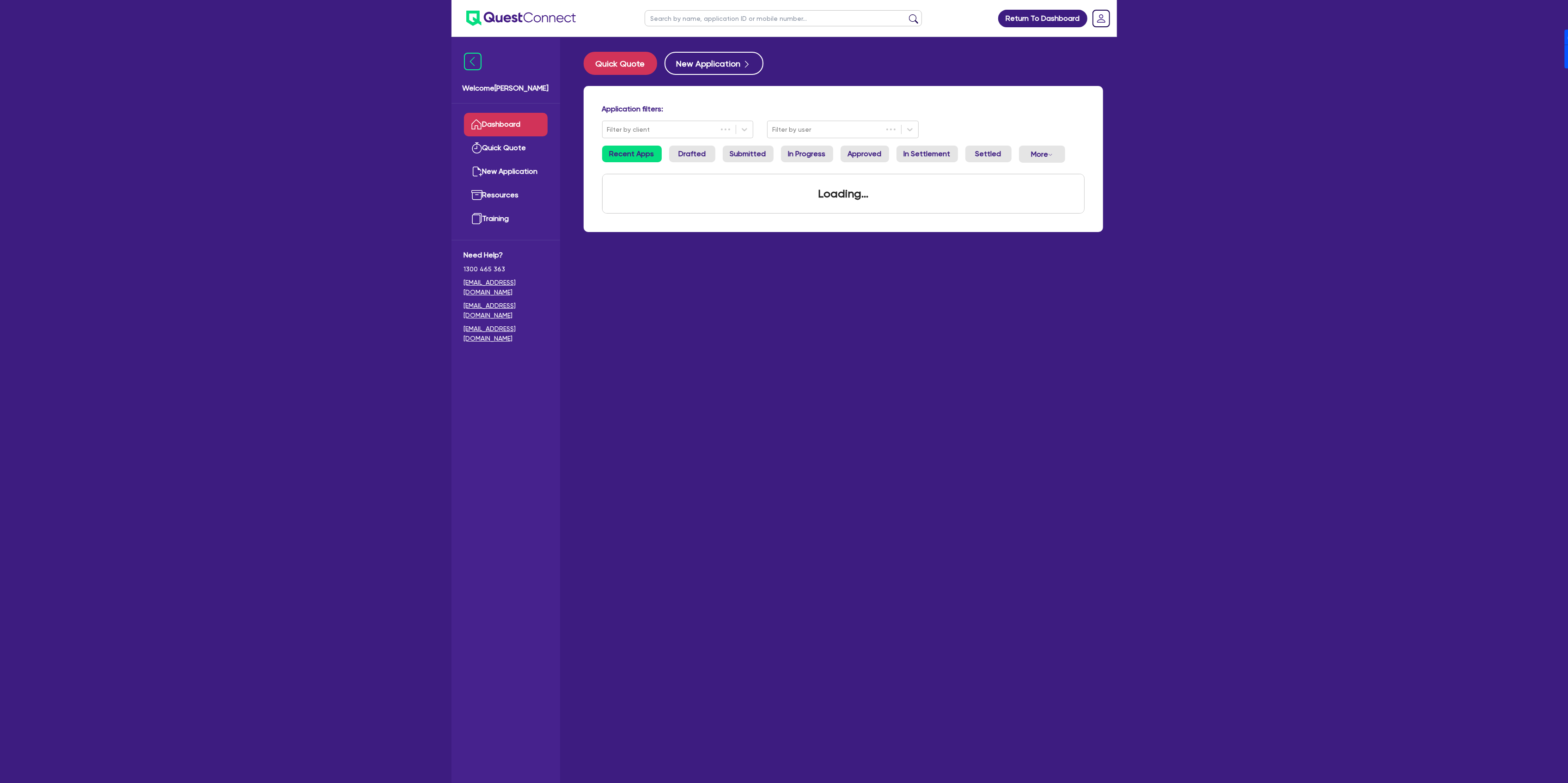
click at [692, 17] on input "text" at bounding box center [783, 18] width 277 height 16
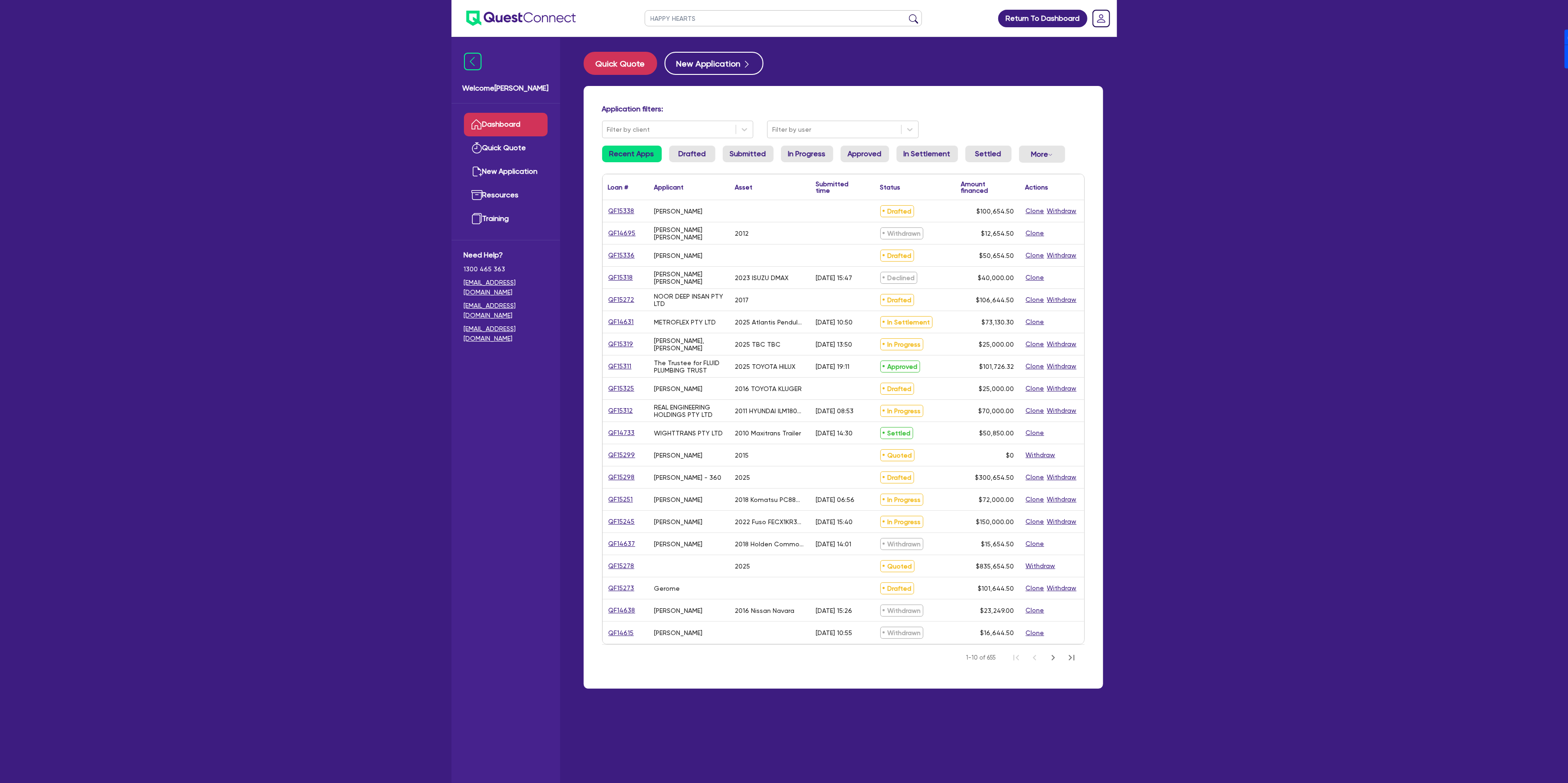
type input "HAPPY HEARTS"
click at [906, 14] on button "submit" at bounding box center [913, 20] width 15 height 13
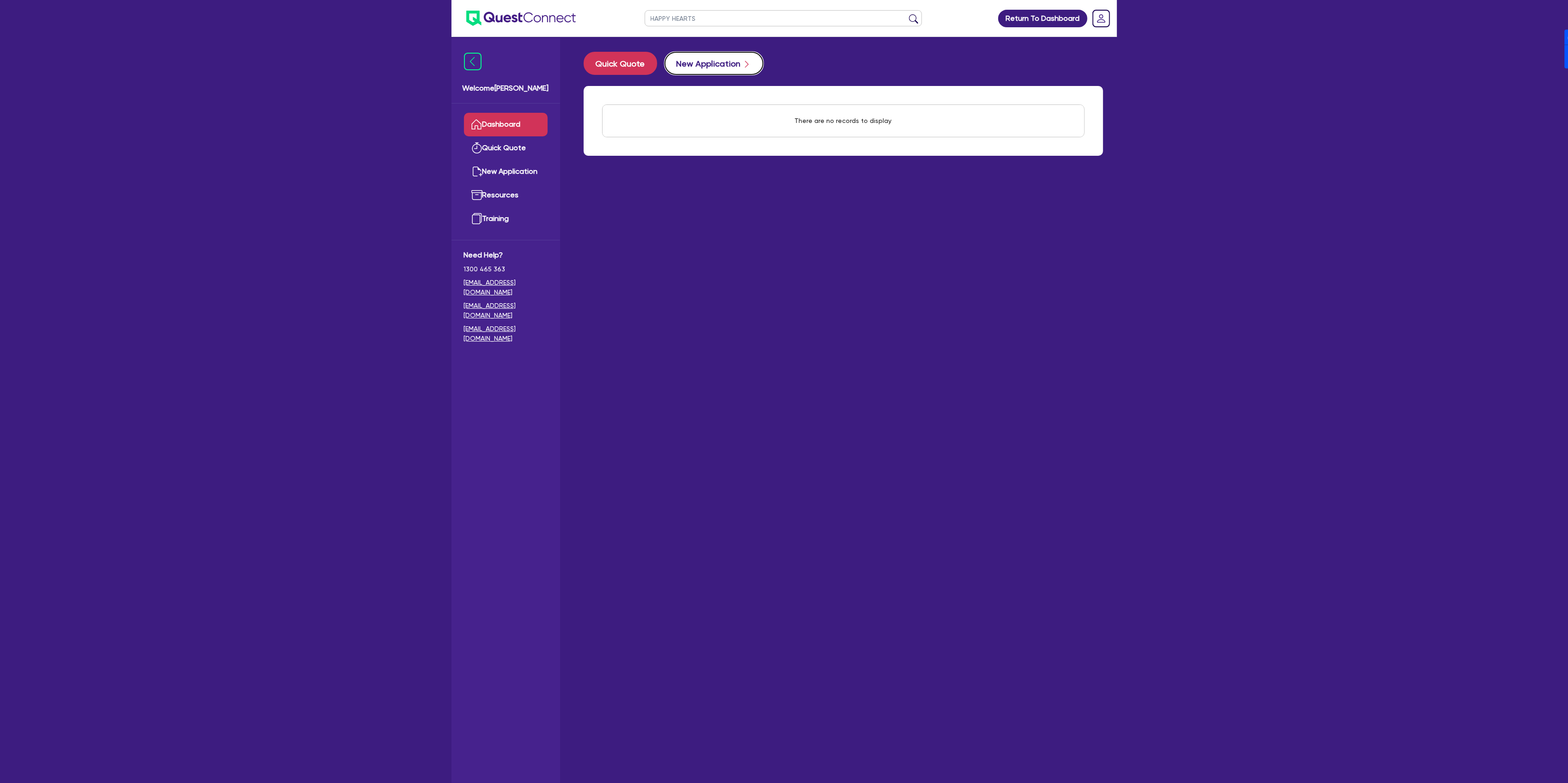
click at [666, 60] on button "New Application" at bounding box center [714, 64] width 99 height 23
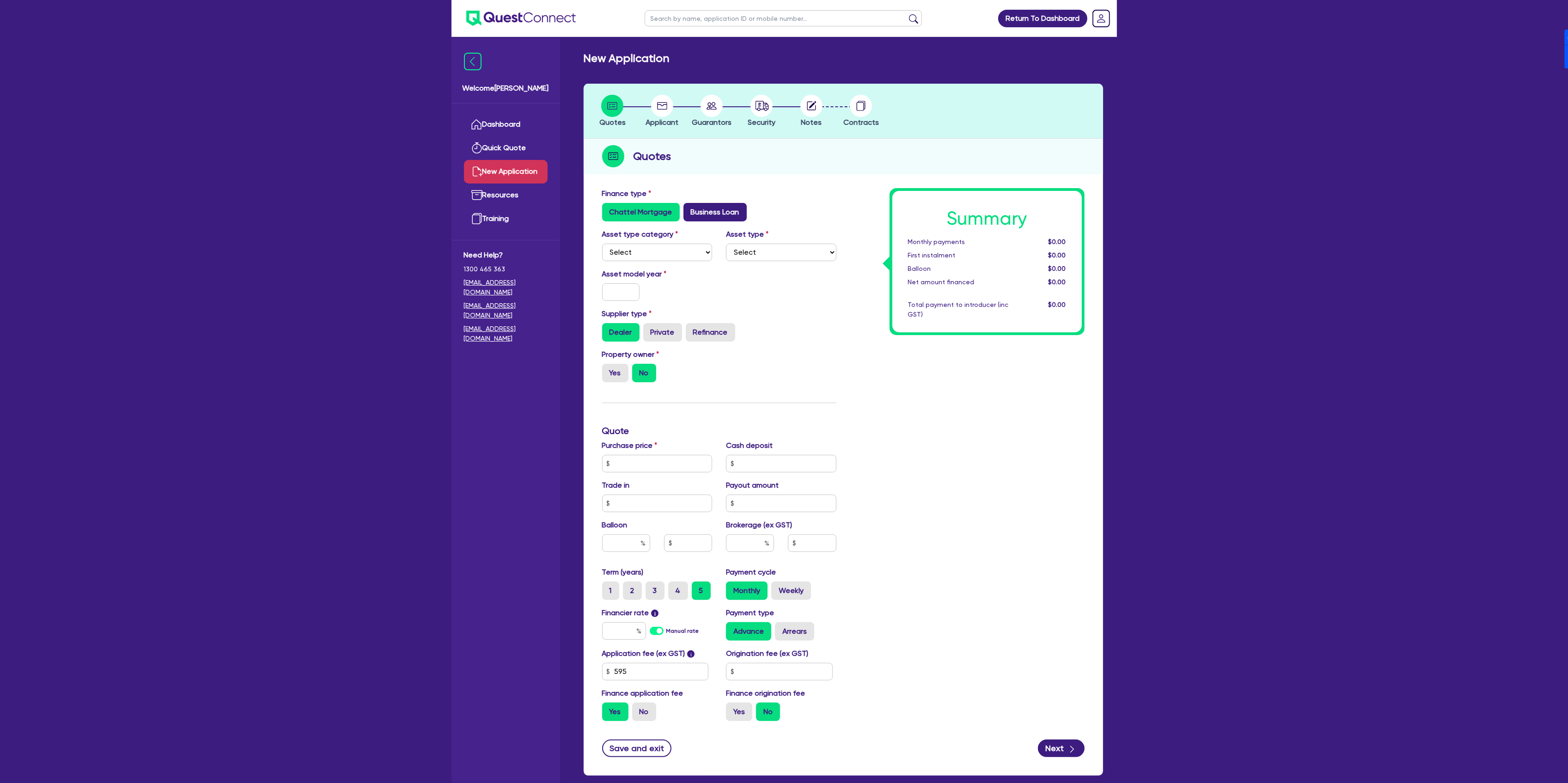
click at [711, 214] on label "Business Loan" at bounding box center [715, 212] width 63 height 18
click at [689, 209] on input "Business Loan" at bounding box center [686, 206] width 6 height 6
radio input "true"
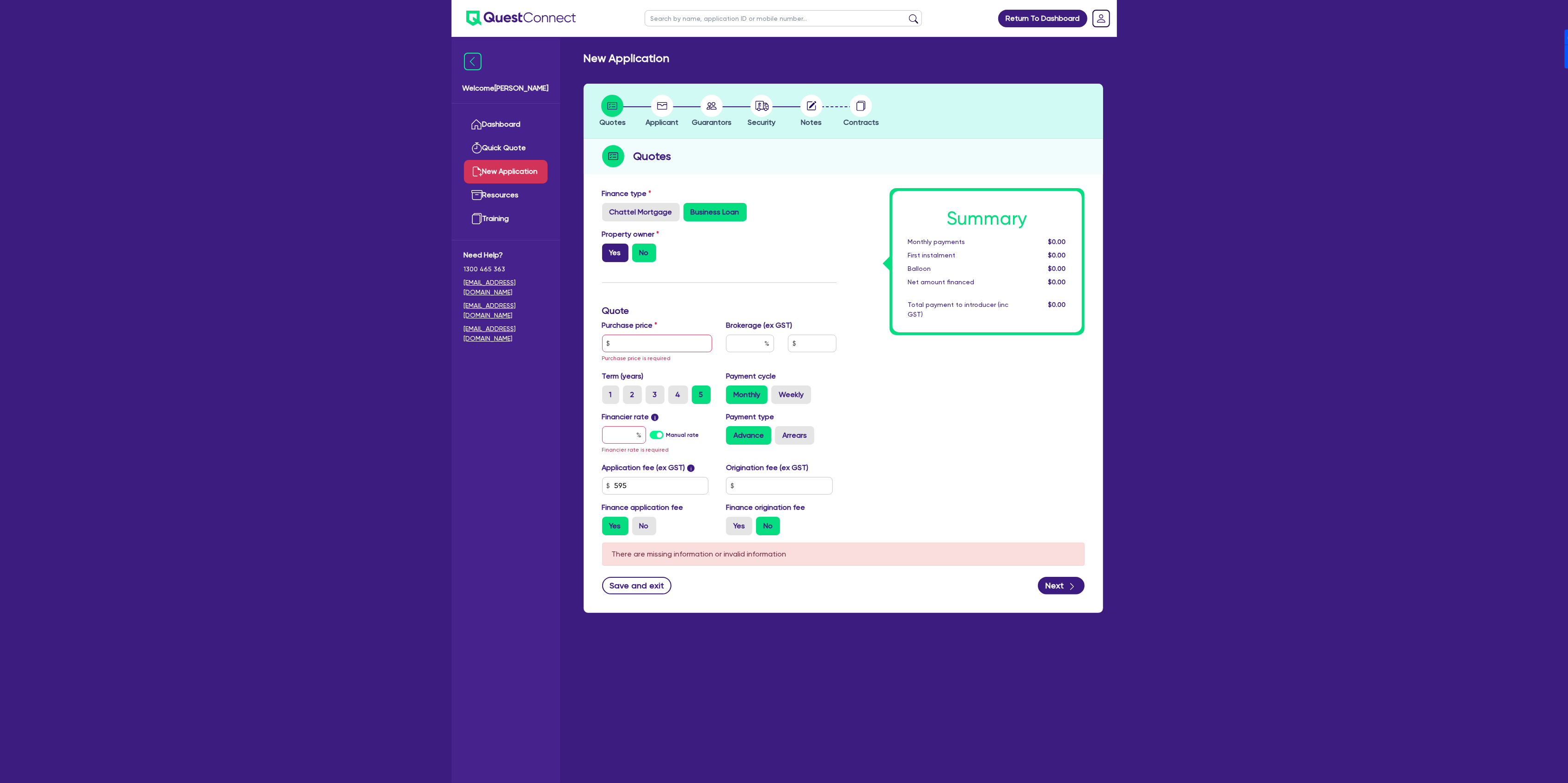
click at [623, 256] on label "Yes" at bounding box center [615, 253] width 26 height 18
click at [608, 250] on input "Yes" at bounding box center [605, 247] width 6 height 6
radio input "true"
click at [643, 342] on input "text" at bounding box center [657, 343] width 110 height 18
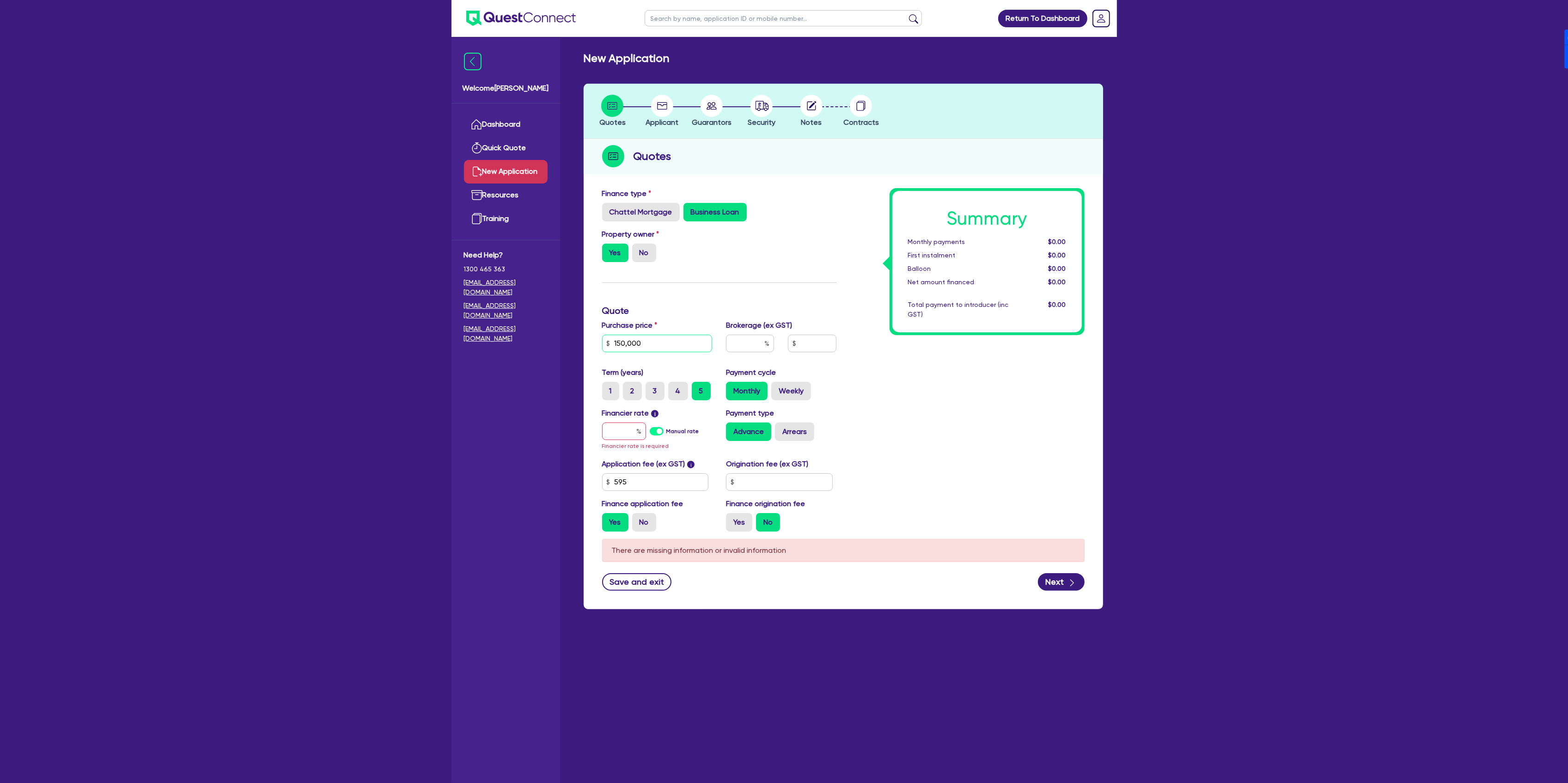
type input "150,000"
type input "4"
click at [666, 429] on label "Manual rate" at bounding box center [683, 431] width 33 height 9
click at [0, 0] on input "Manual rate" at bounding box center [0, 0] width 0 height 0
type input "6,026.18"
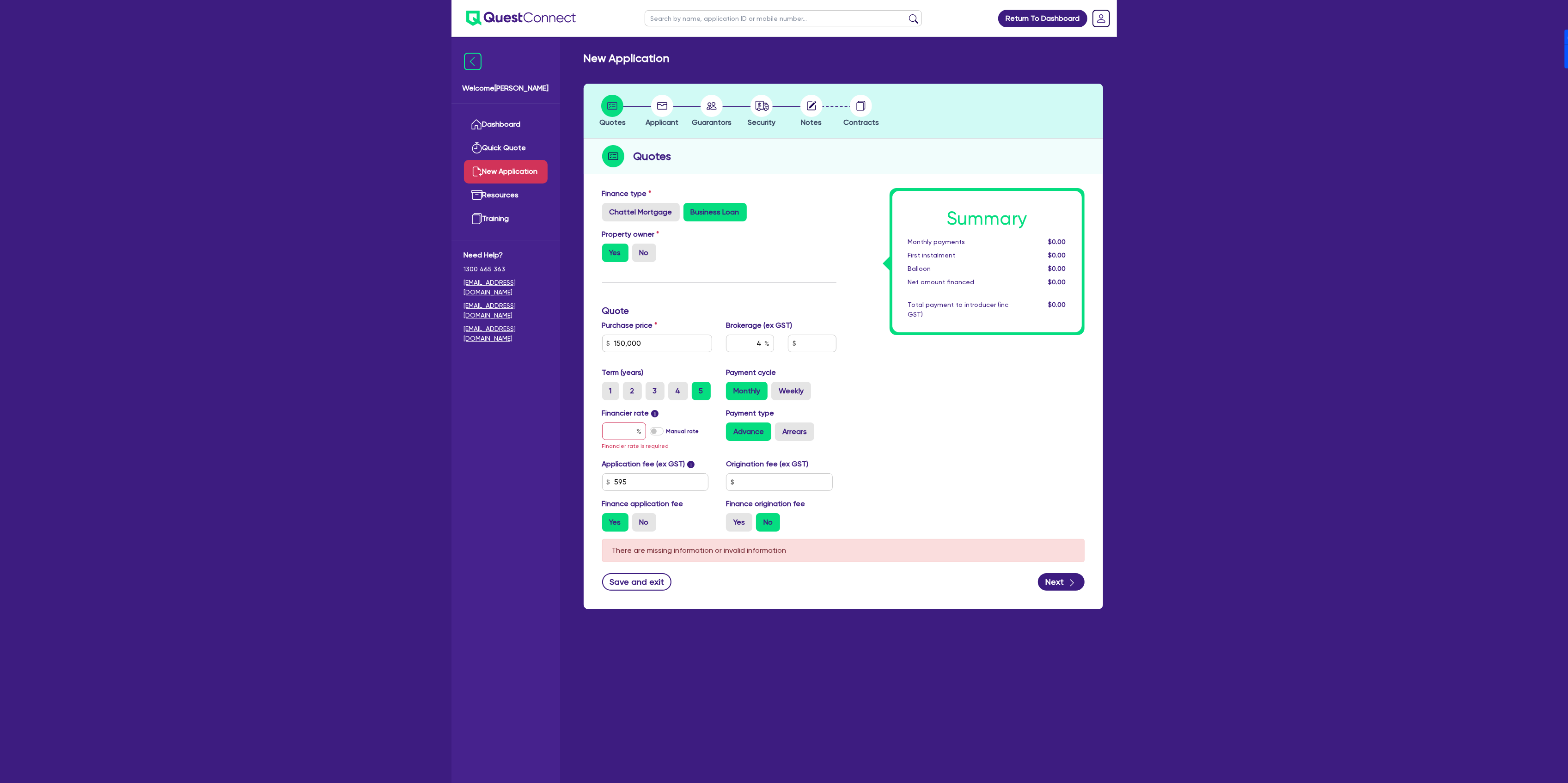
type input "17"
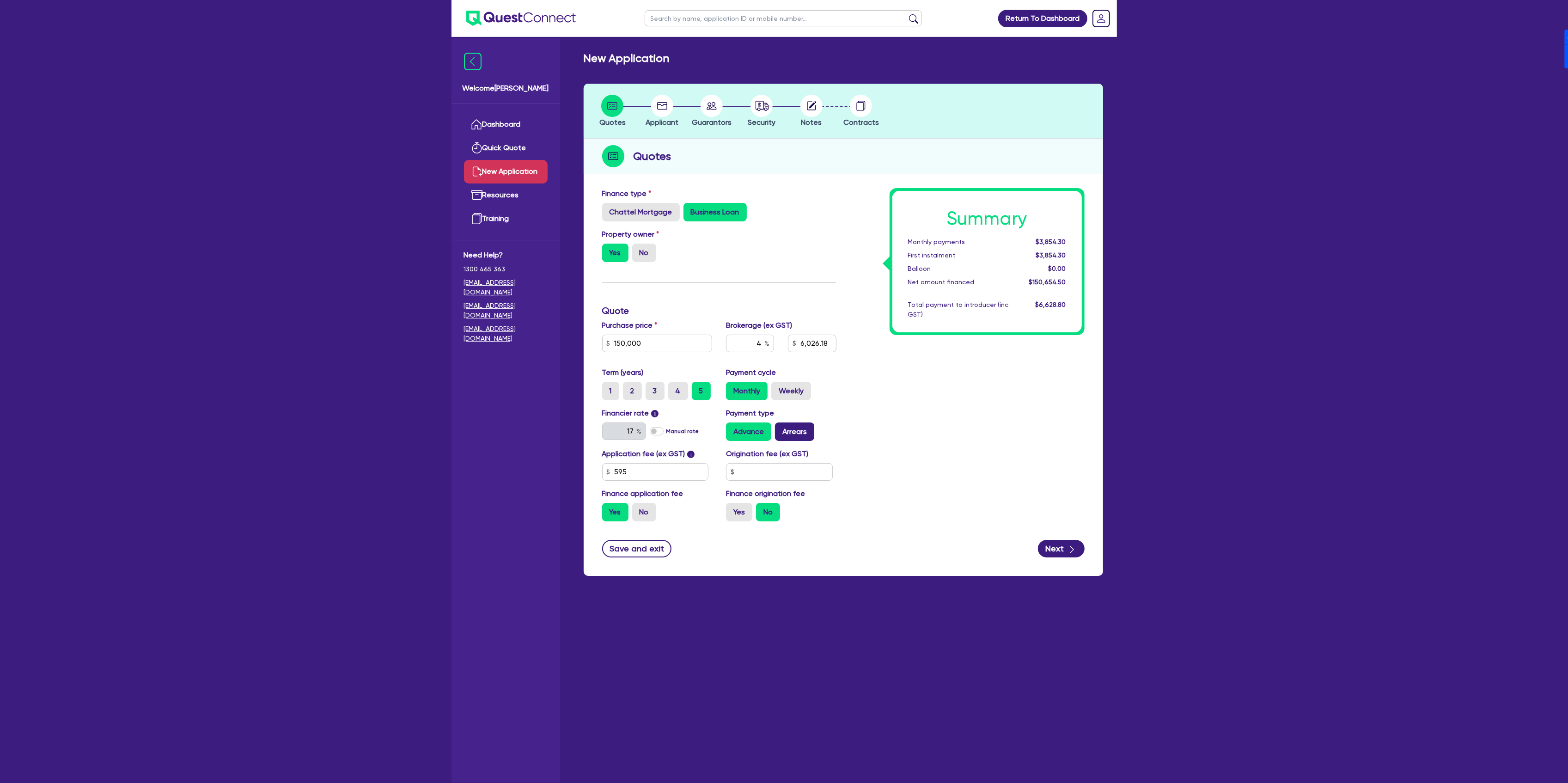
click at [811, 429] on label "Arrears" at bounding box center [795, 432] width 39 height 18
click at [781, 429] on input "Arrears" at bounding box center [778, 425] width 6 height 6
radio input "true"
type input "6,026.18"
click at [736, 515] on label "Yes" at bounding box center [739, 512] width 26 height 18
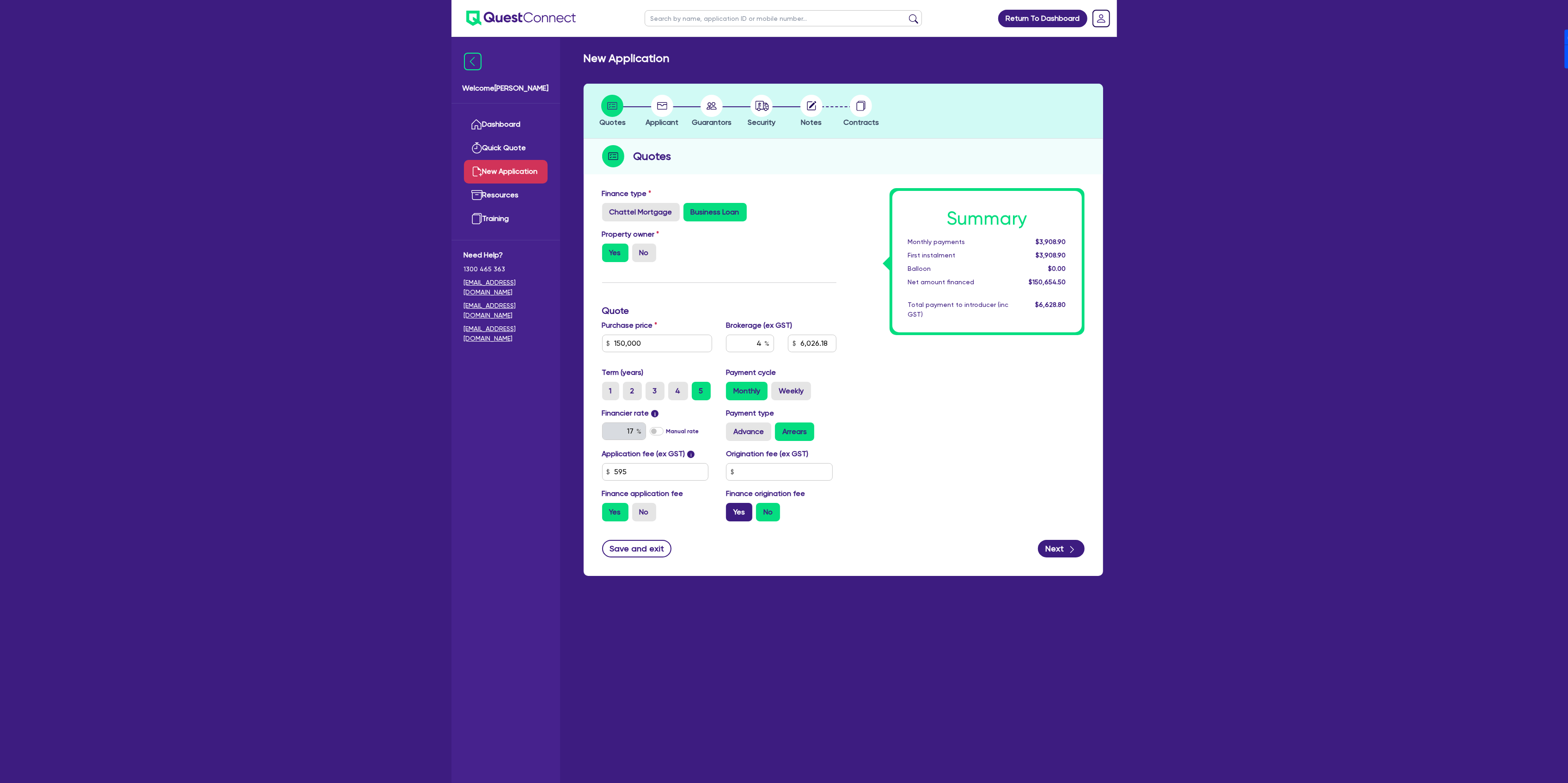
click at [732, 509] on input "Yes" at bounding box center [729, 506] width 6 height 6
radio input "true"
click at [1076, 549] on icon "button" at bounding box center [1071, 549] width 9 height 9
type input "6,026.18"
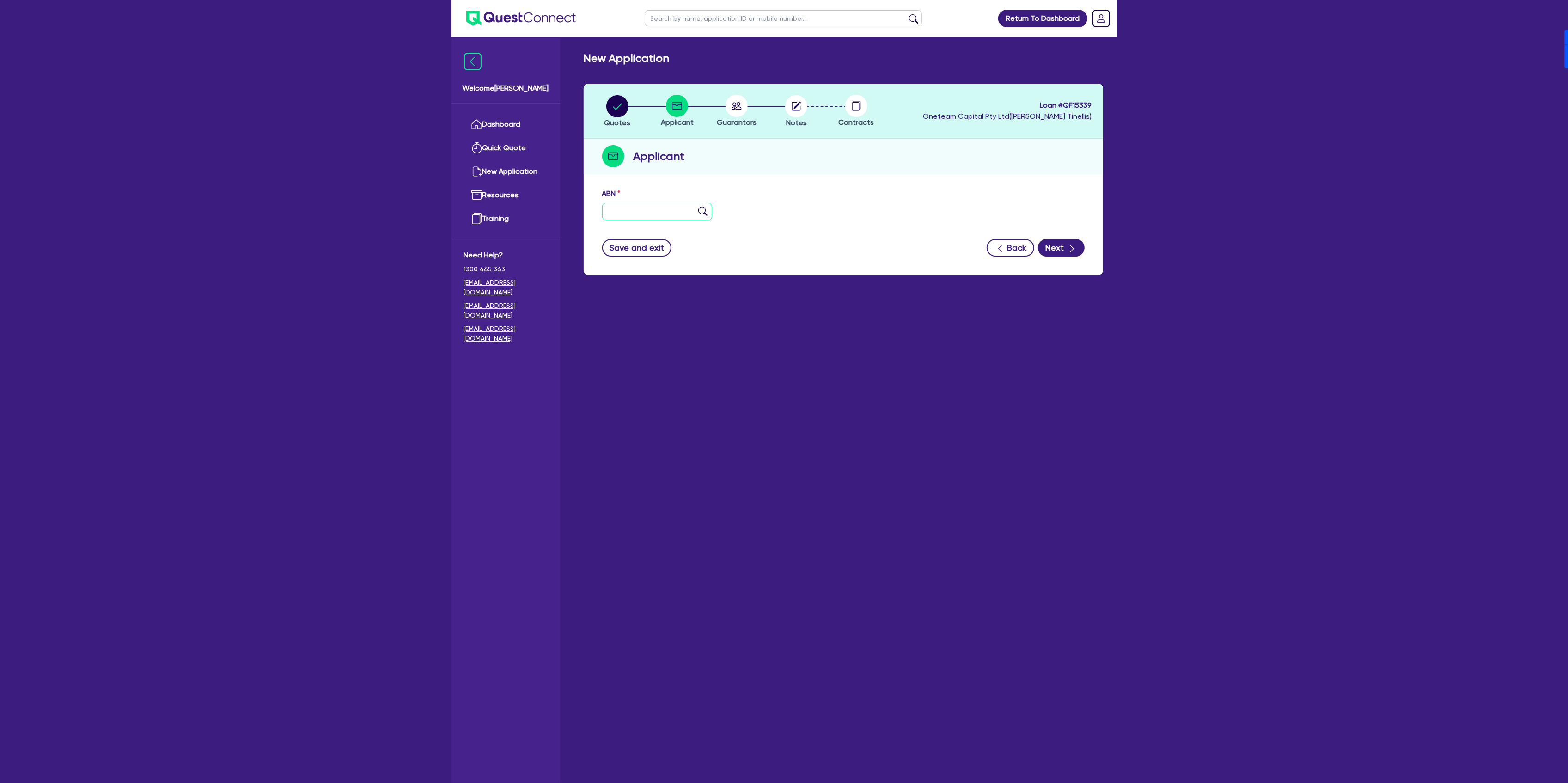
click at [618, 209] on input "text" at bounding box center [657, 211] width 110 height 18
type input "11 111 111 111"
click at [1076, 244] on icon "button" at bounding box center [1071, 249] width 9 height 9
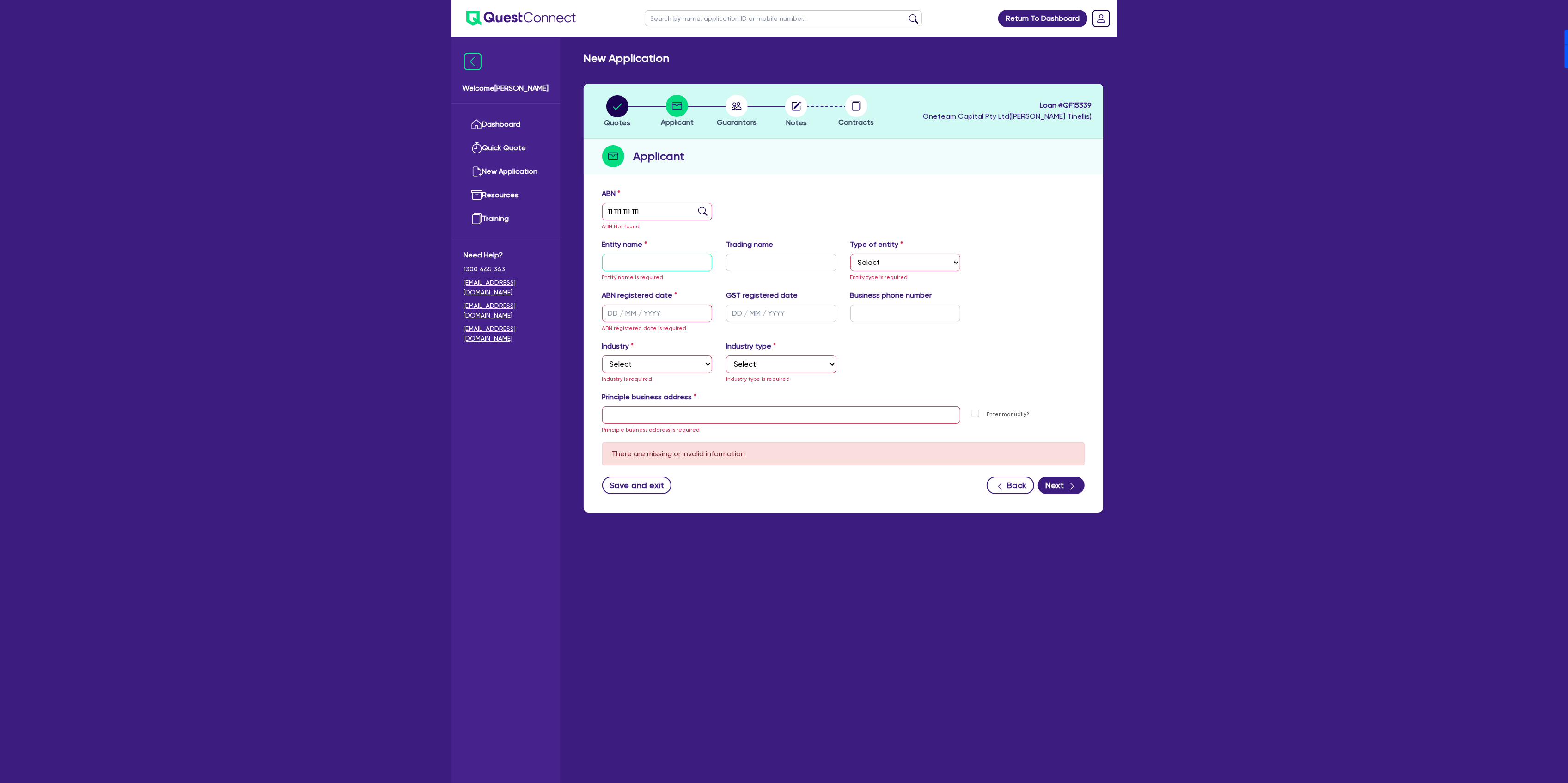
click at [632, 265] on input "text" at bounding box center [657, 262] width 110 height 18
paste input "68 607 869 901"
type input "68 607 869 901"
drag, startPoint x: 675, startPoint y: 207, endPoint x: 574, endPoint y: 206, distance: 101.0
click at [574, 207] on div "New Application Quotes Applicant [GEOGRAPHIC_DATA] Notes Contracts Loan # QF153…" at bounding box center [844, 288] width 547 height 472
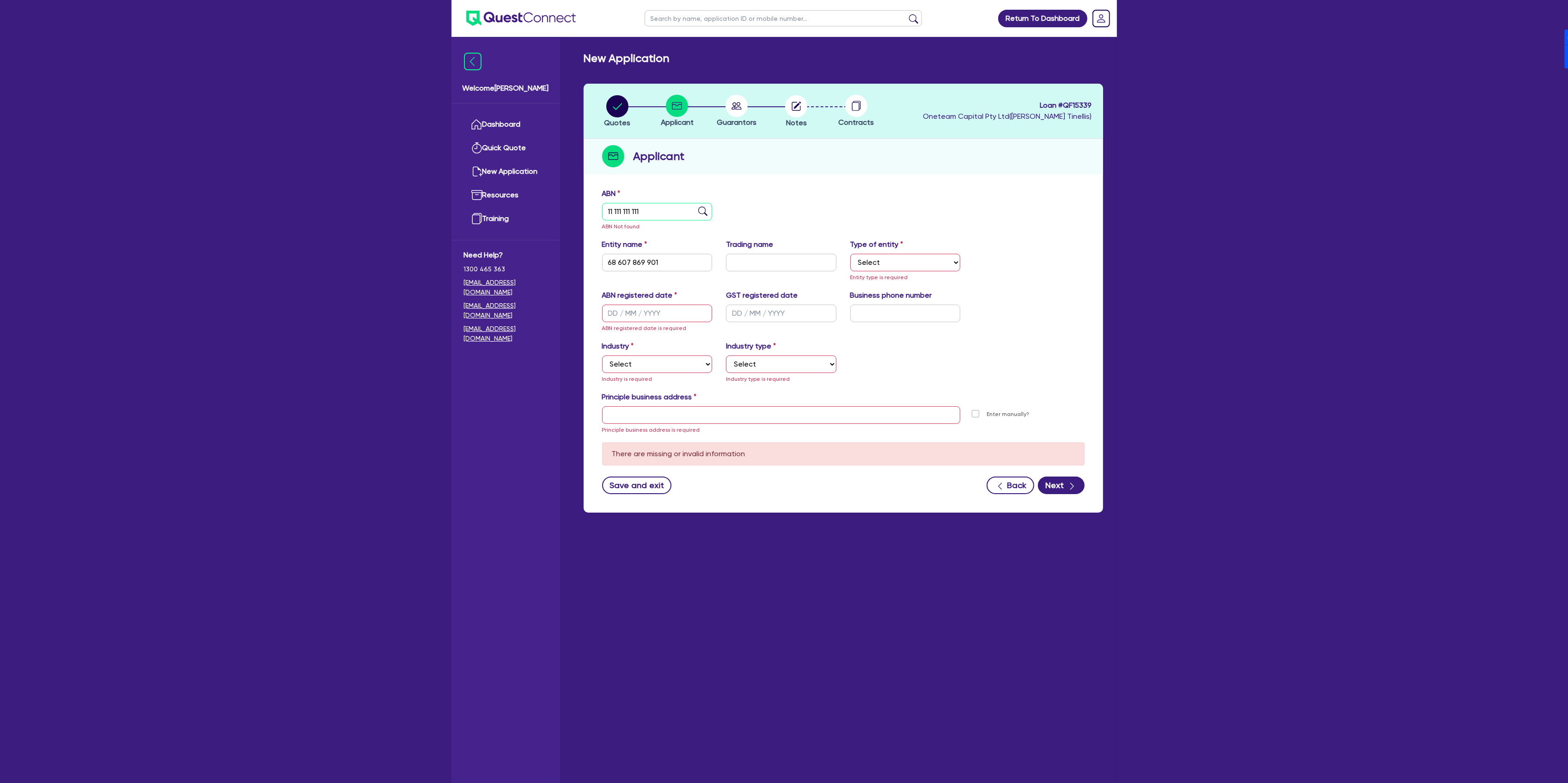
paste input "68 607 869 90"
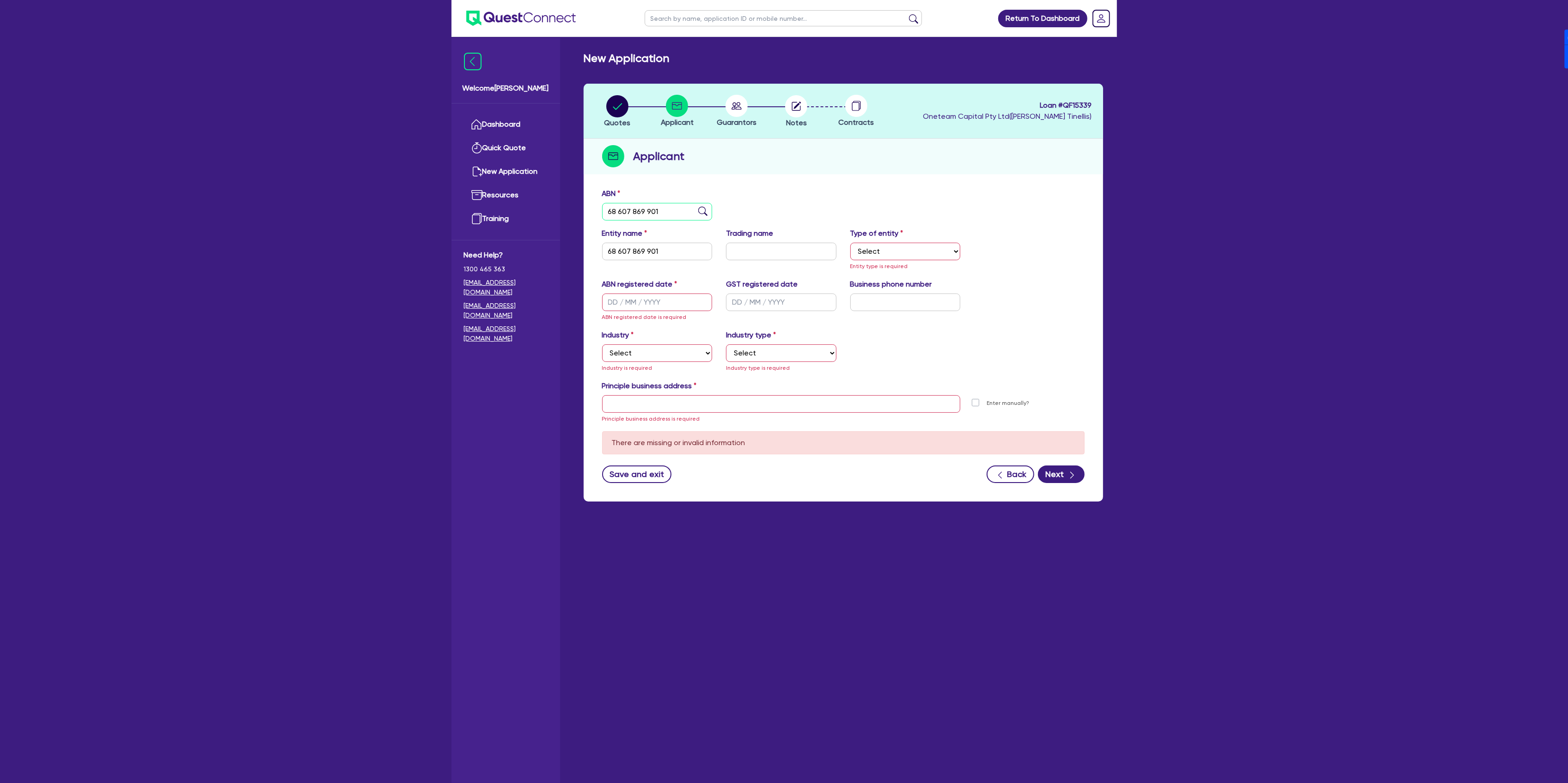
type input "68 607 869 901"
click at [858, 209] on div "ABN 68 607 869 901" at bounding box center [843, 208] width 497 height 40
type input "QUEENSIE PTY LTD"
type input "SENIOR HELPERS [GEOGRAPHIC_DATA] AND SUBURBS"
select select "COMPANY"
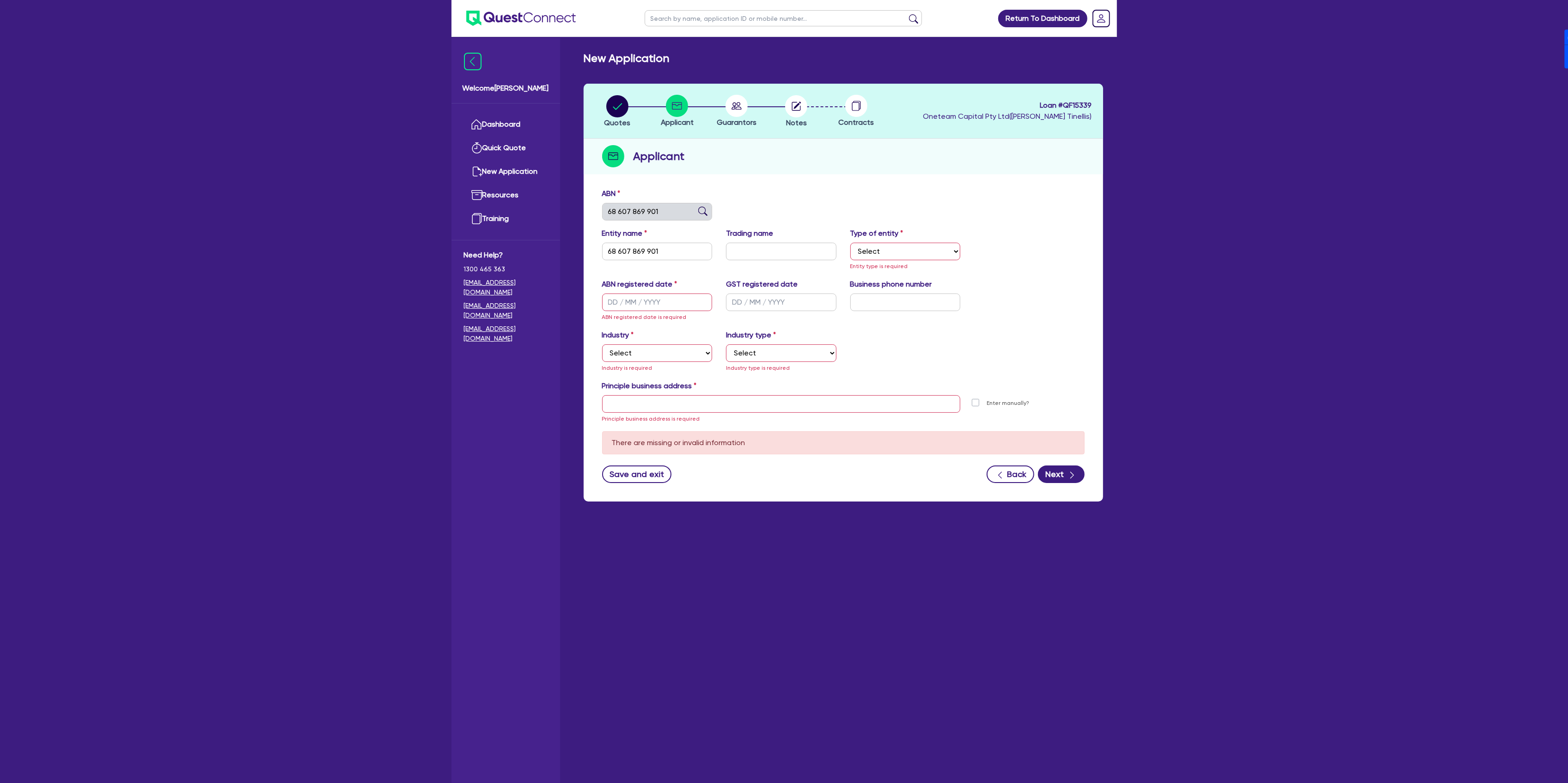
type input "[DATE]"
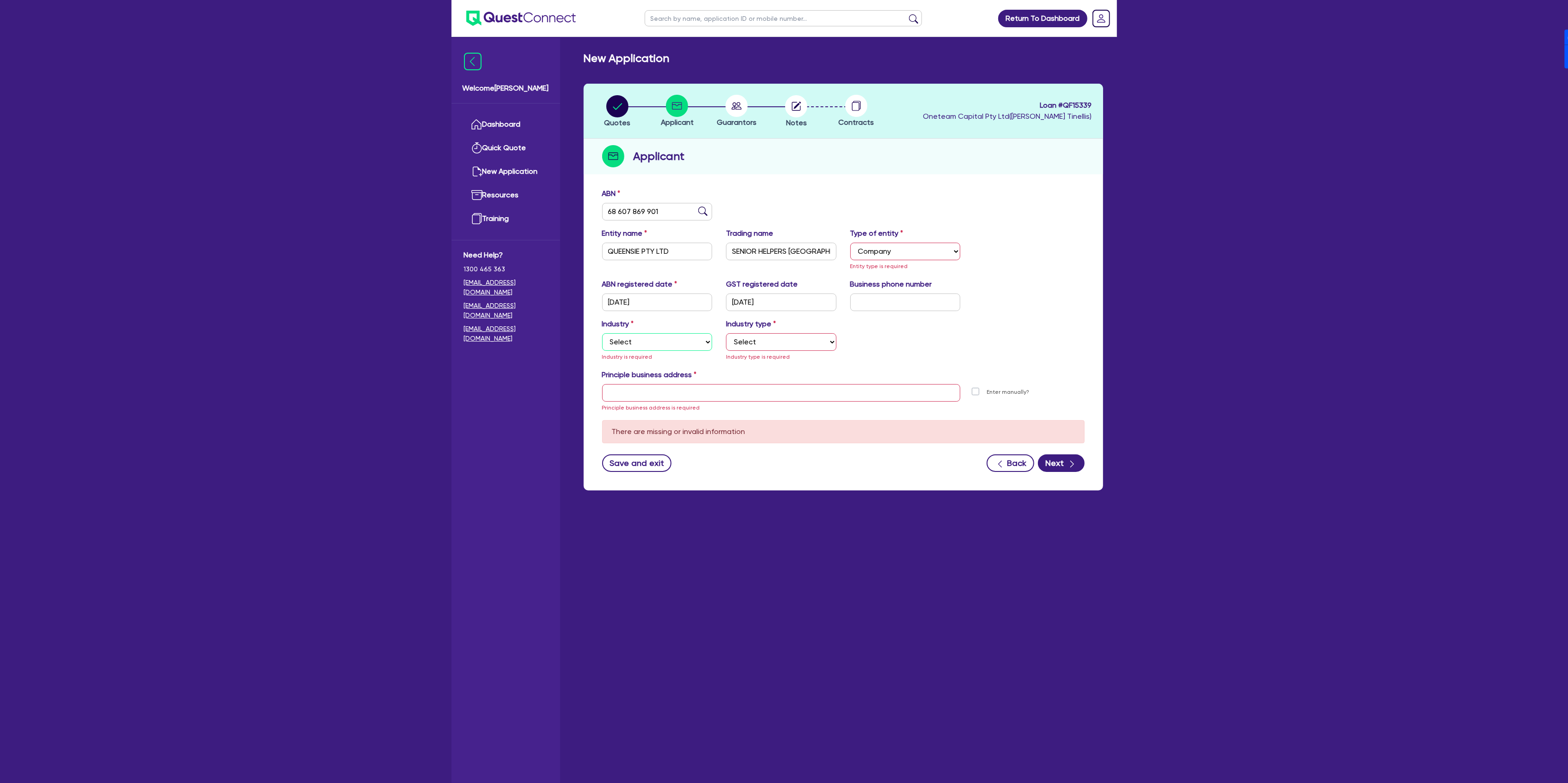
click at [664, 343] on select "Select Accomodation & Food Services Administrative & Support Services Agricultu…" at bounding box center [657, 342] width 110 height 18
click at [602, 333] on select "Select Accomodation & Food Services Administrative & Support Services Agricultu…" at bounding box center [657, 342] width 110 height 18
click at [759, 330] on div "Industry type Select Hotels Motels Serviced Apartments Other Short-term Accomod…" at bounding box center [781, 340] width 124 height 43
drag, startPoint x: 770, startPoint y: 336, endPoint x: 773, endPoint y: 348, distance: 12.4
click at [770, 336] on select "Select Hotels Motels Serviced Apartments Other Short-term Accomodation Cafes Re…" at bounding box center [781, 342] width 110 height 18
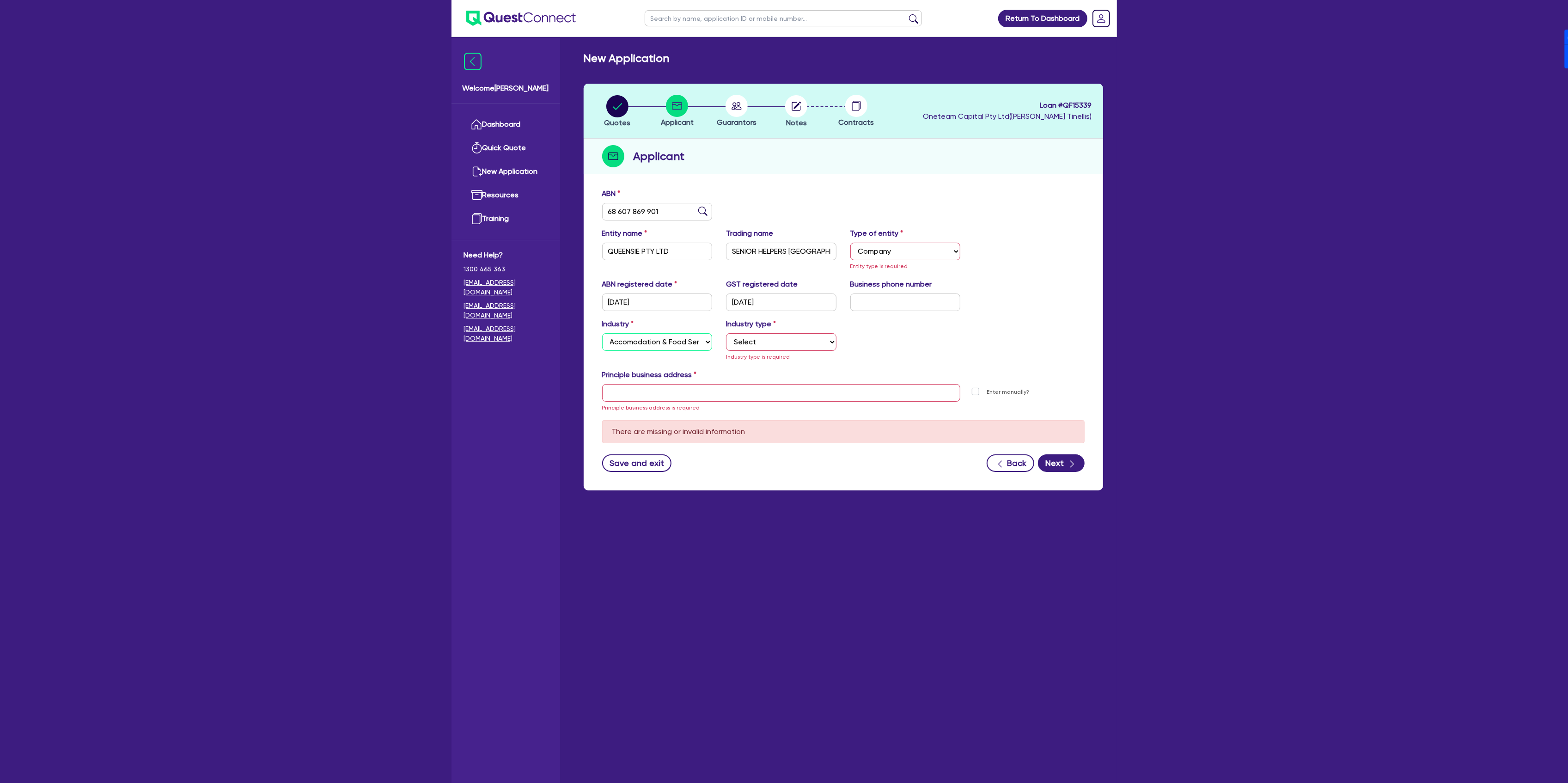
click at [673, 338] on select "Select Accomodation & Food Services Administrative & Support Services Agricultu…" at bounding box center [657, 342] width 110 height 18
click at [602, 333] on select "Select Accomodation & Food Services Administrative & Support Services Agricultu…" at bounding box center [657, 342] width 110 height 18
click at [666, 350] on select "Select Accomodation & Food Services Administrative & Support Services Agricultu…" at bounding box center [657, 342] width 110 height 18
select select "ADMINISTRATIVE_SUPPORT"
click at [602, 333] on select "Select Accomodation & Food Services Administrative & Support Services Agricultu…" at bounding box center [657, 342] width 110 height 18
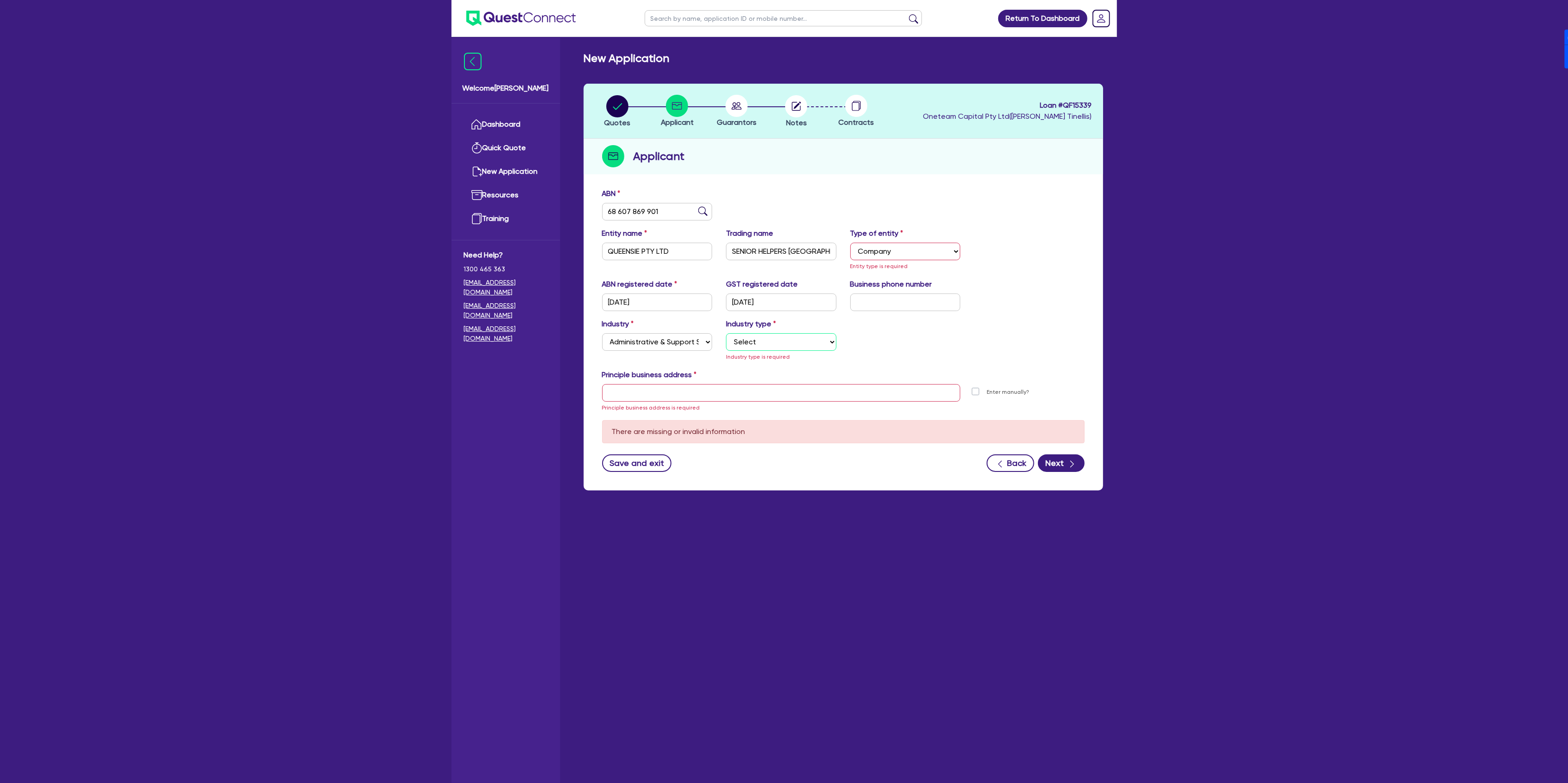
click at [764, 346] on select "Select Employment Services Administrative Services Domestic & Commercial Cleani…" at bounding box center [781, 342] width 110 height 18
select select "SUPPORT_OPERATIONS"
click at [726, 333] on select "Select Employment Services Administrative Services Domestic & Commercial Cleani…" at bounding box center [781, 342] width 110 height 18
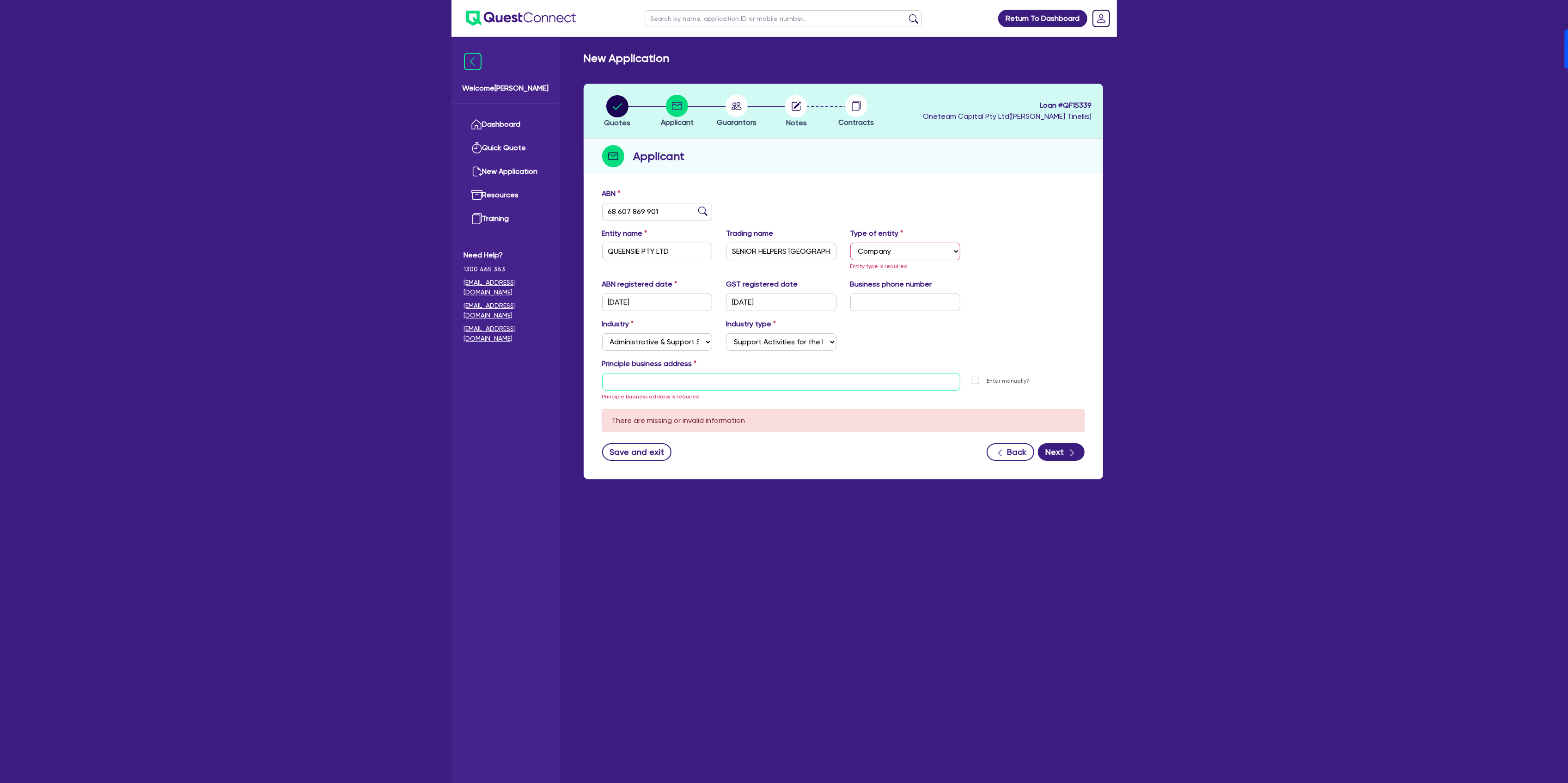
drag, startPoint x: 691, startPoint y: 375, endPoint x: 731, endPoint y: 381, distance: 40.4
click at [691, 375] on input "text" at bounding box center [781, 381] width 359 height 18
click at [731, 381] on input "text" at bounding box center [781, 381] width 359 height 18
type input "[STREET_ADDRESS]"
type input "04 5035 5483"
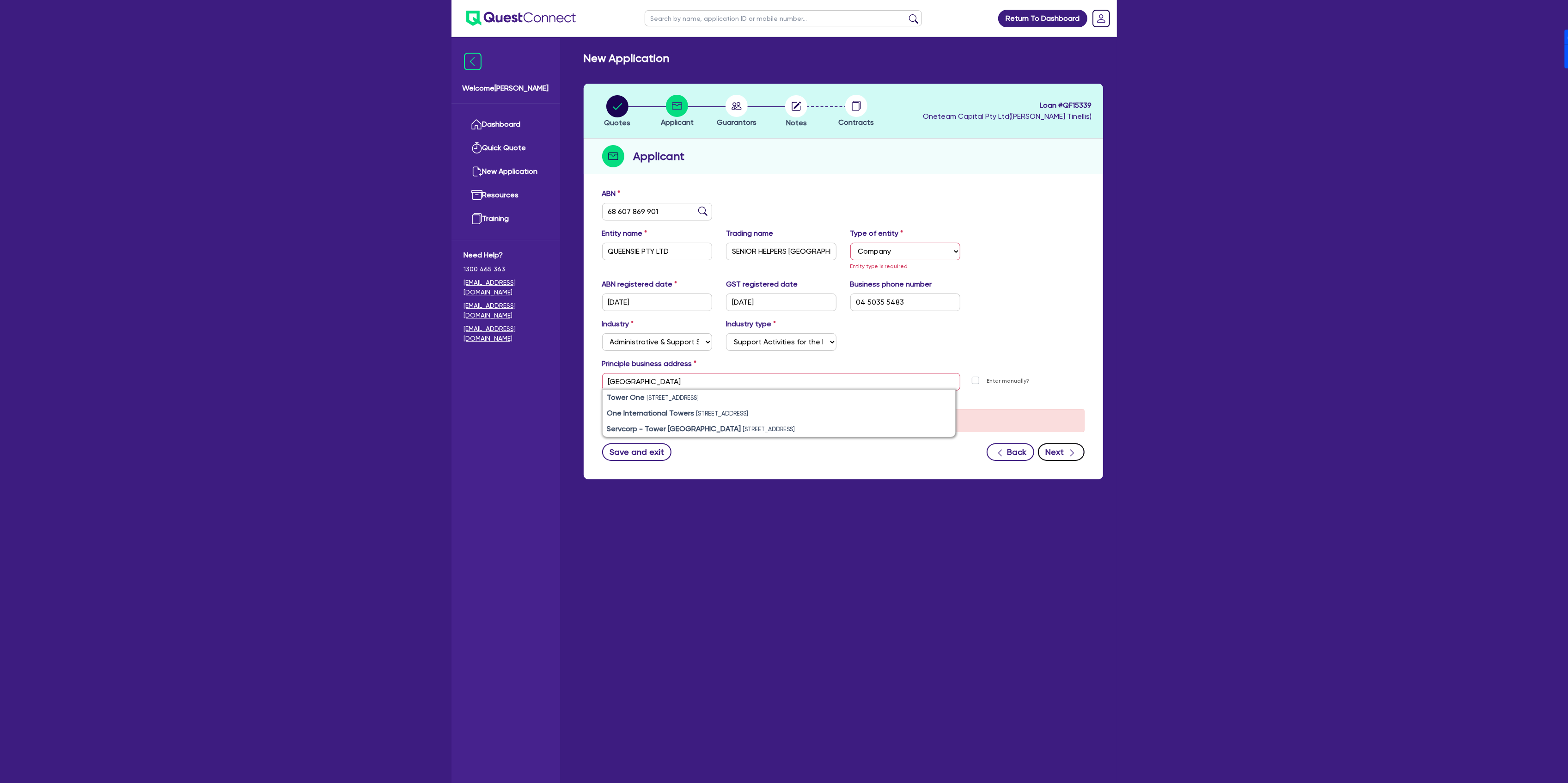
click at [1060, 455] on button "Next" at bounding box center [1061, 452] width 47 height 18
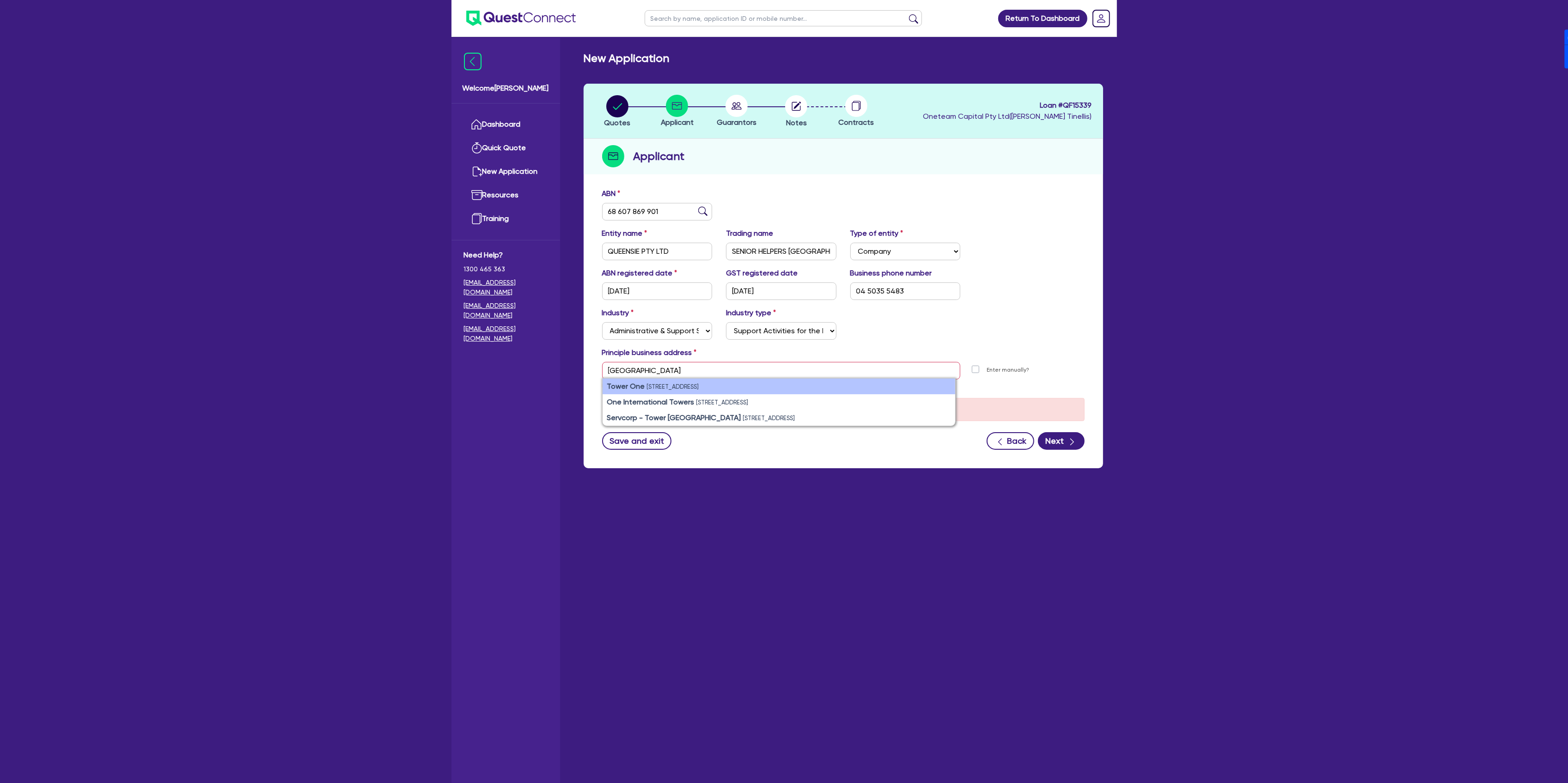
click at [664, 391] on li "Tower One [STREET_ADDRESS]" at bounding box center [779, 386] width 353 height 16
type input "[STREET_ADDRESS]"
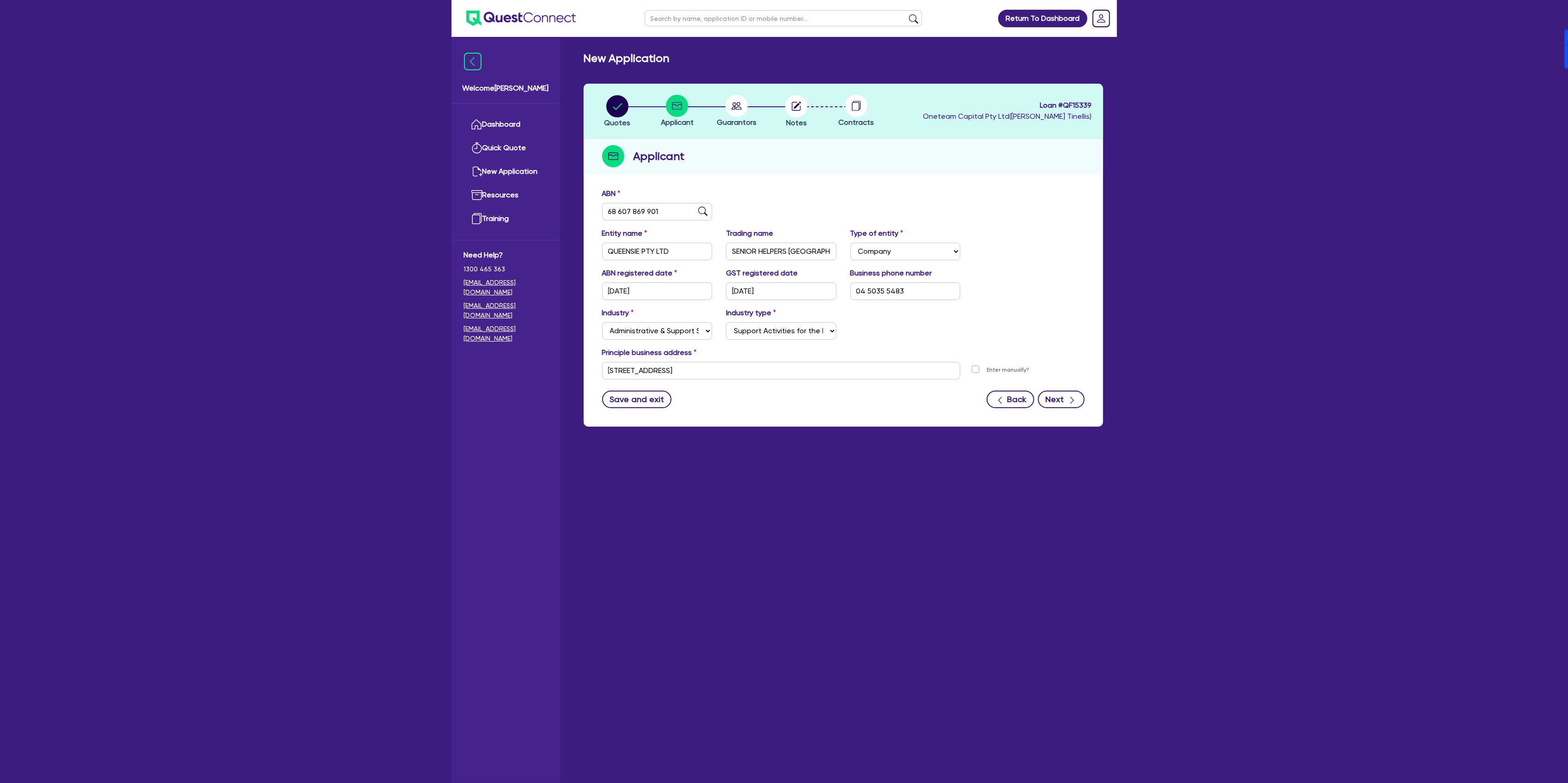
click at [1056, 408] on div "ABN 68 607 869 901 Entity name QUEENSIE PTY LTD Trading name SENIOR HELPERS [GE…" at bounding box center [843, 305] width 519 height 243
click at [1054, 404] on button "Next" at bounding box center [1061, 399] width 47 height 18
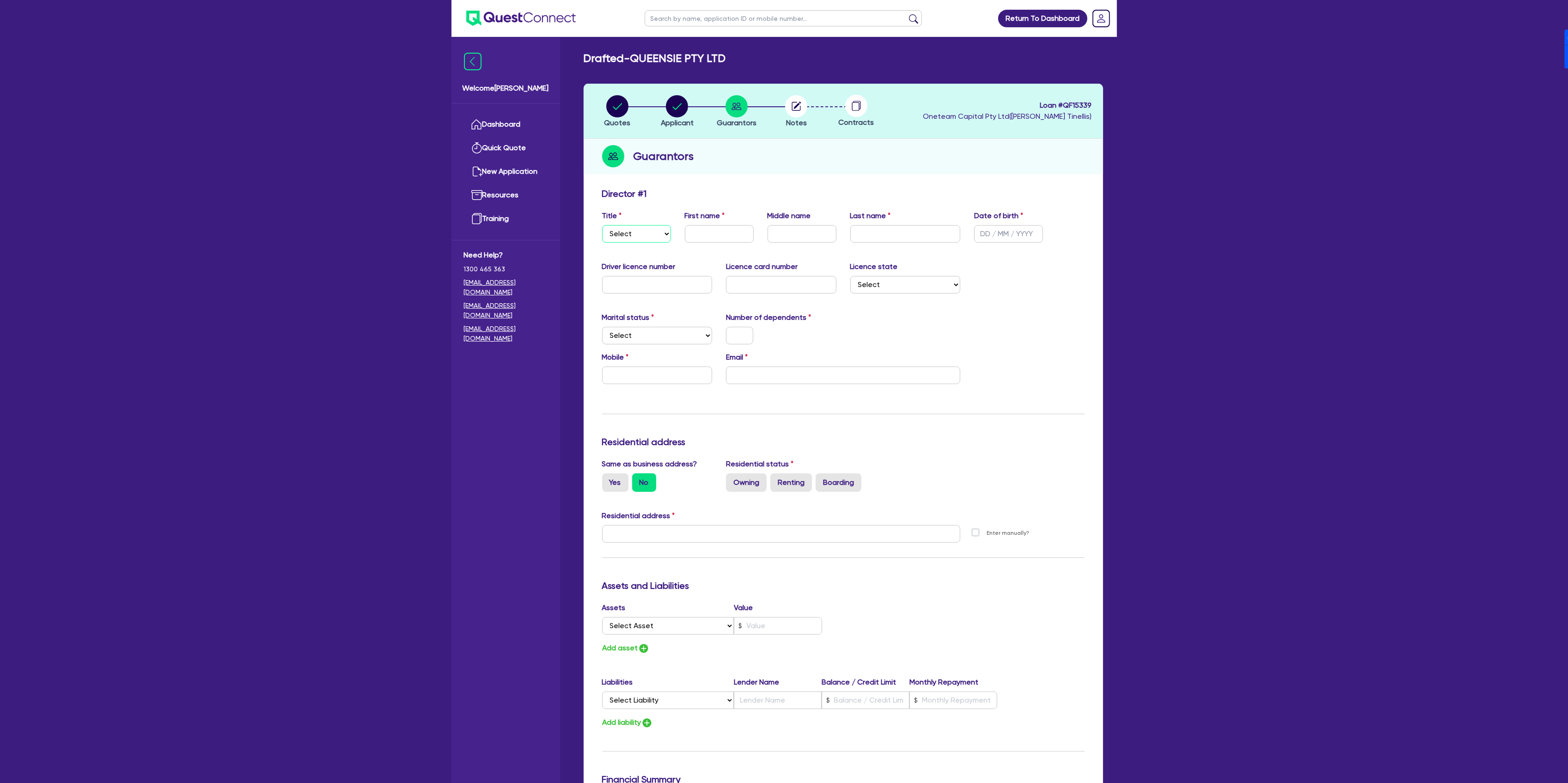
drag, startPoint x: 653, startPoint y: 228, endPoint x: 651, endPoint y: 233, distance: 5.4
click at [653, 228] on select "Select Mr Mrs Ms Miss Dr" at bounding box center [636, 234] width 69 height 18
select select "MR"
click at [602, 225] on select "Select Mr Mrs Ms Miss Dr" at bounding box center [636, 234] width 69 height 18
click at [694, 239] on input "text" at bounding box center [719, 234] width 69 height 18
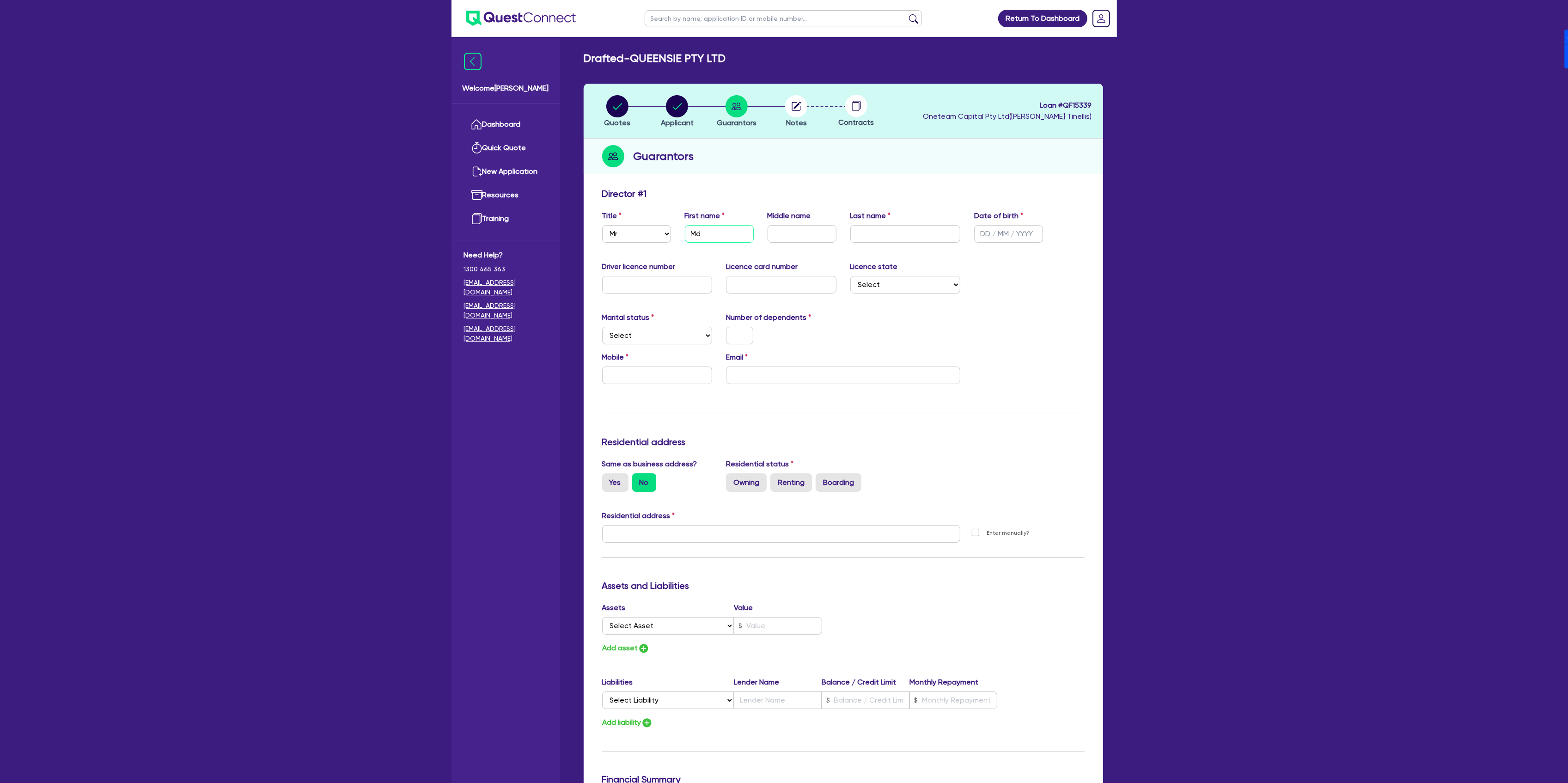
type input "Md"
type input "[PERSON_NAME]"
type input "A"
drag, startPoint x: 803, startPoint y: 234, endPoint x: 749, endPoint y: 227, distance: 54.5
click at [754, 229] on div "Title Select Mr Mrs Ms Miss Dr First name Md Middle name [PERSON_NAME] Last nam…" at bounding box center [843, 230] width 497 height 40
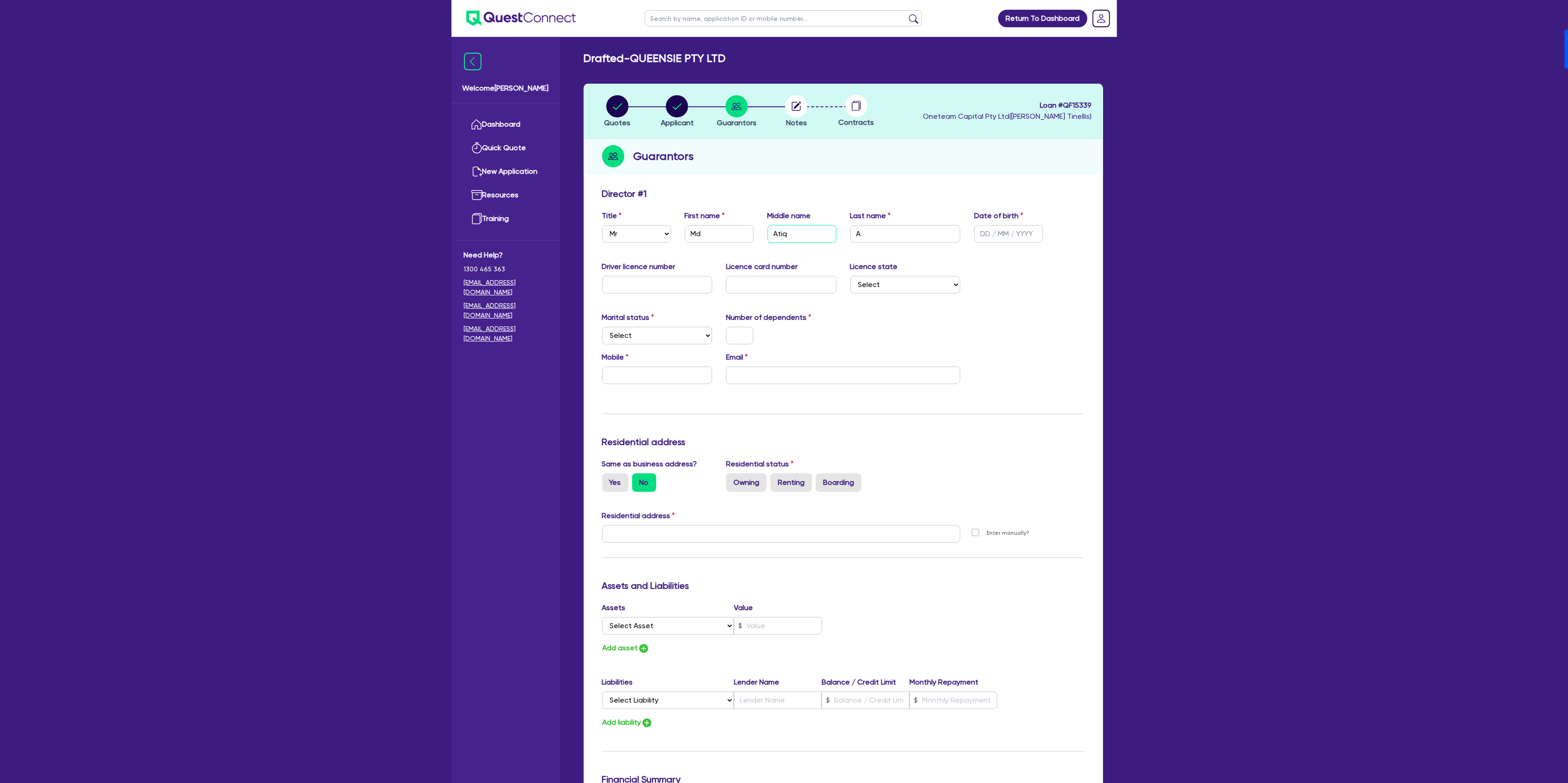
type input "Atiq"
type input "[PERSON_NAME]"
type input "[DATE]"
select select "[GEOGRAPHIC_DATA]"
select select "SINGLE"
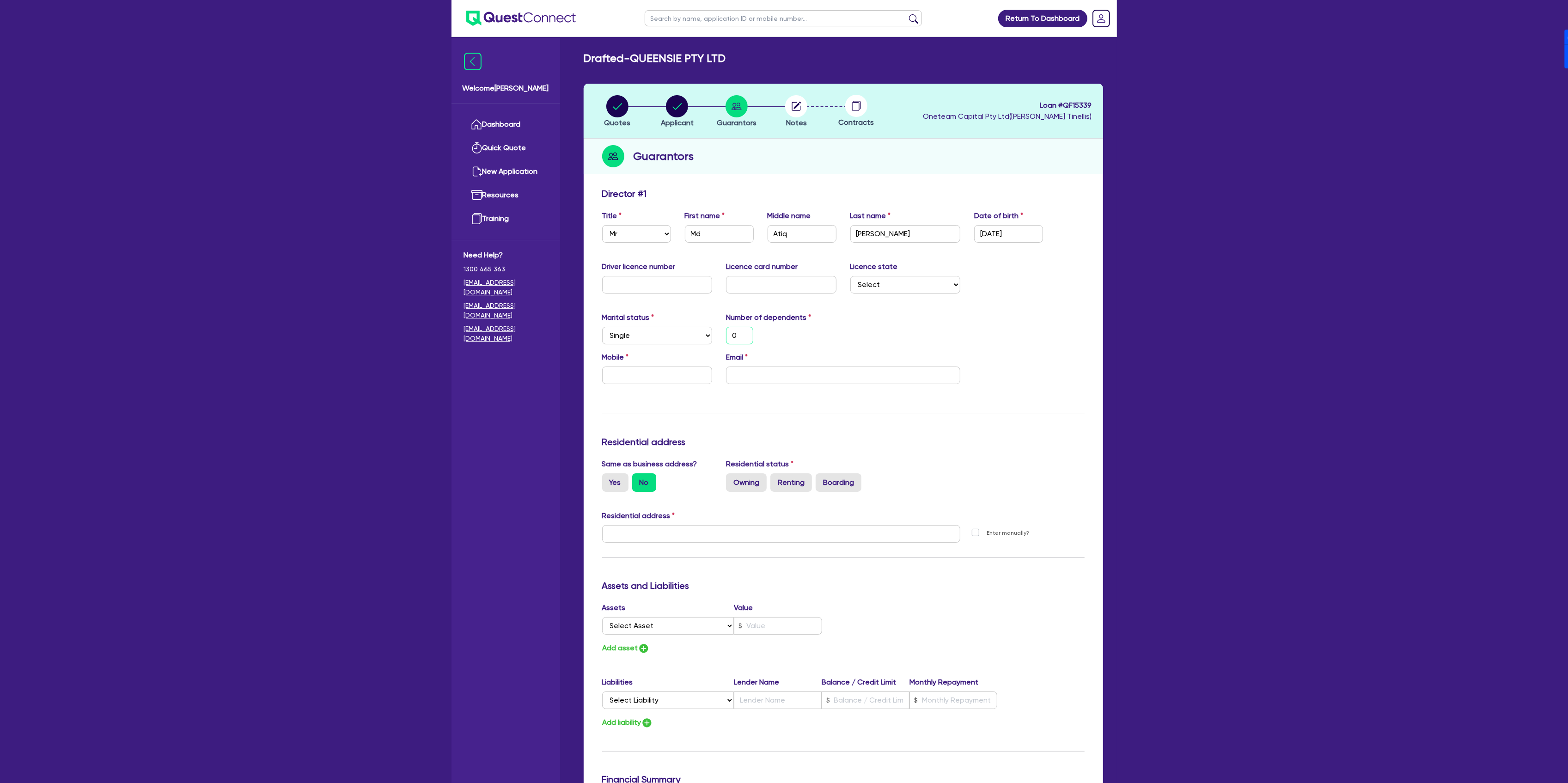
type input "0"
click at [1082, 104] on span "Loan # QF15339" at bounding box center [1007, 105] width 168 height 11
copy span "QF15339"
drag, startPoint x: 635, startPoint y: 56, endPoint x: 724, endPoint y: 56, distance: 89.0
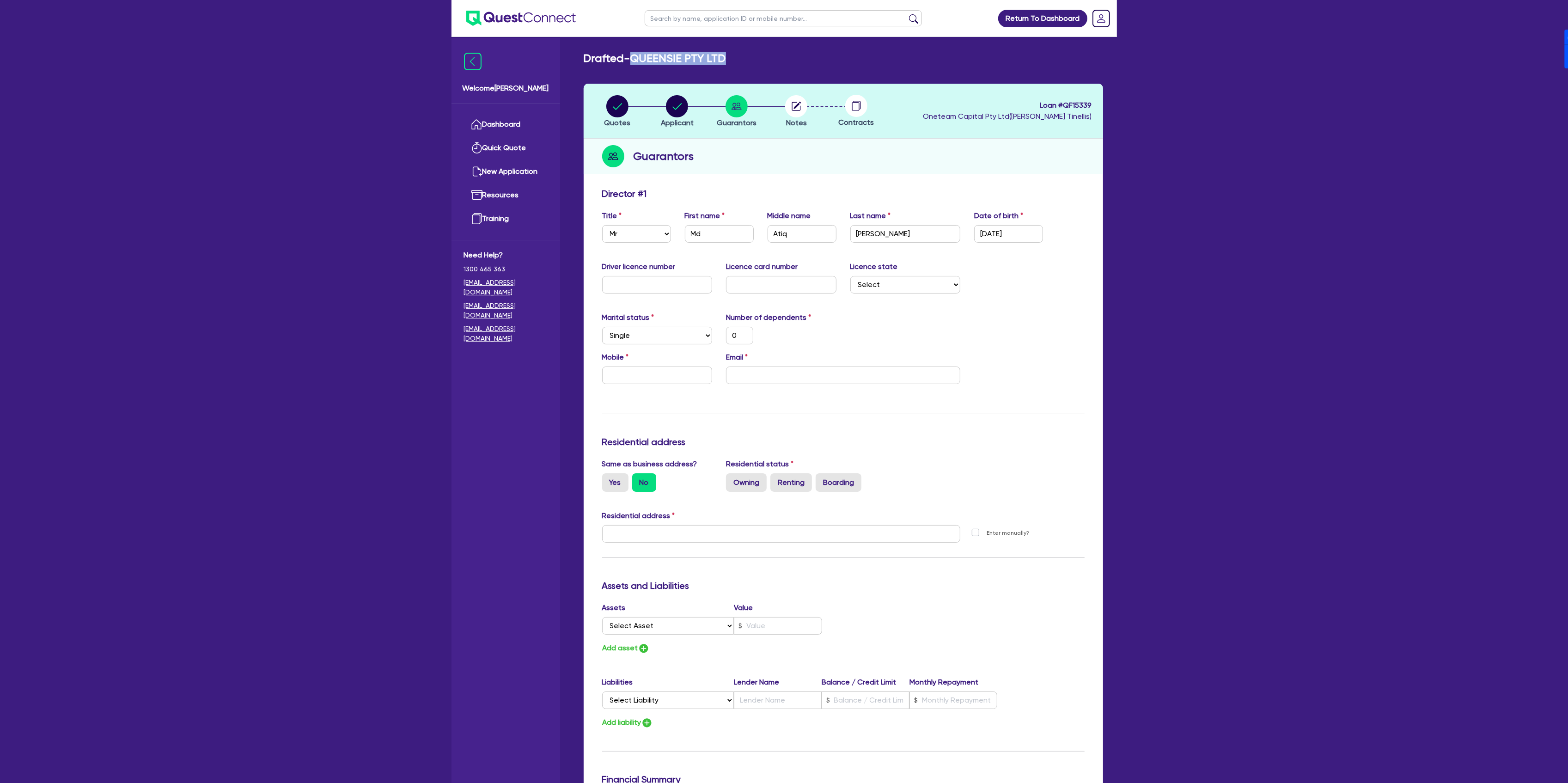
click at [724, 56] on h2 "Drafted - QUEENSIE PTY LTD" at bounding box center [655, 59] width 142 height 13
click at [726, 56] on h2 "Drafted - QUEENSIE PTY LTD" at bounding box center [655, 59] width 142 height 13
copy h2 "QUEENSIE PTY LTD"
click at [677, 108] on circle "button" at bounding box center [677, 106] width 22 height 22
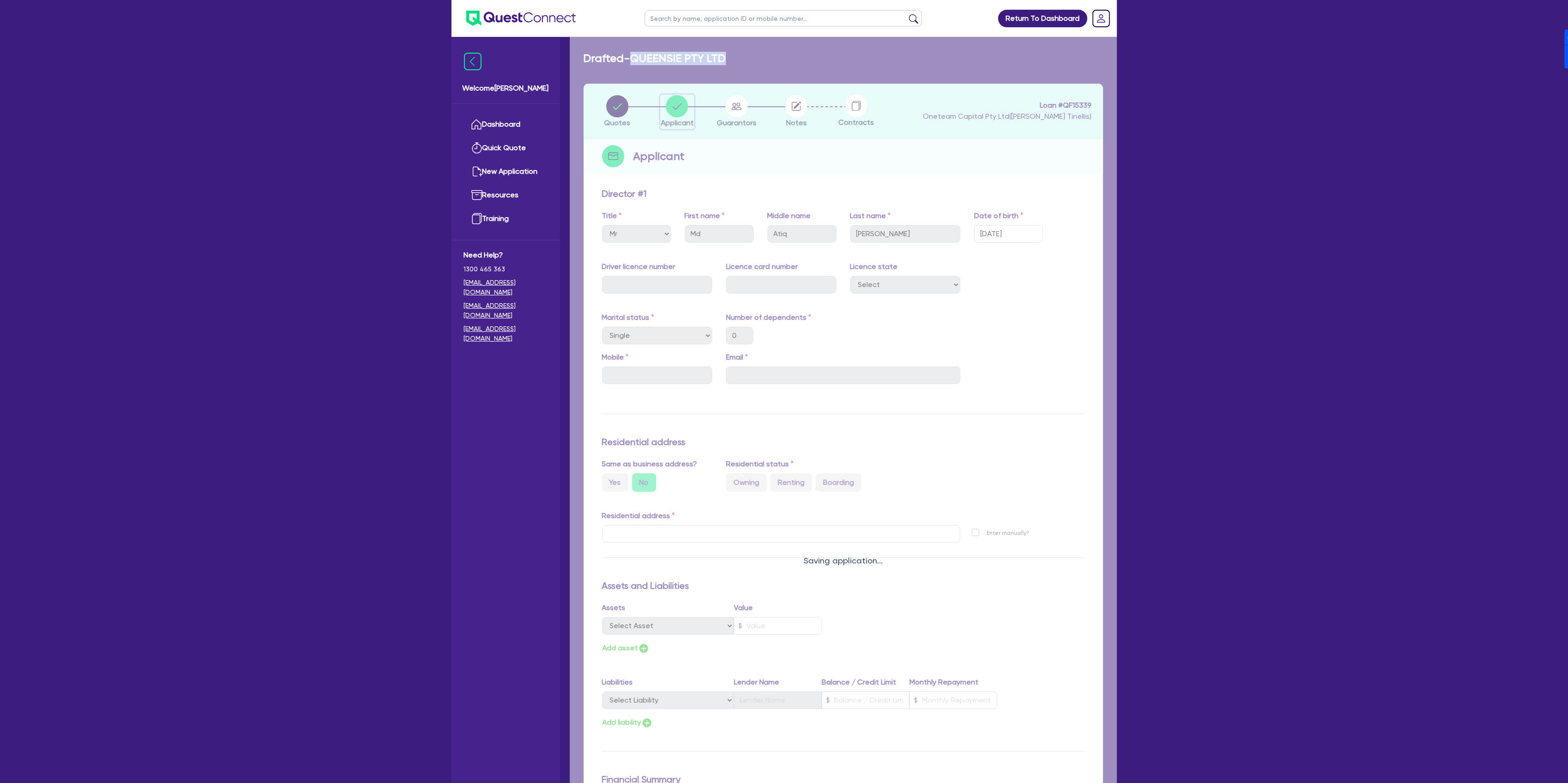
select select "COMPANY"
select select "ADMINISTRATIVE_SUPPORT"
select select "SUPPORT_OPERATIONS"
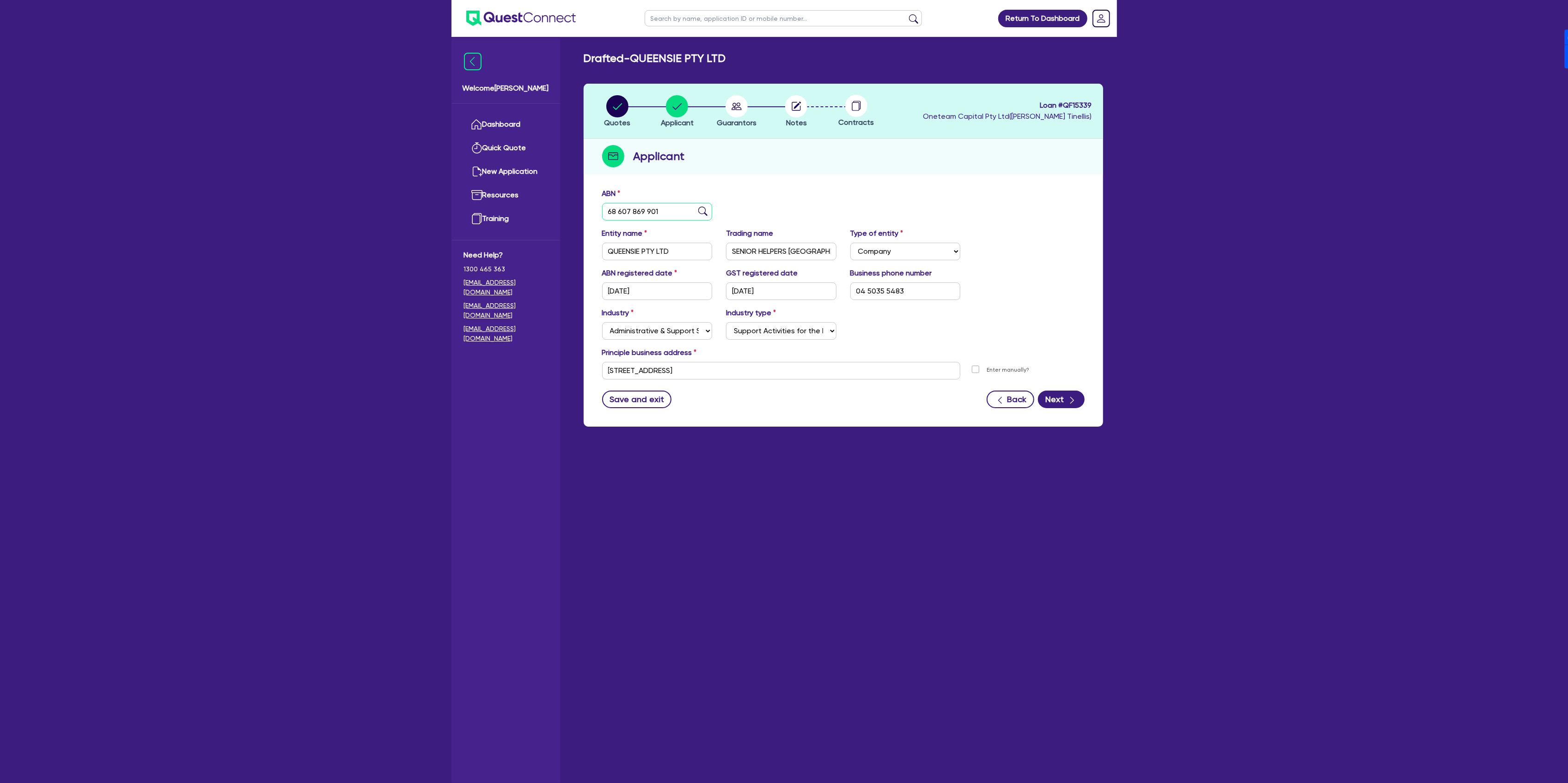
click at [668, 214] on input "68 607 869 901" at bounding box center [657, 211] width 110 height 18
paste input "78 668 128 2"
type input "78 668 128 201"
click at [865, 208] on div "ABN 78 668 128 201" at bounding box center [843, 208] width 497 height 40
type input "OPTIMAL CARE SERVICES PTY LTD"
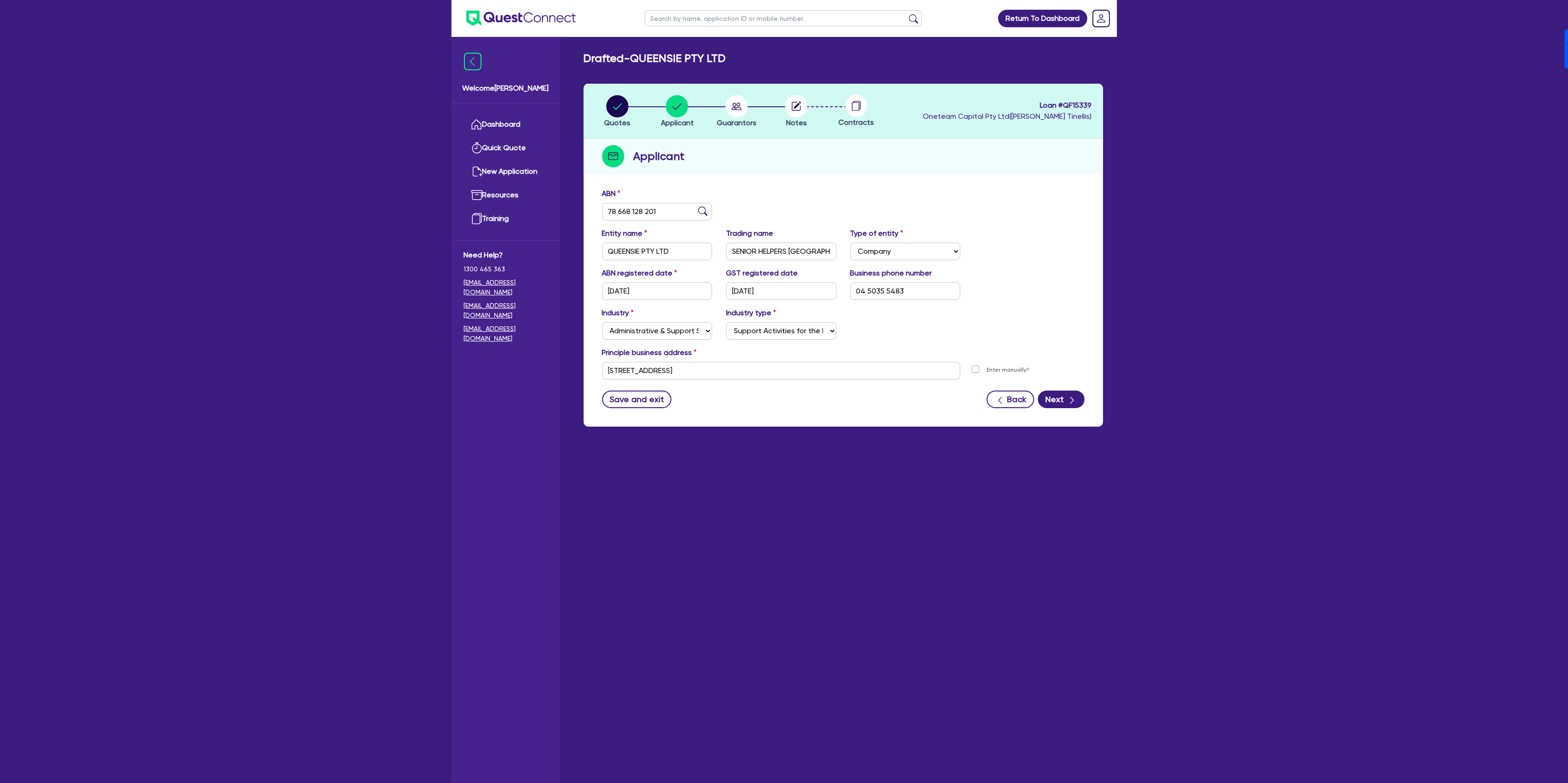
type input "[DATE]"
click at [1059, 394] on button "Next" at bounding box center [1061, 399] width 47 height 18
select select "MR"
select select "[GEOGRAPHIC_DATA]"
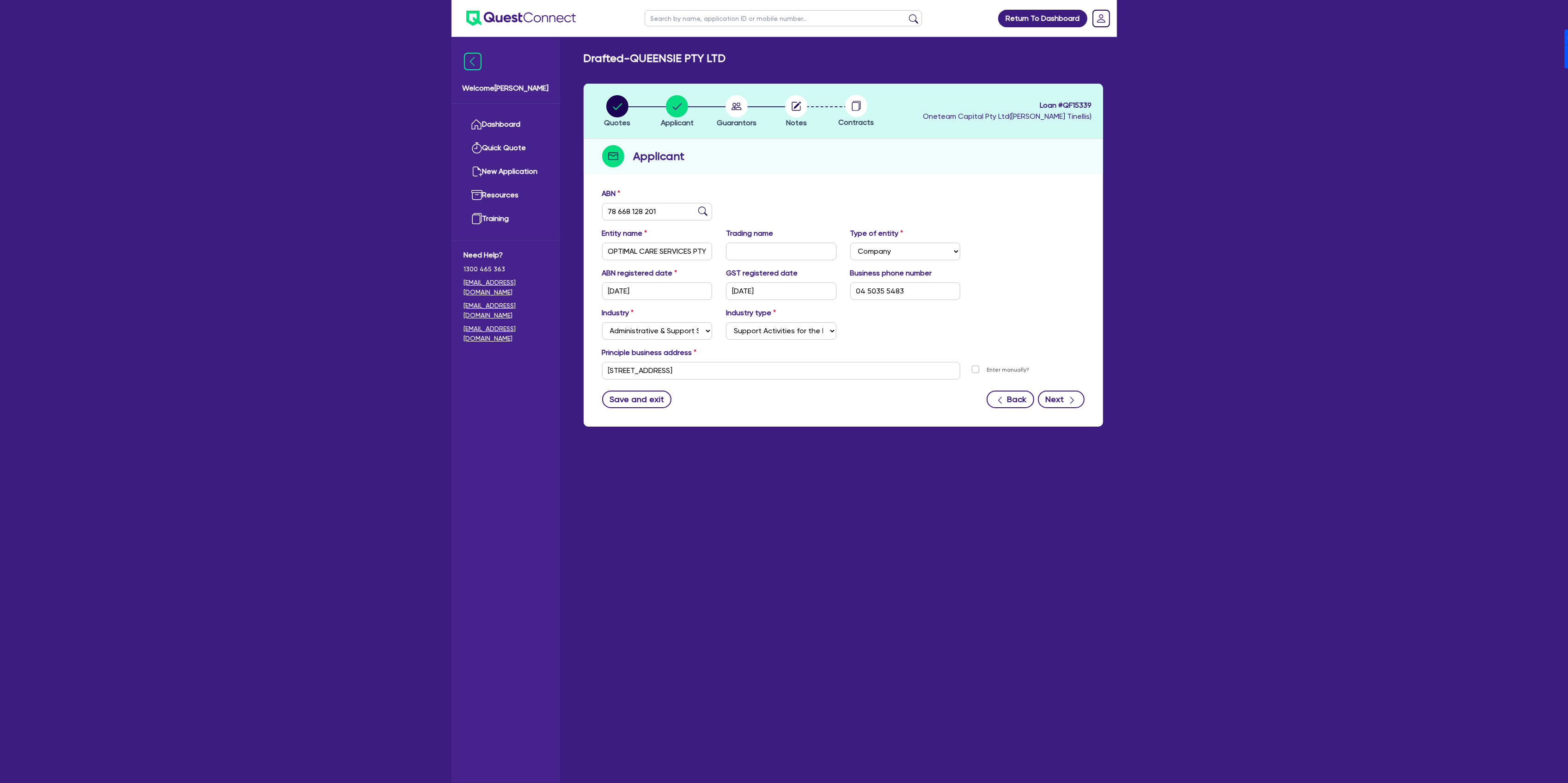
select select "SINGLE"
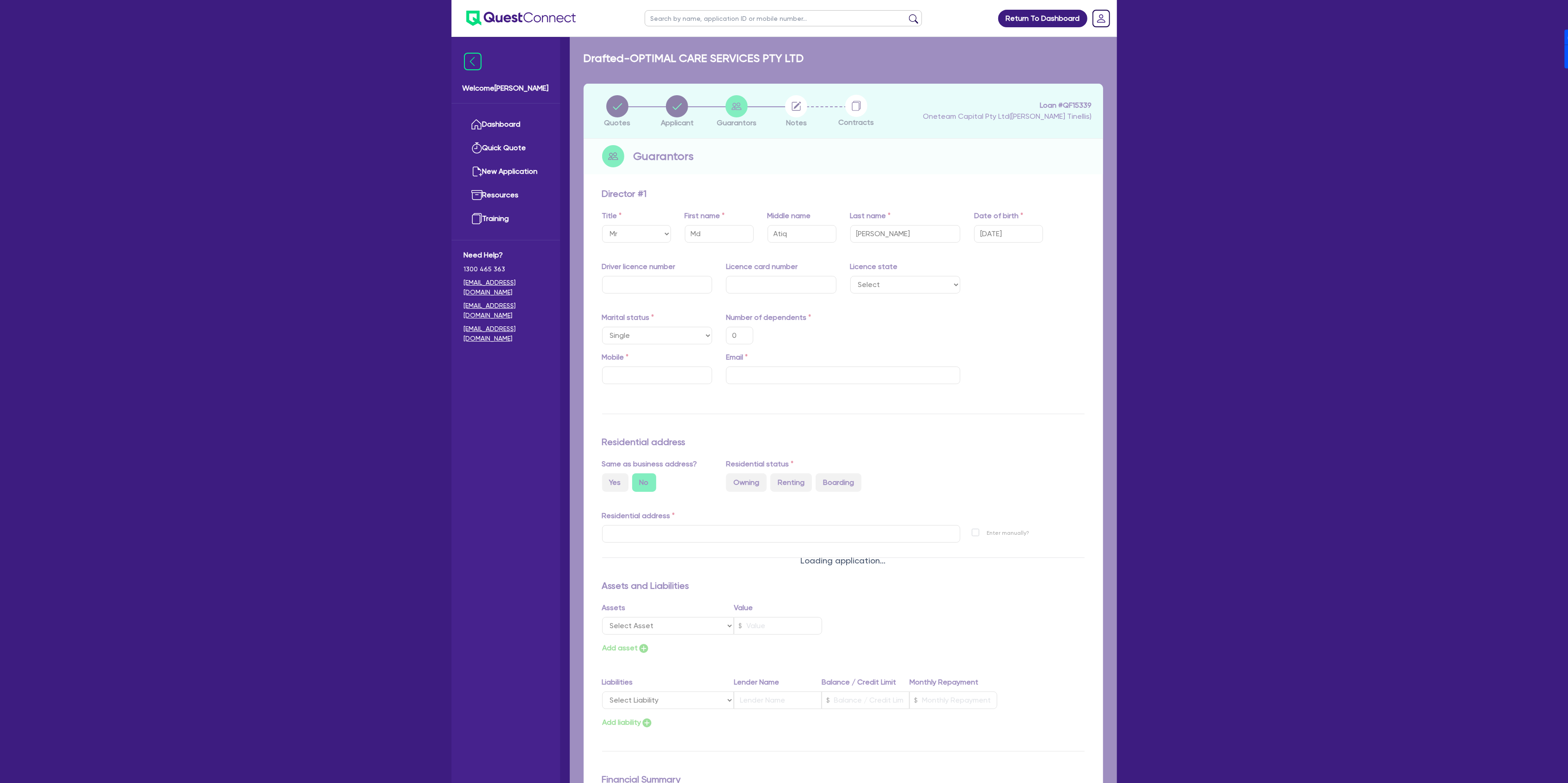
type input "0"
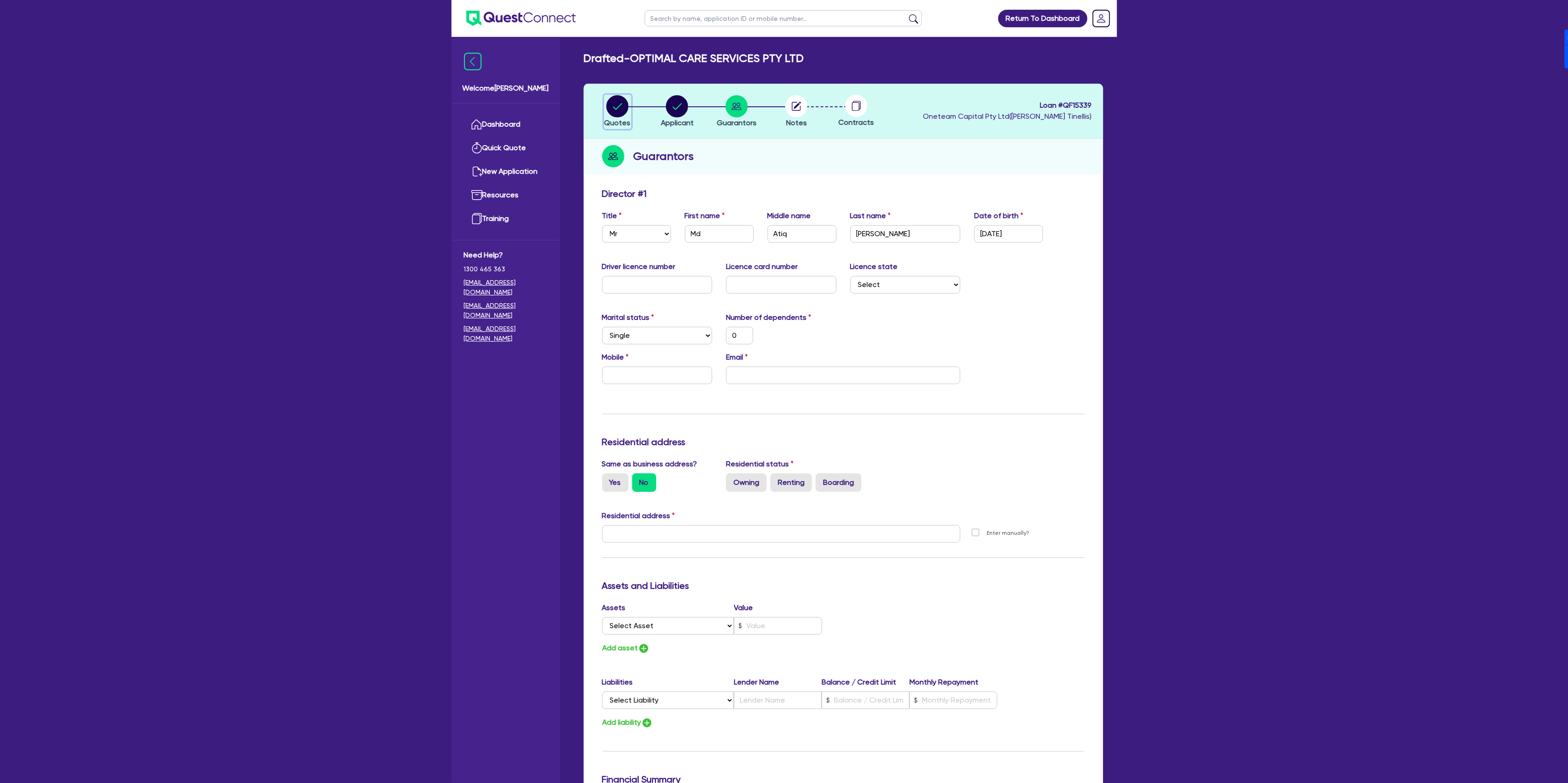
click at [607, 101] on icon "button" at bounding box center [617, 106] width 22 height 22
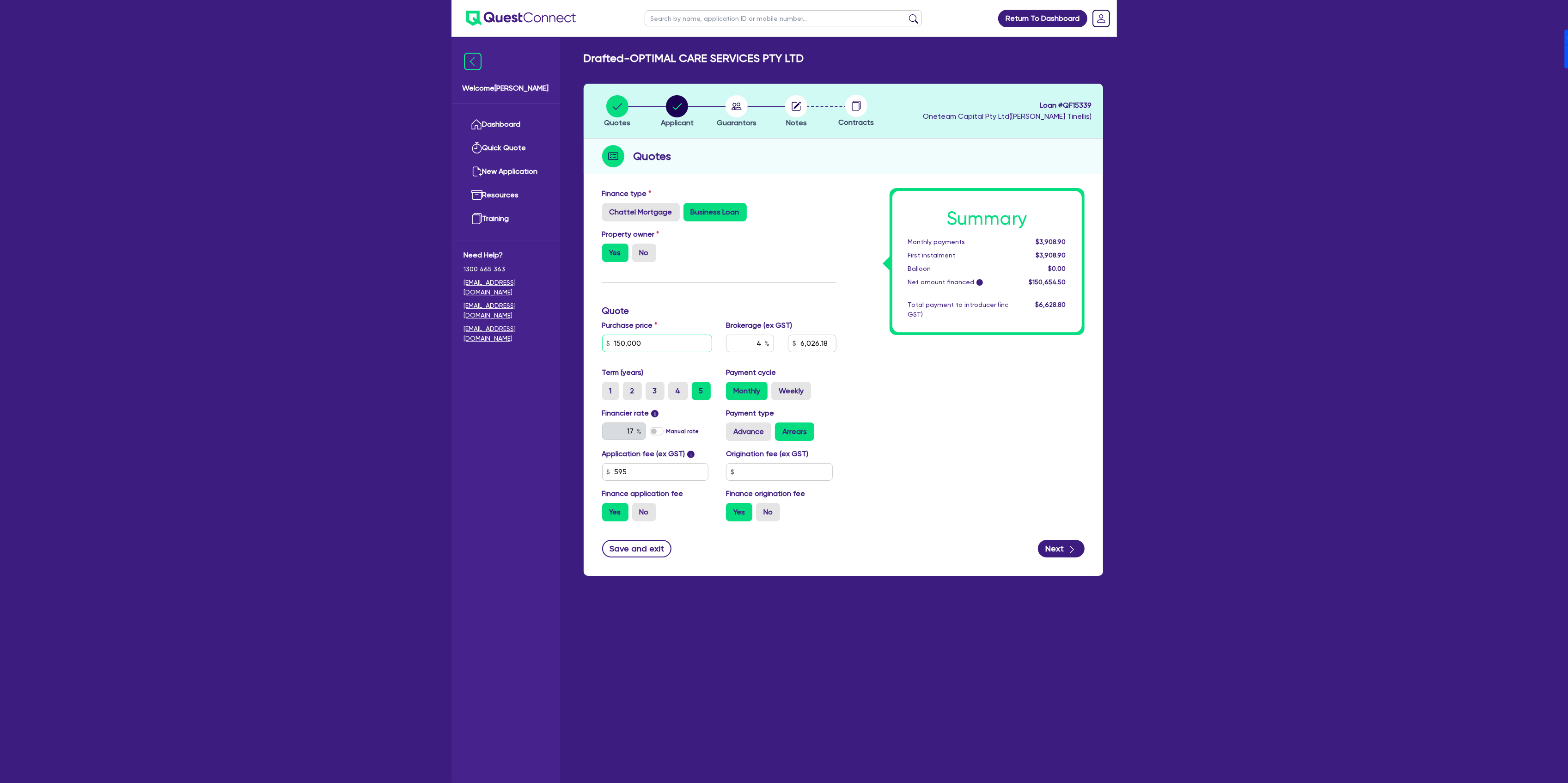
drag, startPoint x: 653, startPoint y: 346, endPoint x: 595, endPoint y: 342, distance: 58.1
click at [595, 342] on div "Purchase price 150,000" at bounding box center [657, 339] width 124 height 40
type input "170,000"
click at [945, 393] on div "Summary Monthly payments Calculating... First instalment Calculating... Balloon…" at bounding box center [967, 358] width 248 height 340
click at [1071, 547] on icon "button" at bounding box center [1071, 549] width 9 height 9
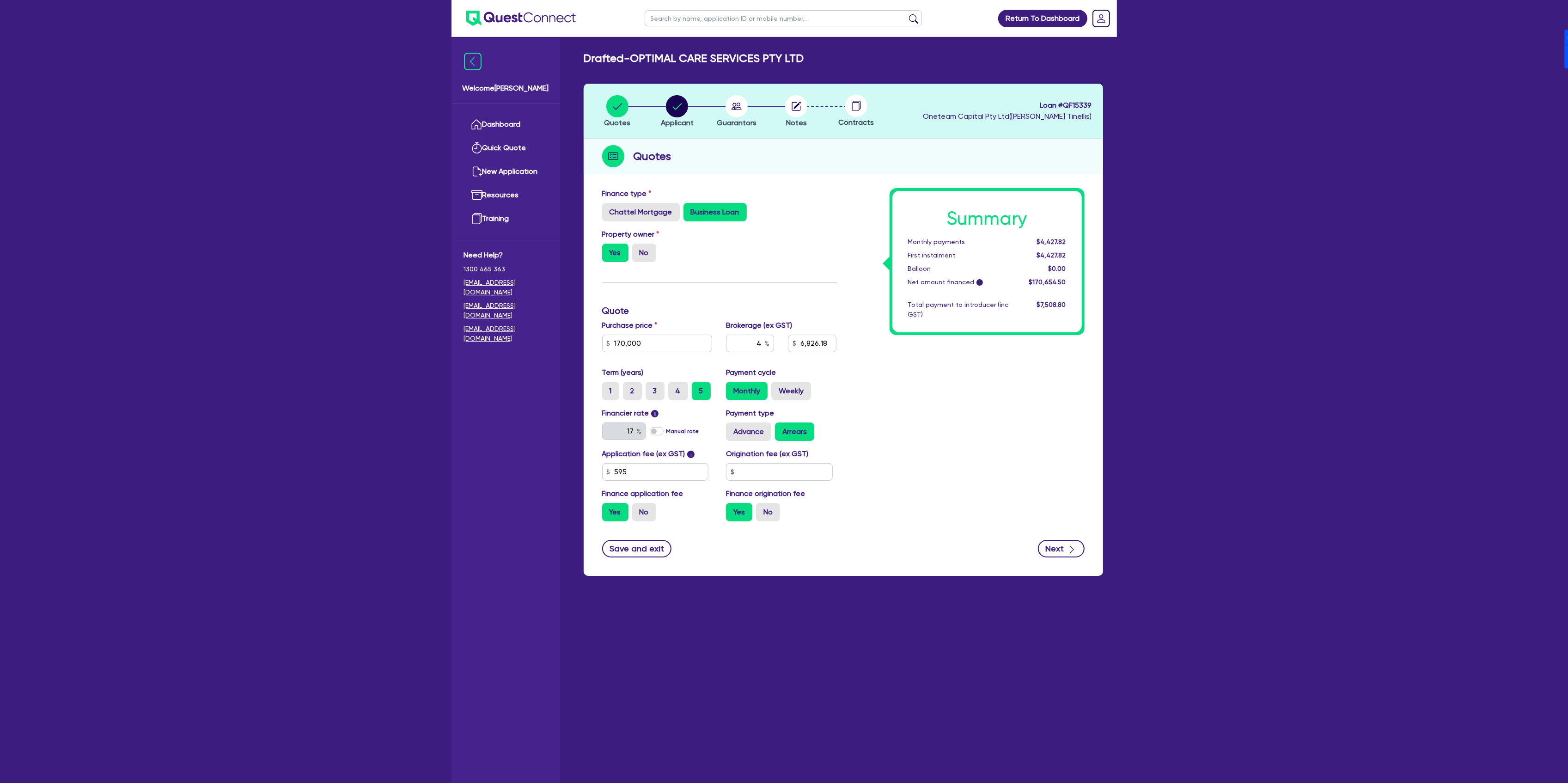
type input "6,826.18"
select select "COMPANY"
select select "ADMINISTRATIVE_SUPPORT"
select select "SUPPORT_OPERATIONS"
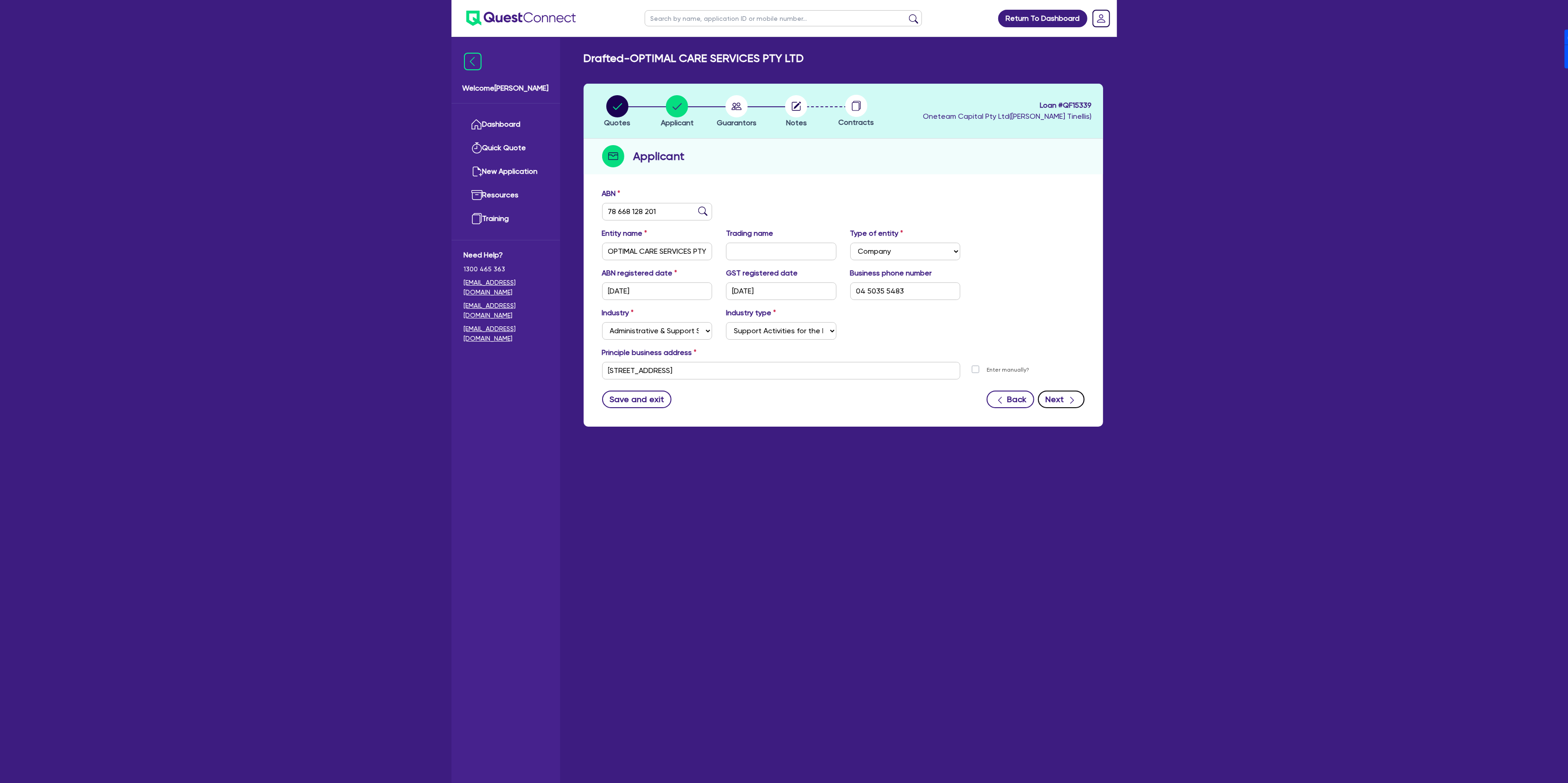
click at [1054, 394] on button "Next" at bounding box center [1061, 399] width 47 height 18
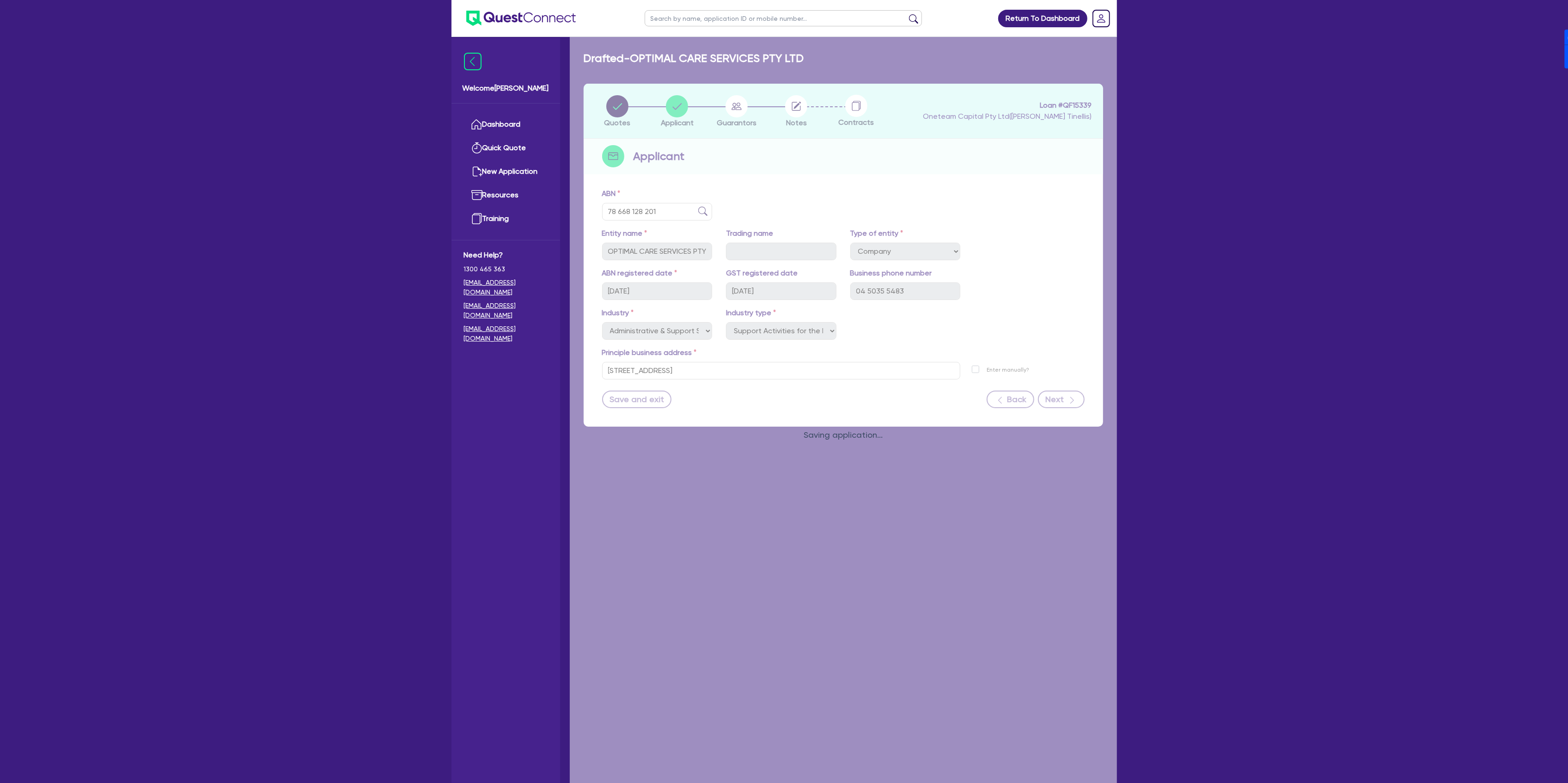
select select "MR"
select select "[GEOGRAPHIC_DATA]"
select select "SINGLE"
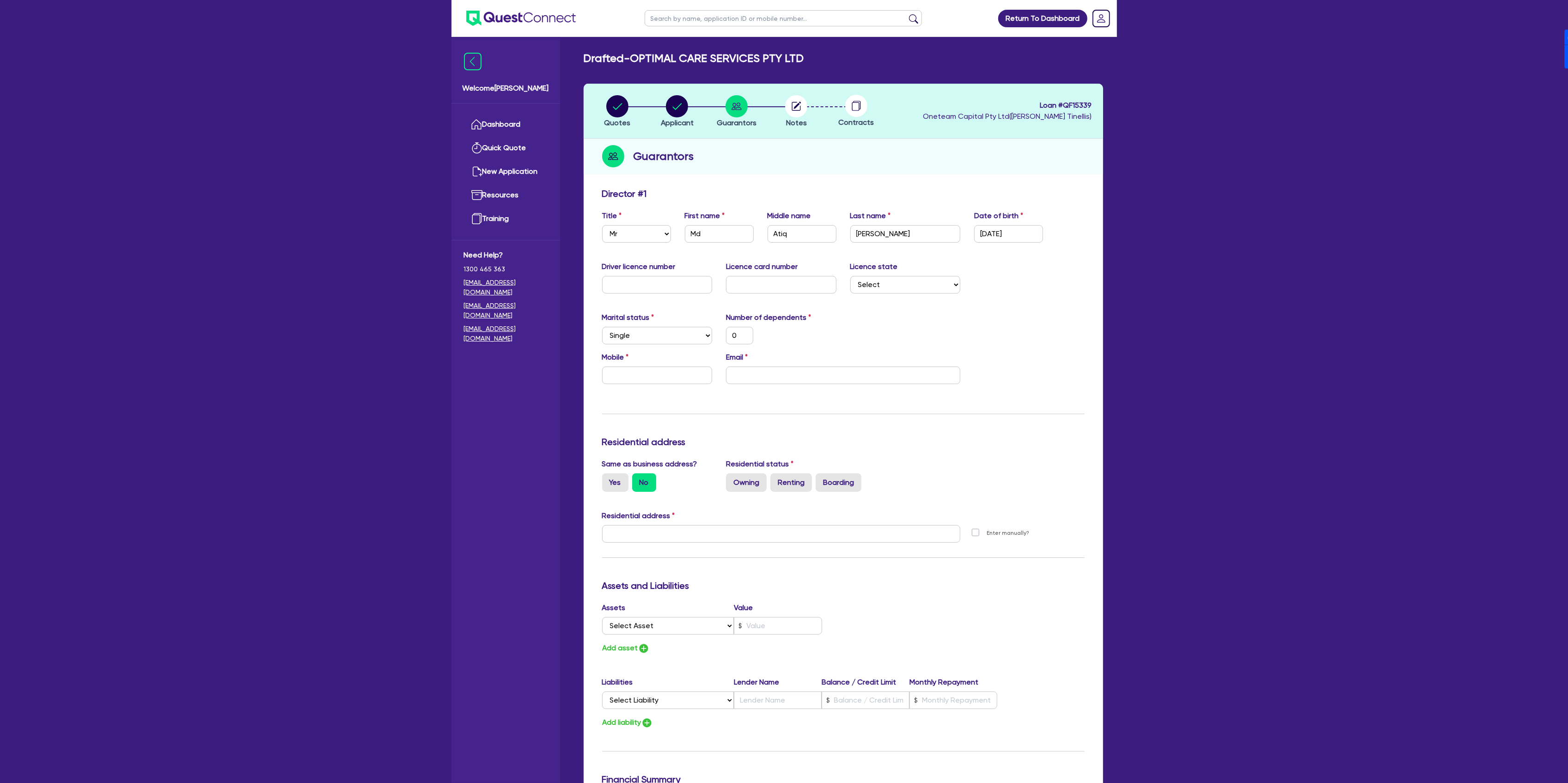
click at [1071, 103] on span "Loan # QF15339" at bounding box center [1007, 105] width 168 height 11
click at [1071, 103] on span "Loan # QF15339" at bounding box center [1007, 105] width 168 height 11
copy span "QF15339"
drag, startPoint x: 656, startPoint y: 56, endPoint x: 819, endPoint y: 50, distance: 163.1
click at [819, 50] on main "Drafted - OPTIMAL CARE SERVICES PTY LTD Quotes Applicant [GEOGRAPHIC_DATA] Note…" at bounding box center [844, 542] width 547 height 1011
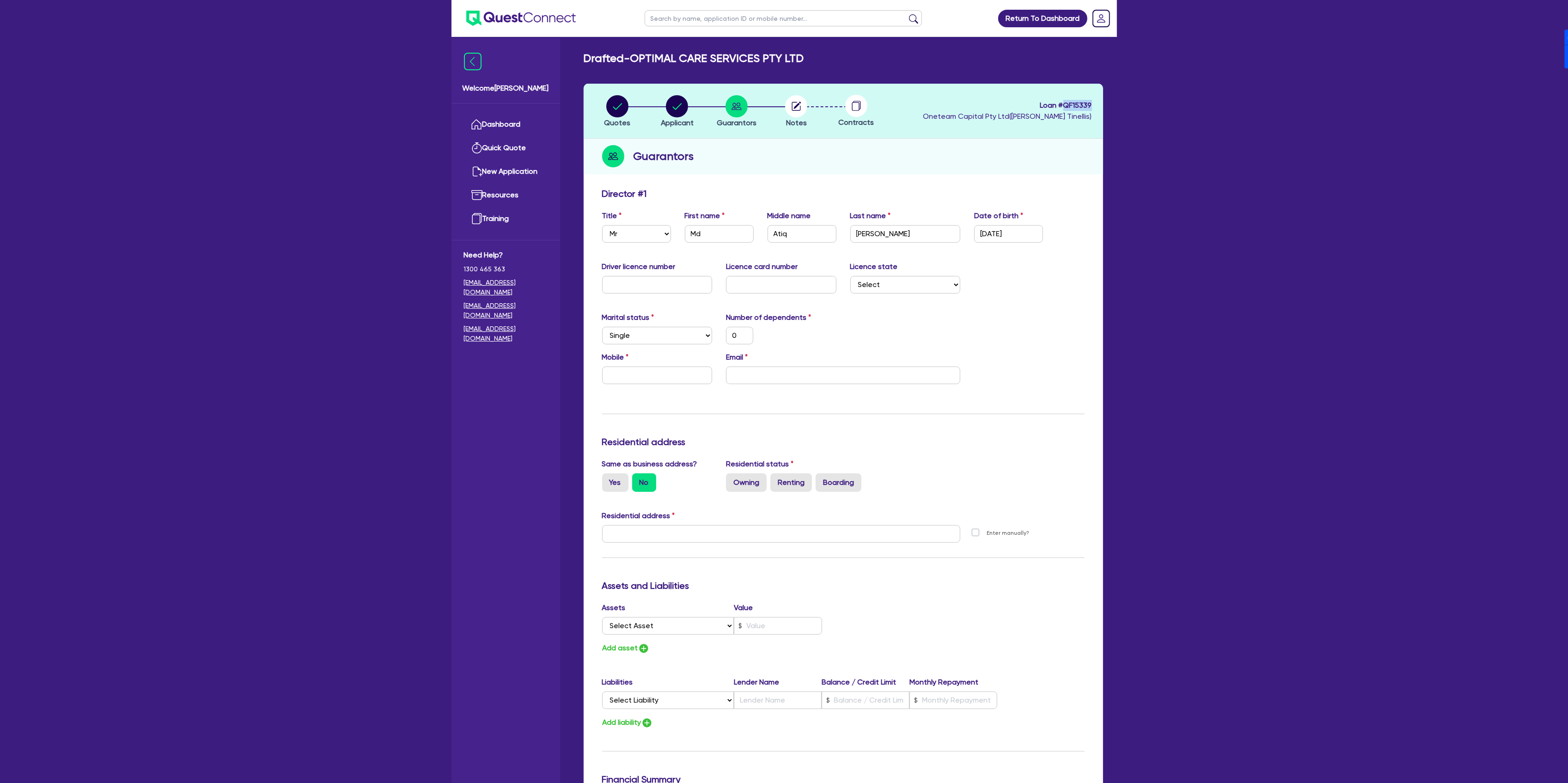
click at [807, 59] on div "Drafted - OPTIMAL CARE SERVICES PTY LTD" at bounding box center [843, 59] width 533 height 13
drag, startPoint x: 805, startPoint y: 59, endPoint x: 638, endPoint y: 64, distance: 167.1
click at [638, 64] on h2 "Drafted - OPTIMAL CARE SERVICES PTY LTD" at bounding box center [694, 59] width 220 height 13
copy h2 "OPTIMAL CARE SERVICES PTY LTD"
click at [790, 376] on input "email" at bounding box center [843, 375] width 234 height 18
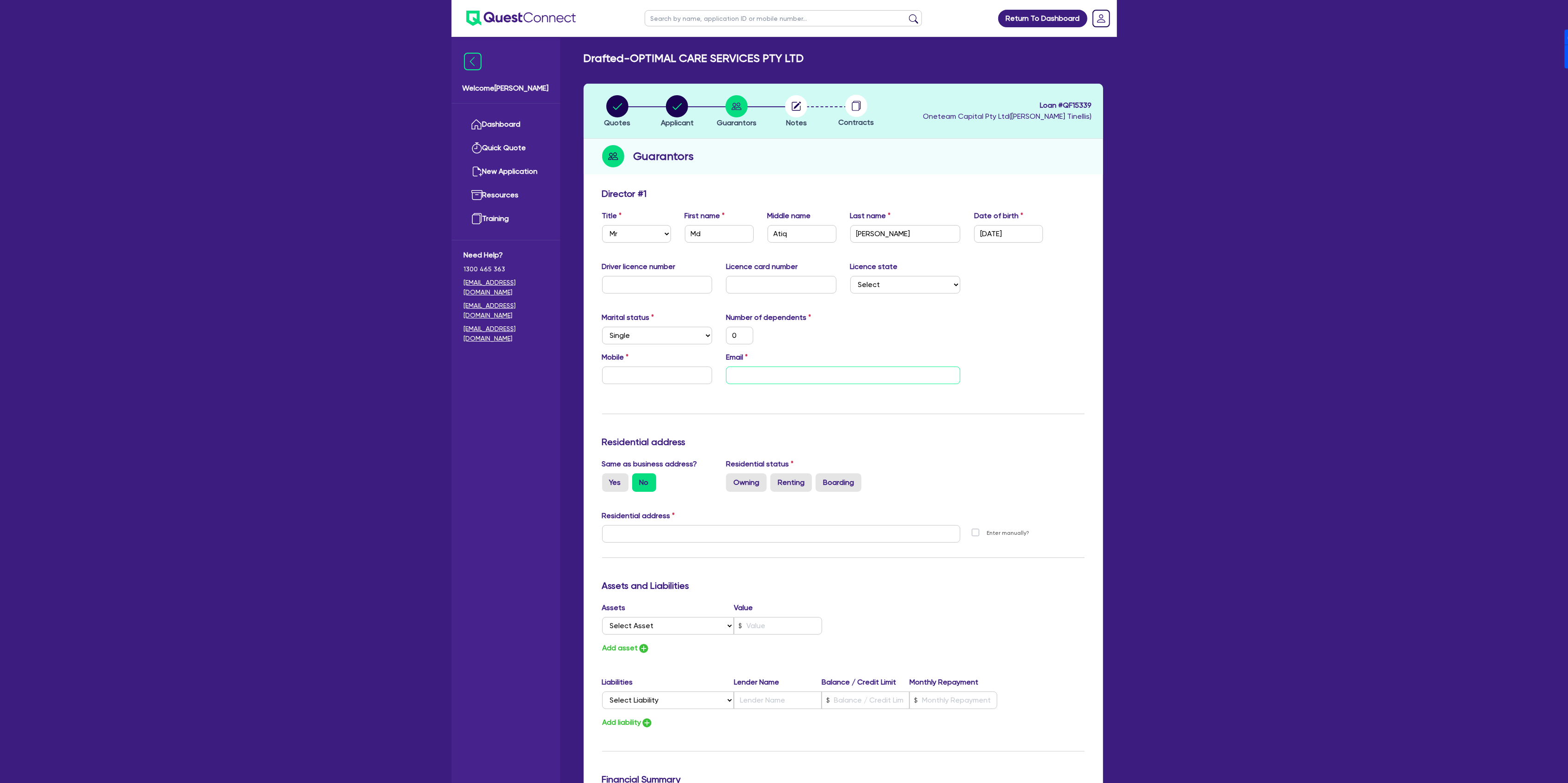
paste input "[EMAIL_ADDRESS][DOMAIN_NAME]"
type input "0"
type input "[EMAIL_ADDRESS][DOMAIN_NAME]"
click at [636, 369] on input "text" at bounding box center [657, 375] width 110 height 18
type input "0"
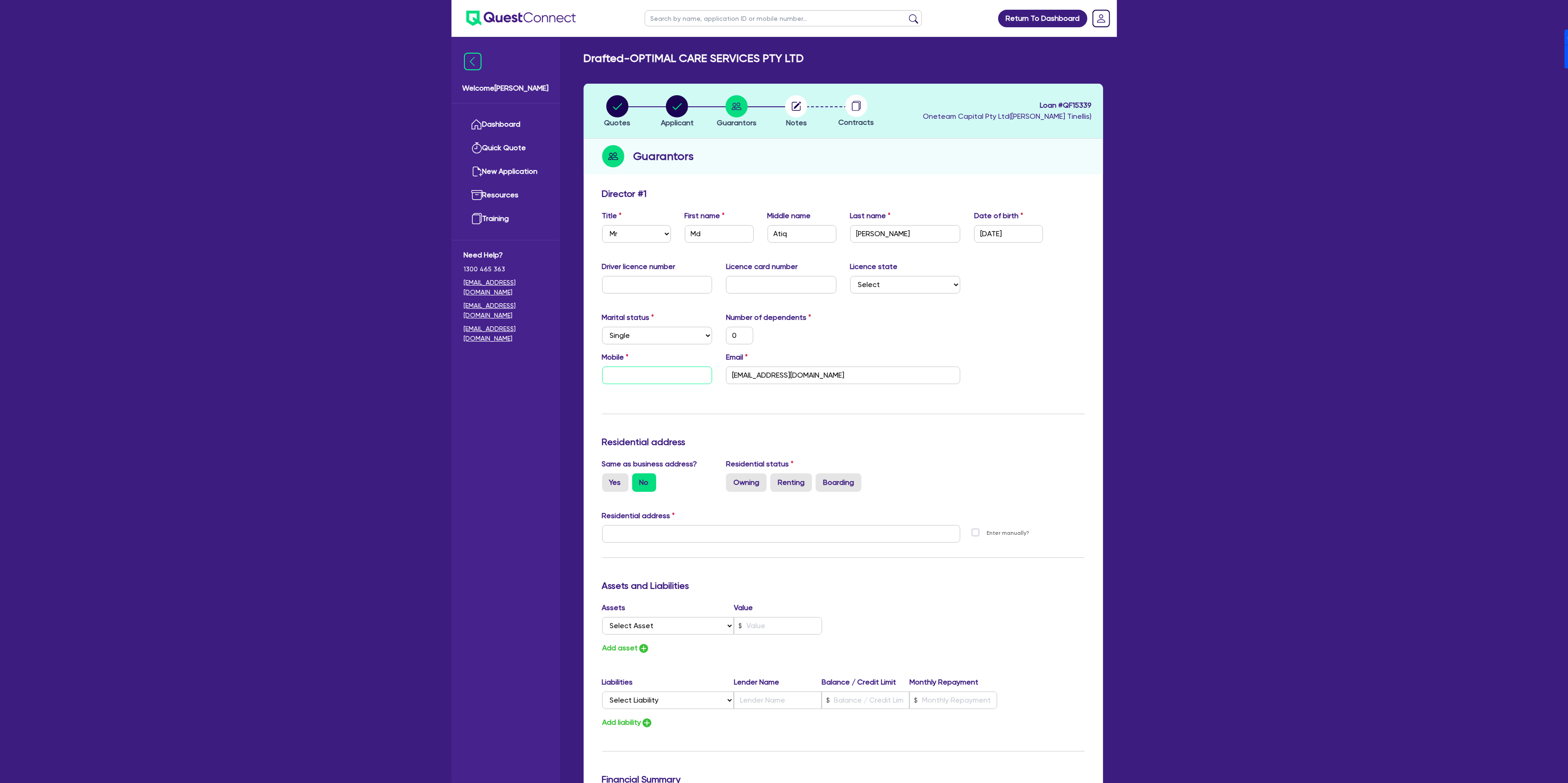
type input "0"
click at [619, 486] on label "Yes" at bounding box center [615, 482] width 26 height 18
click at [608, 479] on input "Yes" at bounding box center [605, 476] width 6 height 6
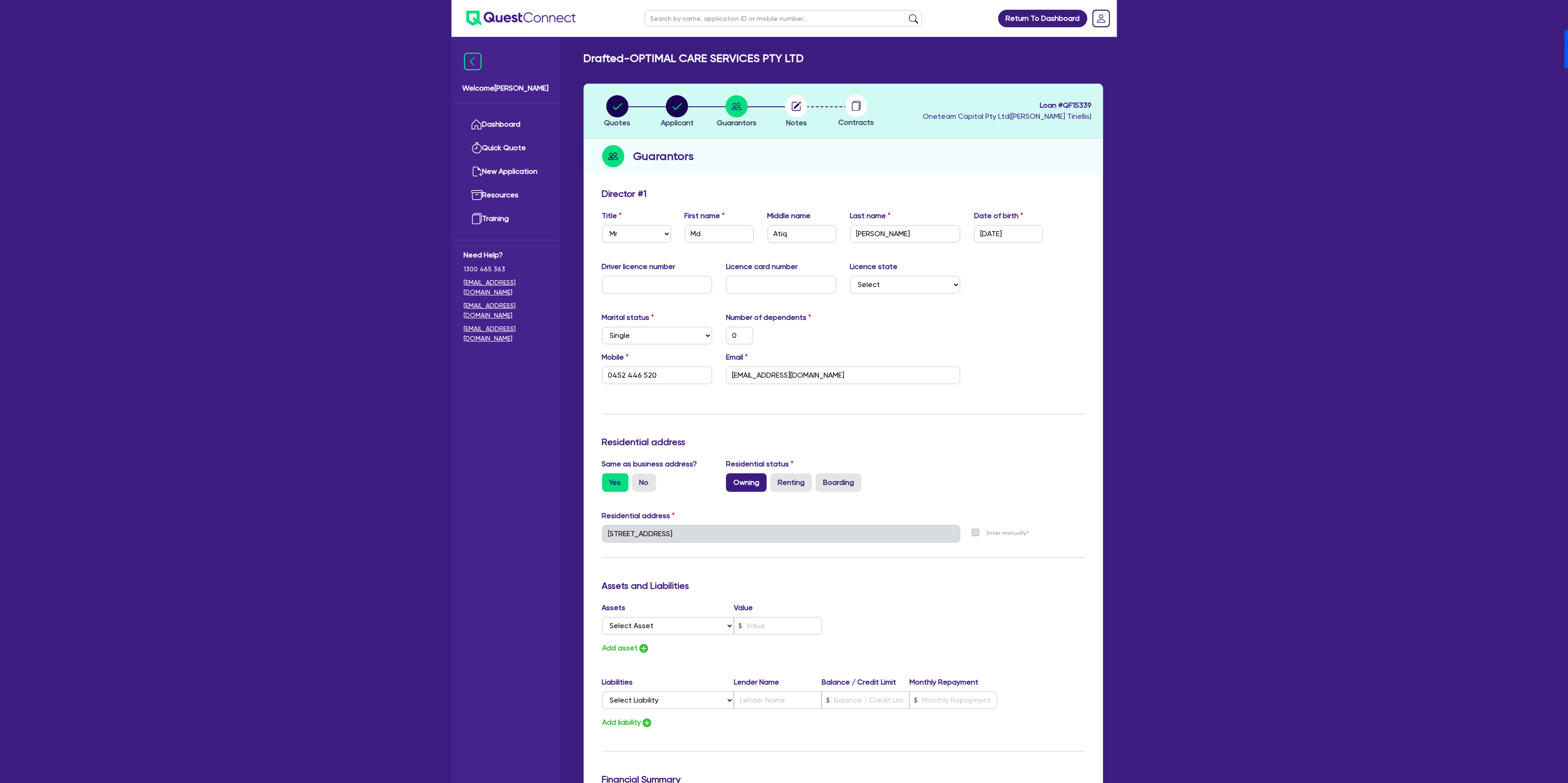
drag, startPoint x: 814, startPoint y: 490, endPoint x: 743, endPoint y: 478, distance: 72.0
click at [789, 486] on div "Owning Renting Boarding" at bounding box center [843, 482] width 234 height 18
click at [743, 478] on label "Owning" at bounding box center [746, 482] width 40 height 18
click at [732, 478] on input "Owning" at bounding box center [729, 476] width 6 height 6
click at [900, 459] on div "Residential status Owning Renting Boarding" at bounding box center [842, 475] width 248 height 33
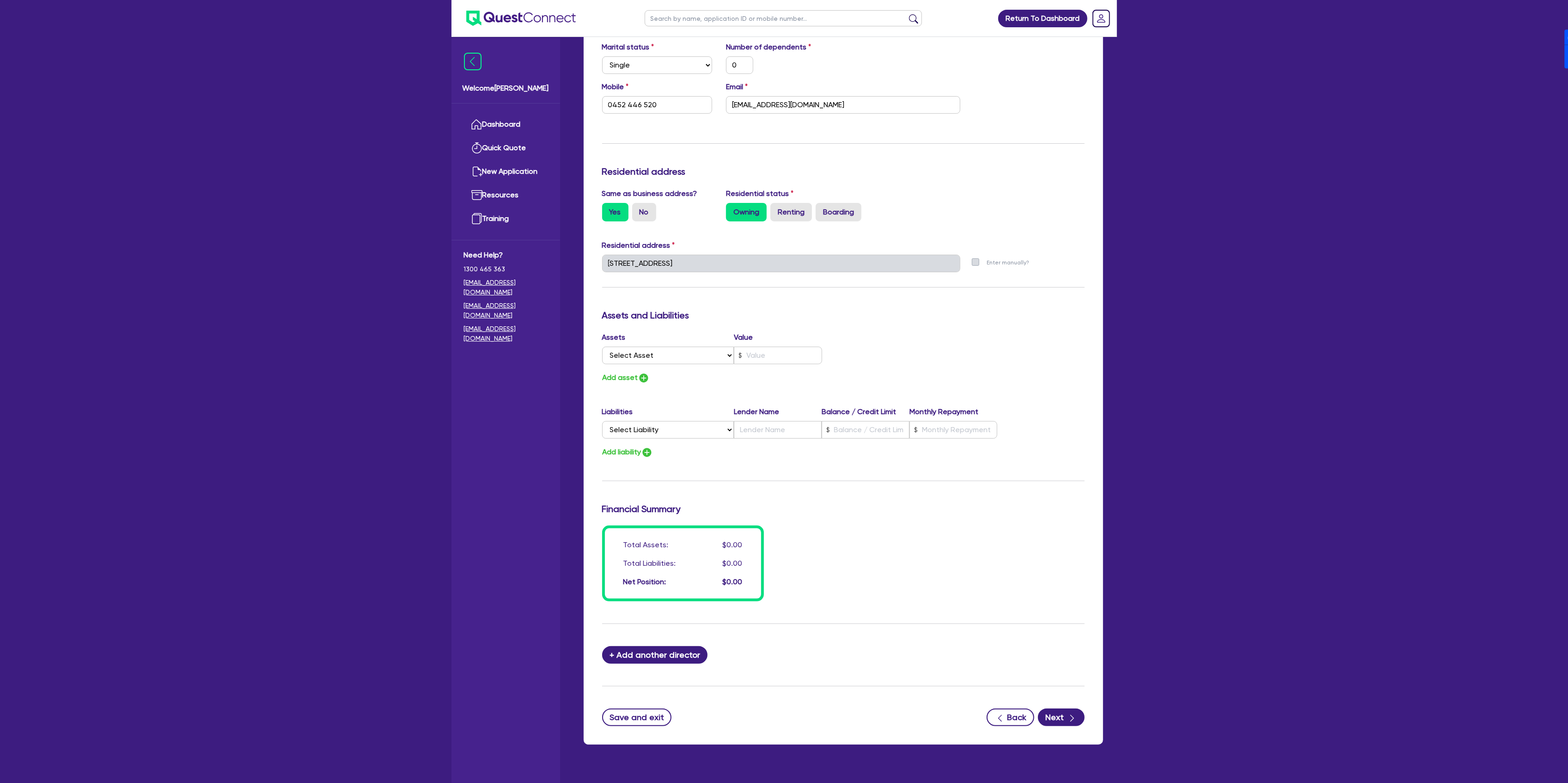
scroll to position [289, 0]
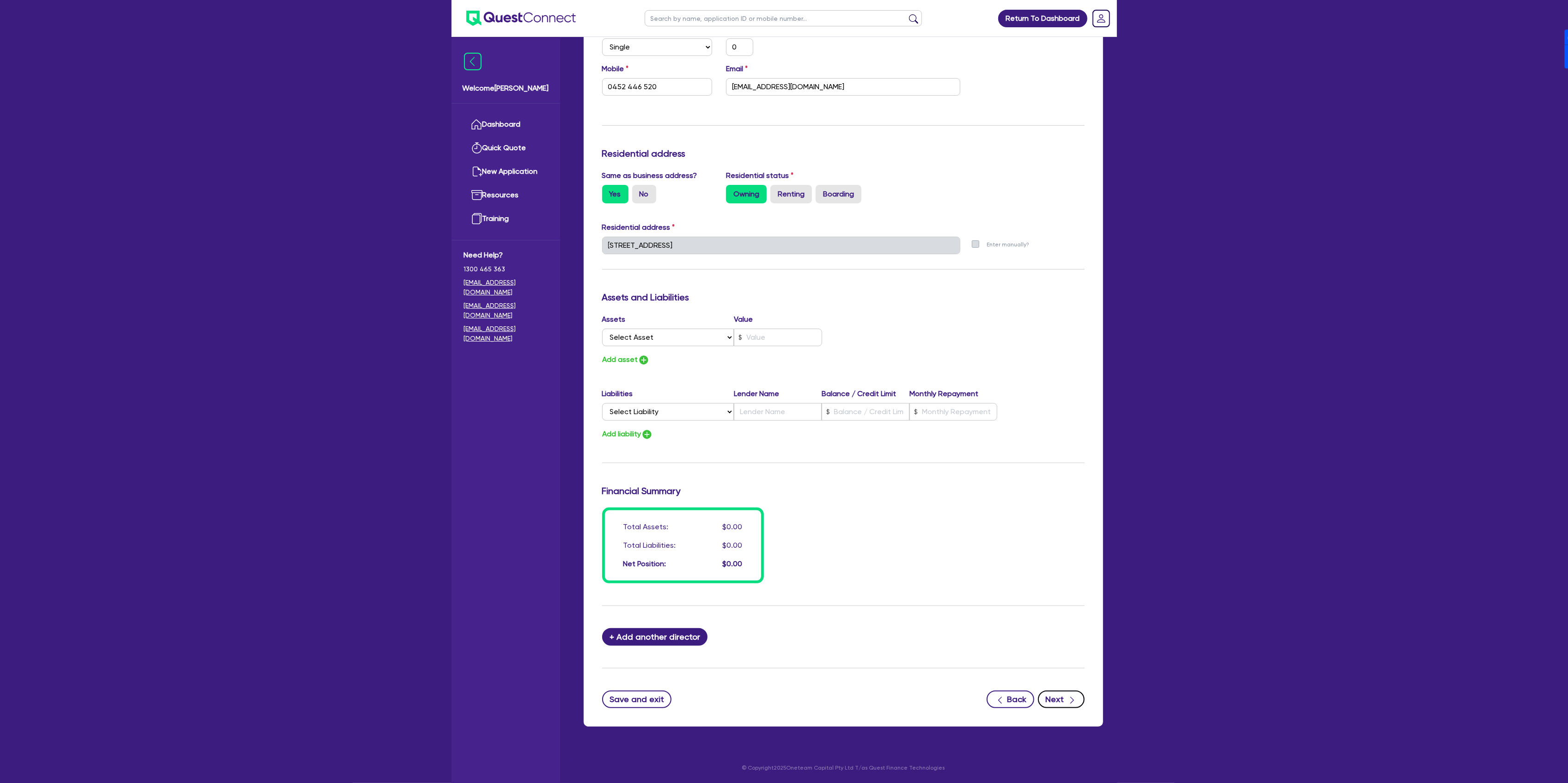
click at [1067, 695] on button "Next" at bounding box center [1061, 699] width 47 height 18
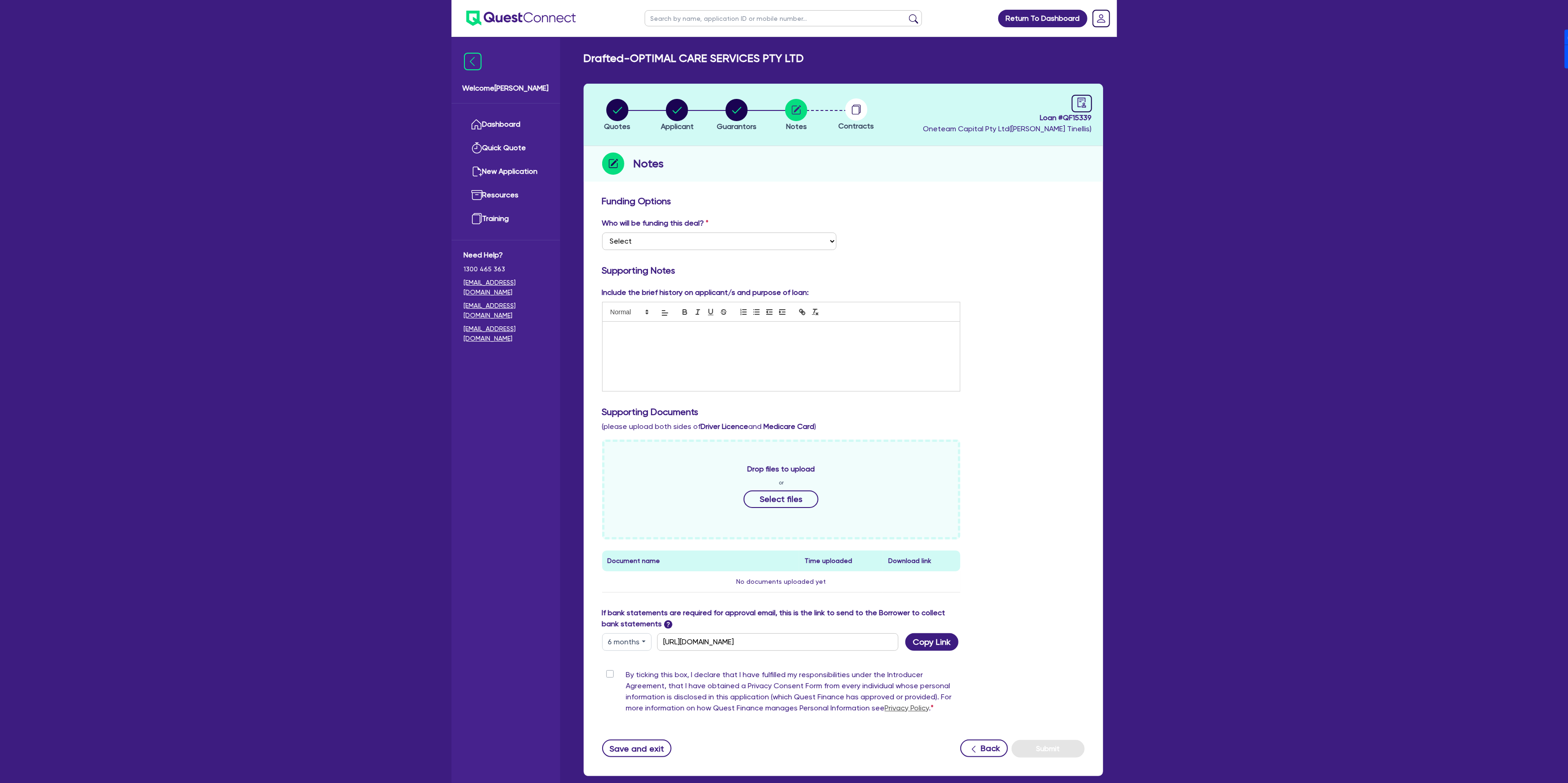
click at [617, 649] on button "6 months" at bounding box center [626, 642] width 50 height 18
click at [634, 695] on link "12 months" at bounding box center [639, 697] width 73 height 17
click at [945, 642] on button "Copy Link" at bounding box center [932, 642] width 53 height 18
drag, startPoint x: 634, startPoint y: 58, endPoint x: 805, endPoint y: 58, distance: 171.0
click at [805, 58] on div "Drafted - OPTIMAL CARE SERVICES PTY LTD" at bounding box center [843, 59] width 533 height 13
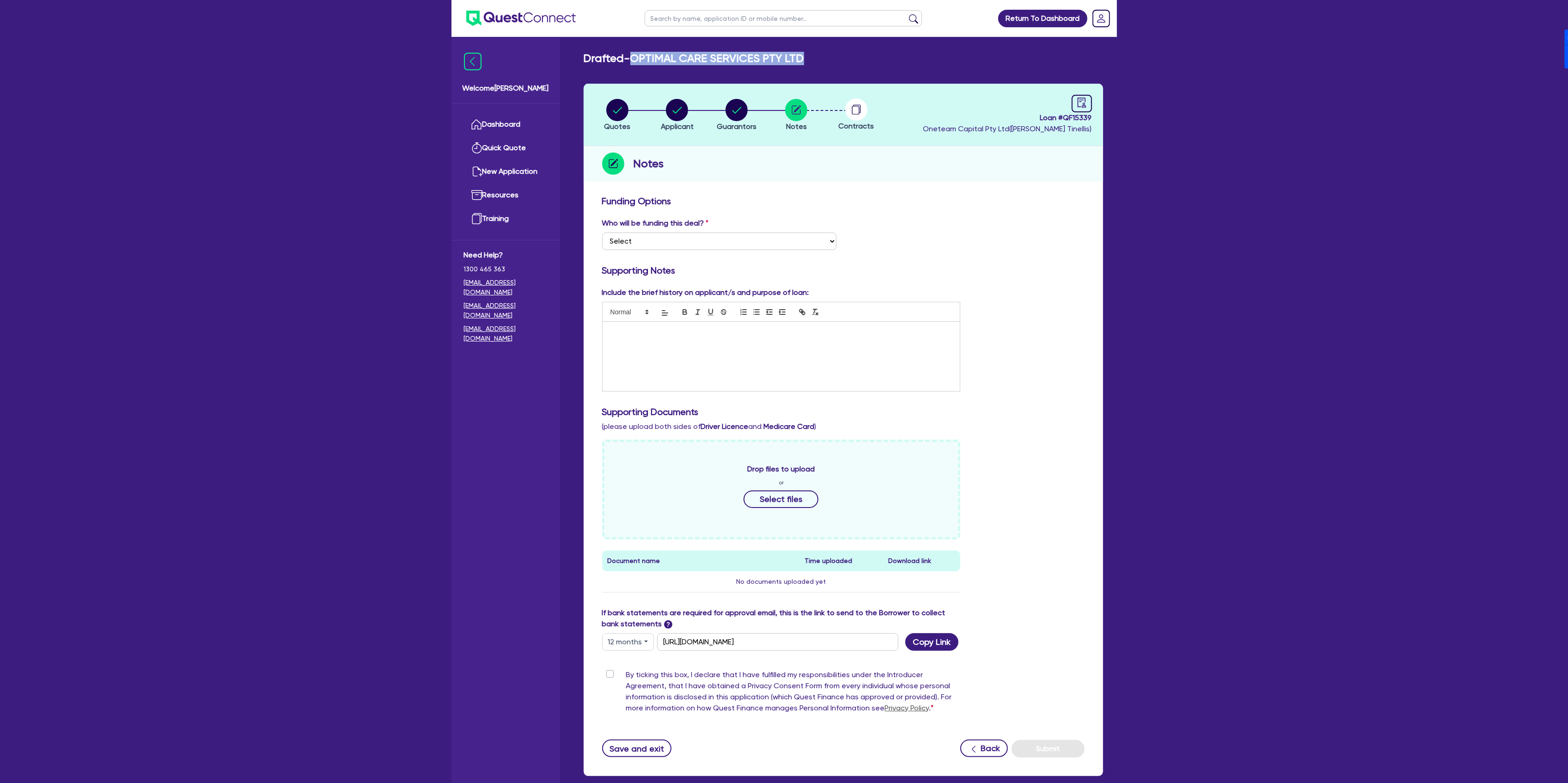
copy h2 "OPTIMAL CARE SERVICES PTY LTD"
click at [1081, 115] on span "Loan # QF15339" at bounding box center [1007, 118] width 168 height 11
copy span "QF15339"
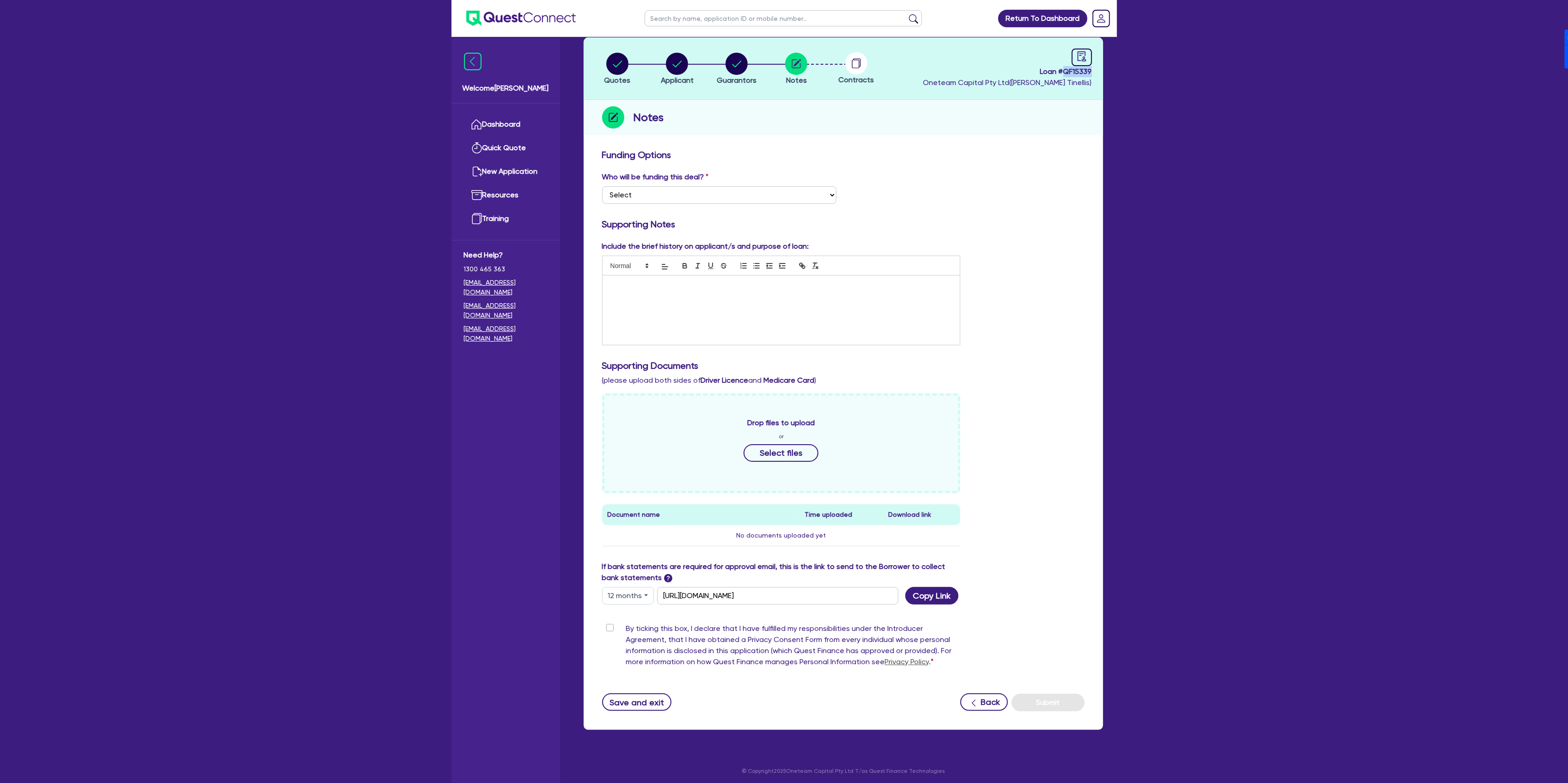
scroll to position [50, 0]
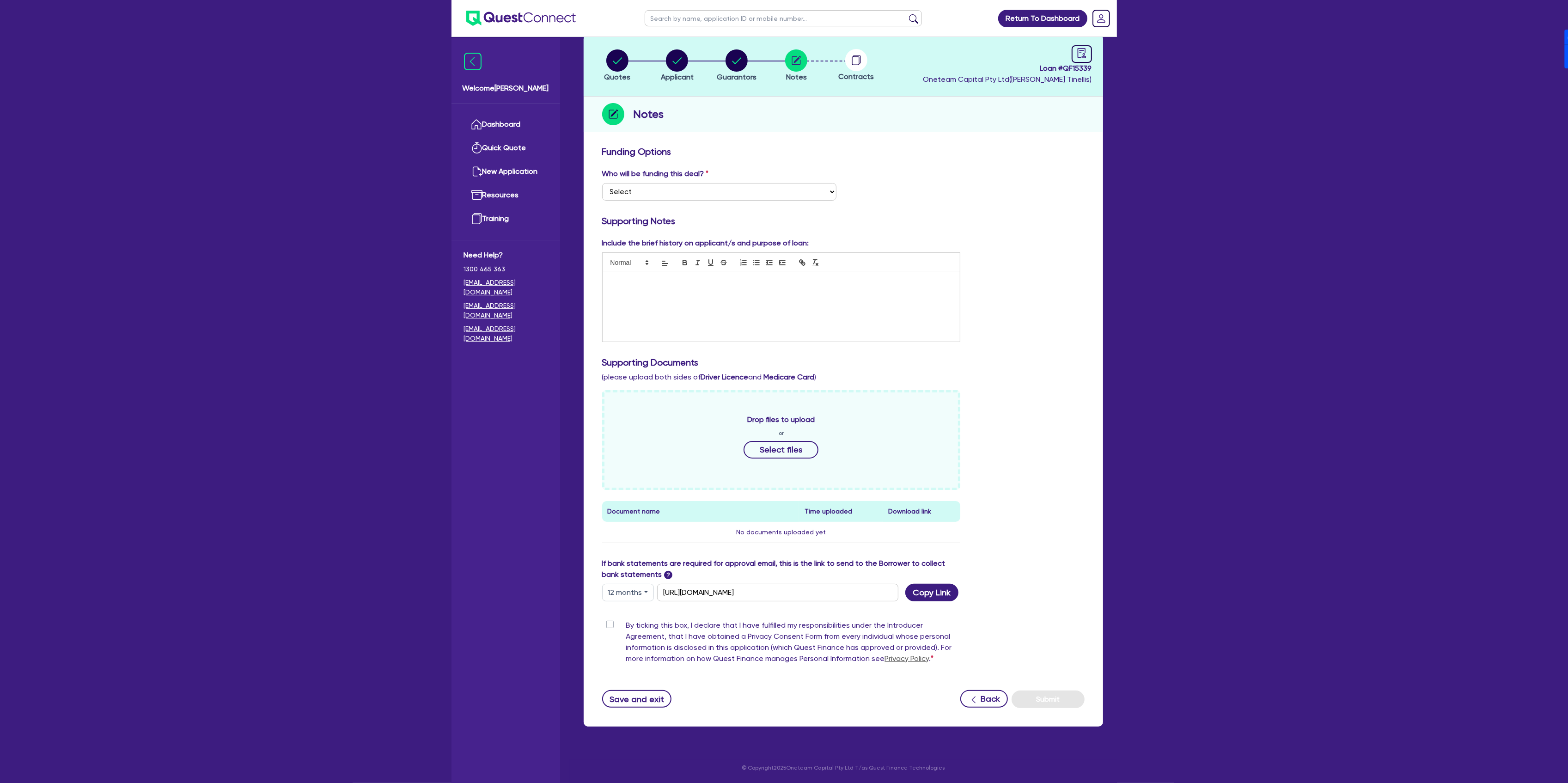
click at [626, 623] on label "By ticking this box, I declare that I have fulfilled my responsibilities under …" at bounding box center [793, 643] width 334 height 48
click at [606, 623] on input "By ticking this box, I declare that I have fulfilled my responsibilities under …" at bounding box center [606, 624] width 7 height 9
click at [638, 699] on button "Save and exit" at bounding box center [637, 699] width 70 height 18
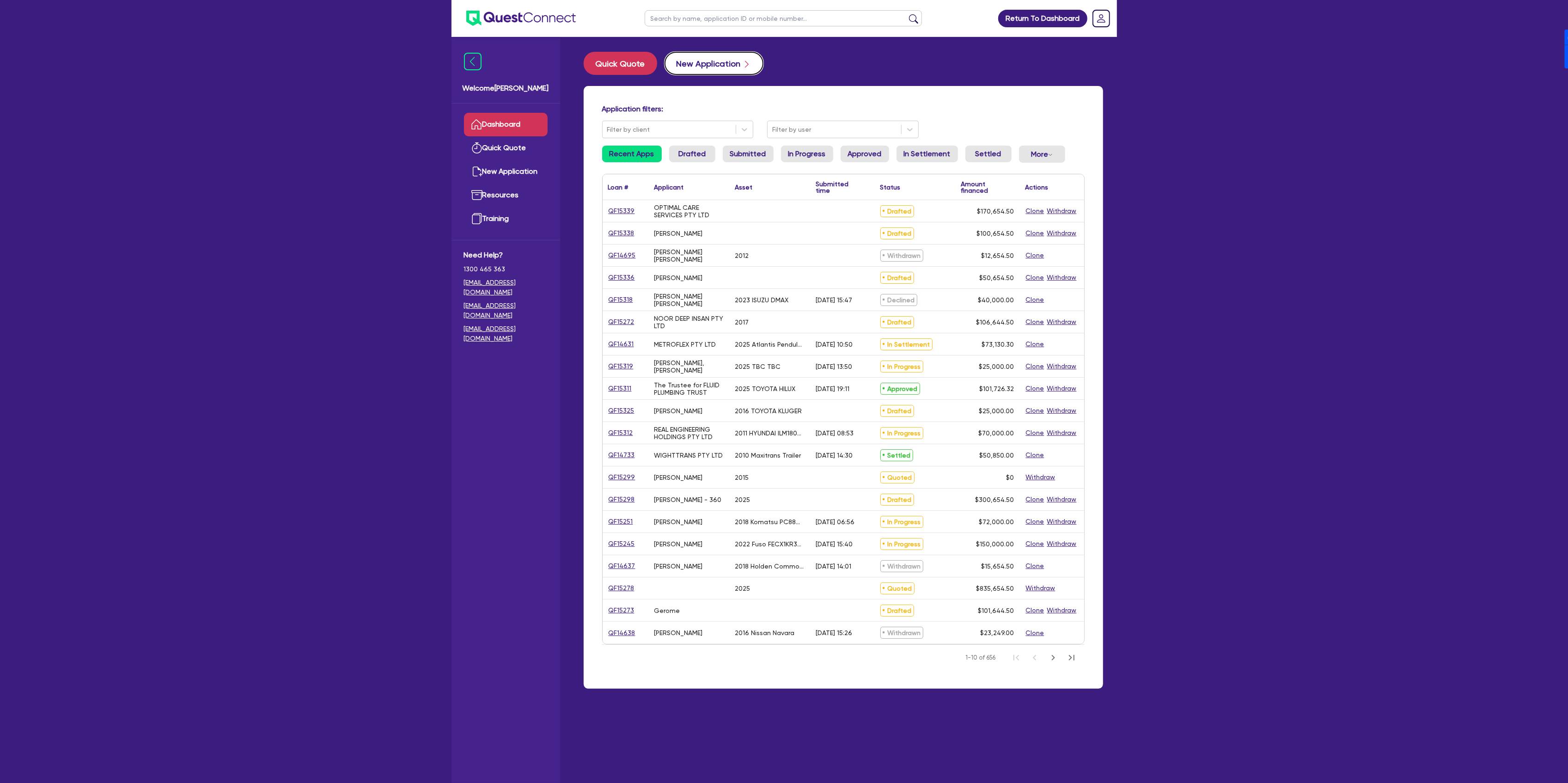
click at [718, 74] on button "New Application" at bounding box center [714, 64] width 99 height 23
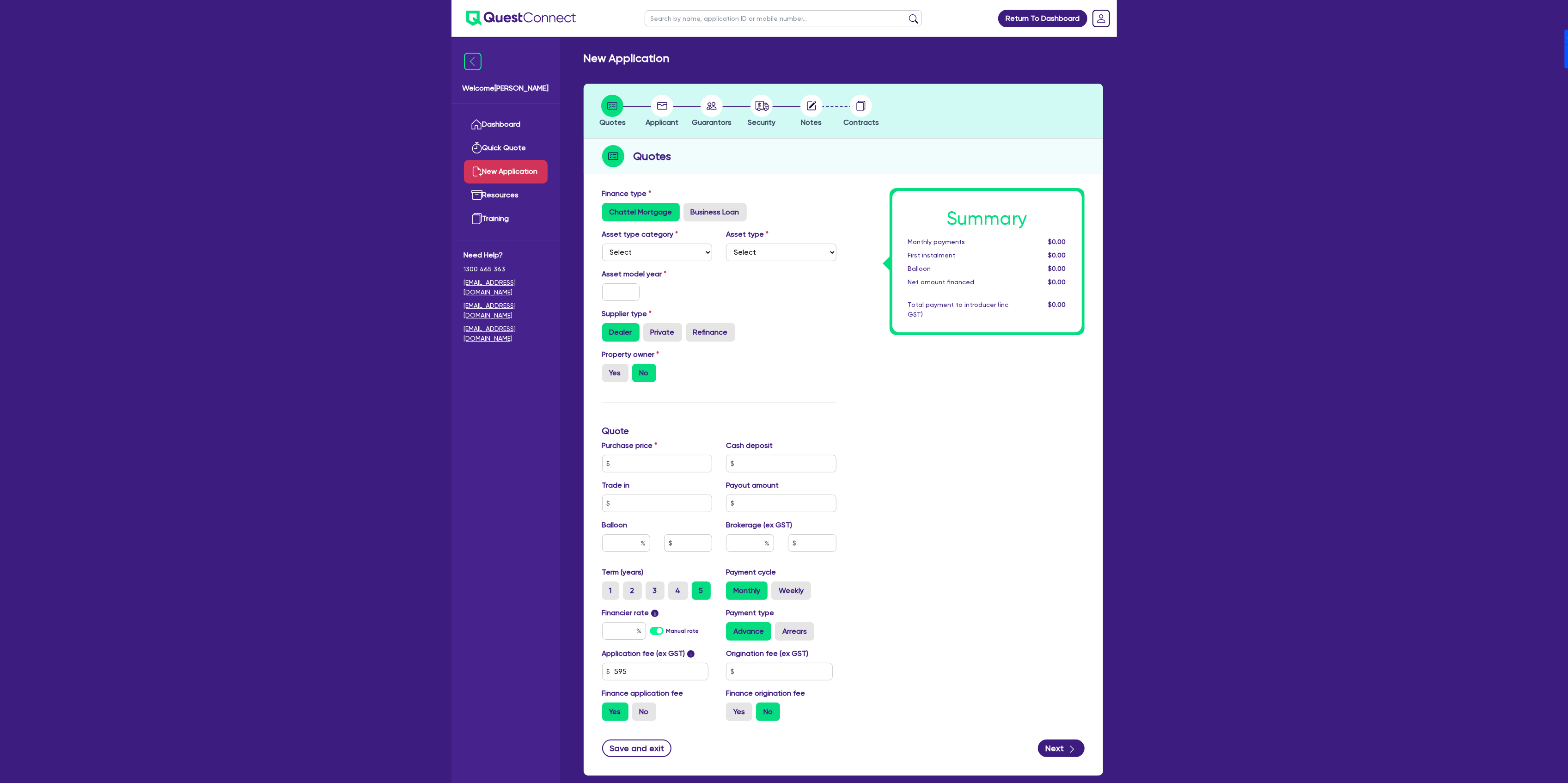
click at [747, 7] on ul at bounding box center [783, 18] width 296 height 37
click at [740, 20] on input "text" at bounding box center [783, 18] width 277 height 16
paste input "QF15051"
click button "submit" at bounding box center [913, 20] width 15 height 13
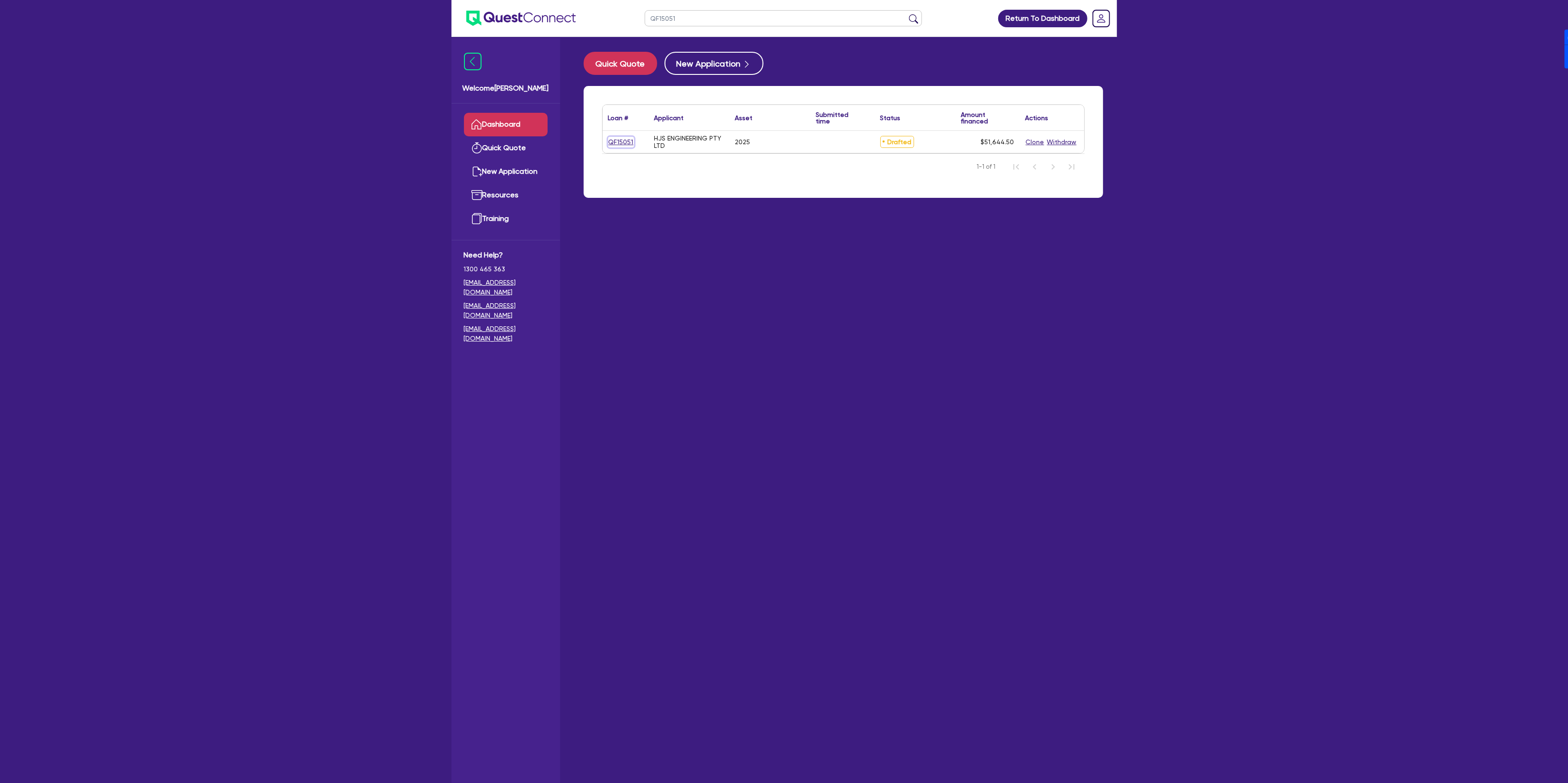
click at [626, 140] on link "QF15051" at bounding box center [621, 141] width 26 height 10
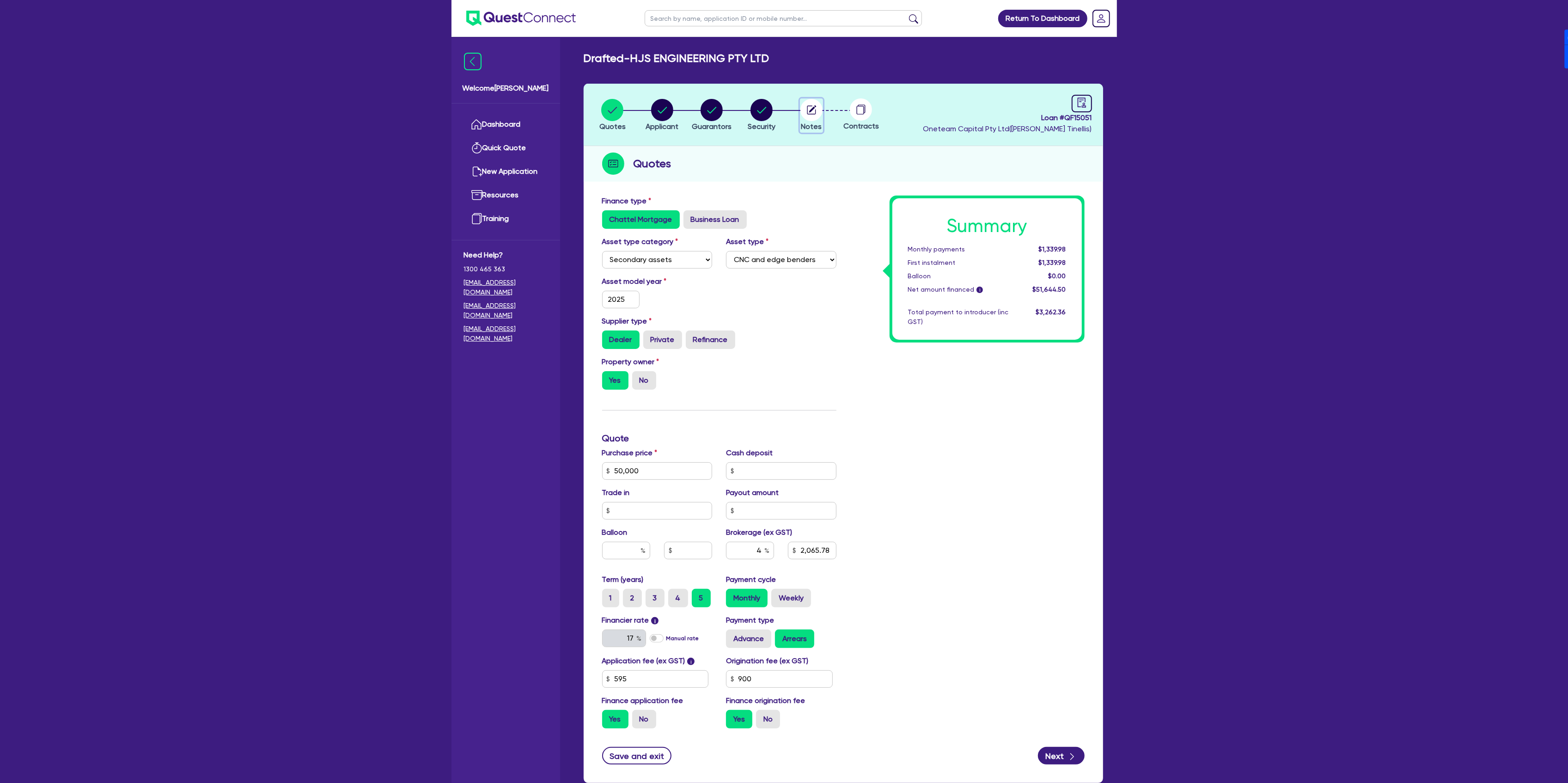
click at [814, 115] on circle "button" at bounding box center [811, 110] width 22 height 22
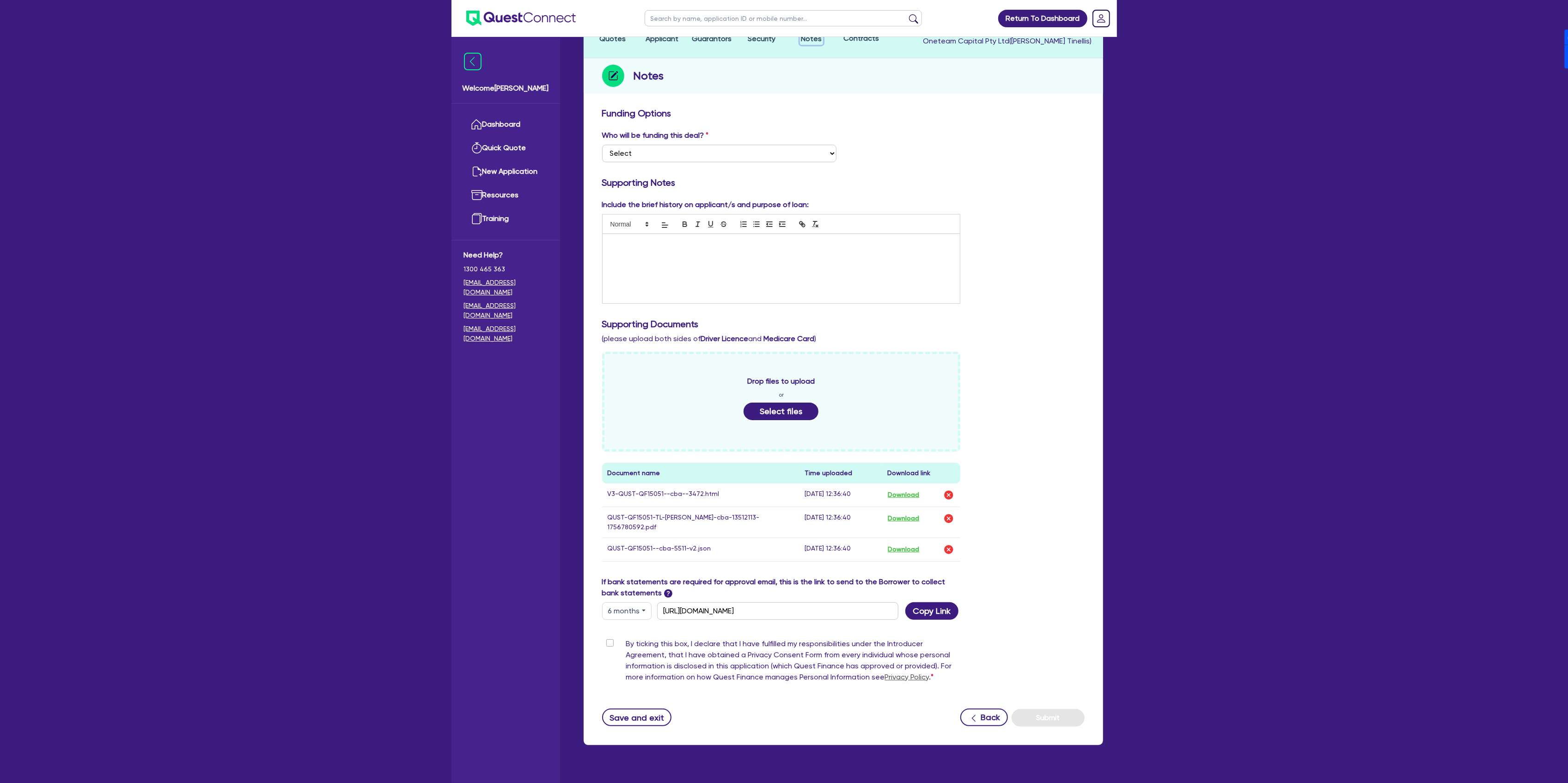
scroll to position [107, 0]
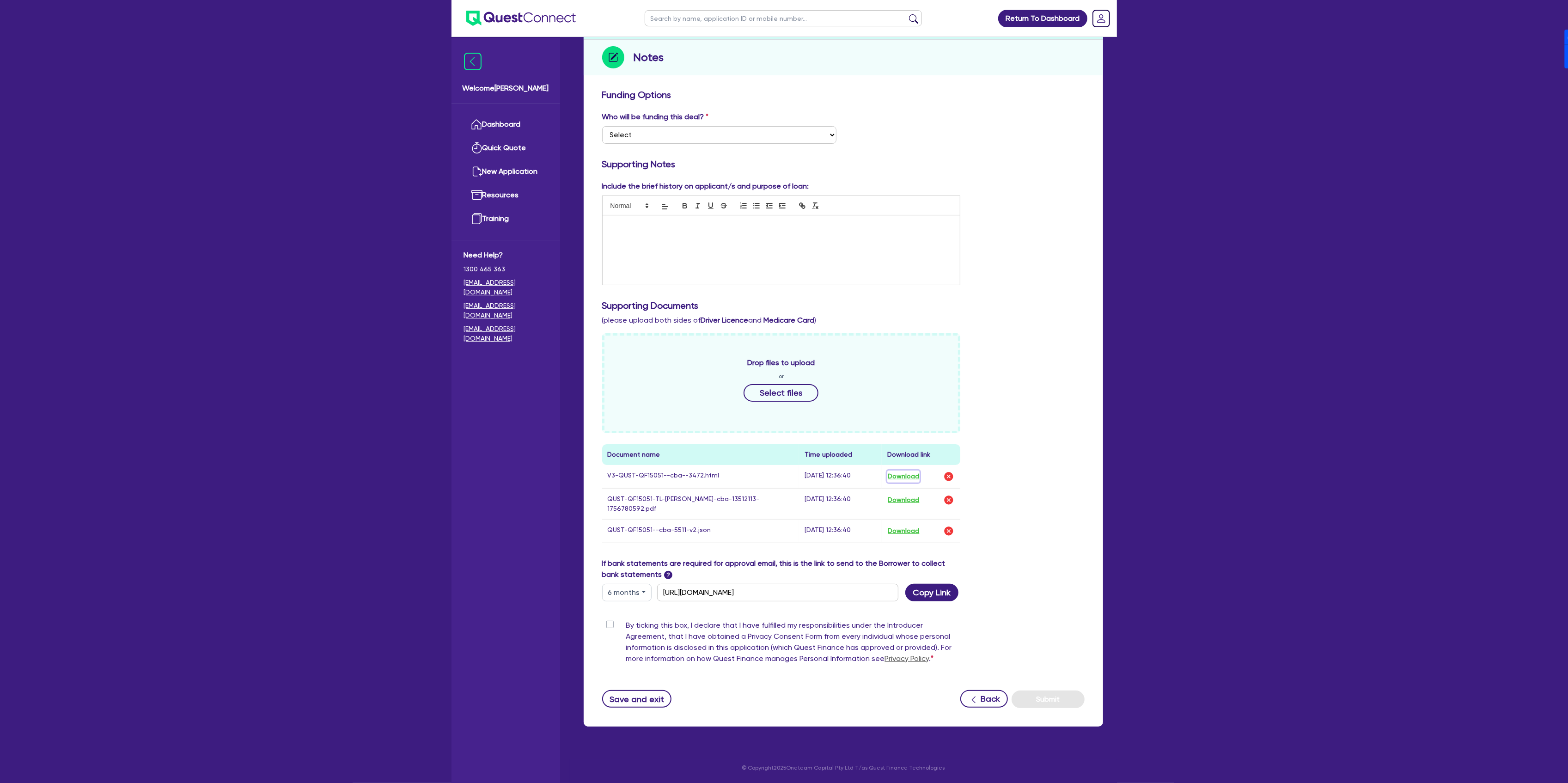
click at [912, 473] on button "Download" at bounding box center [903, 476] width 32 height 12
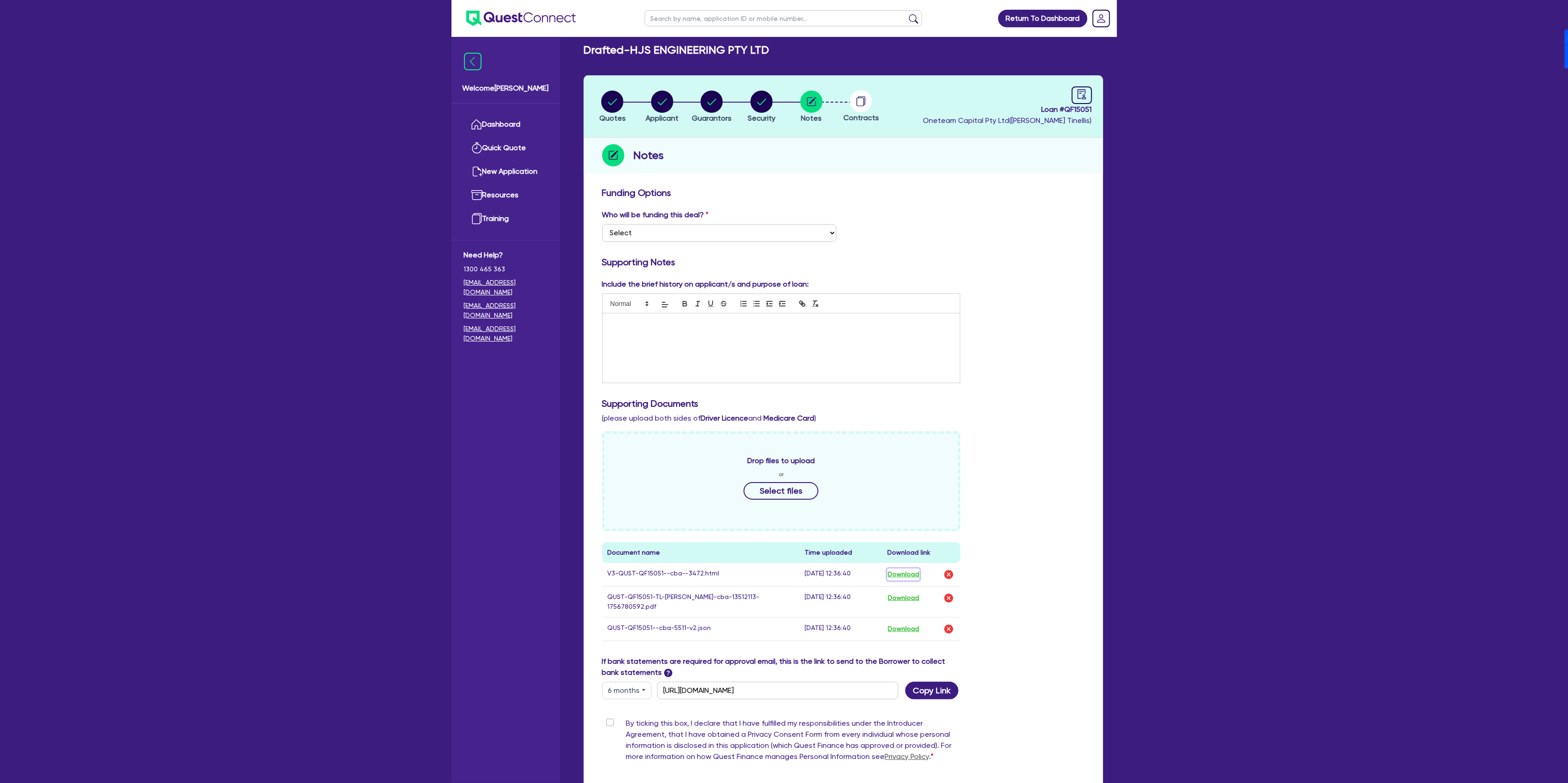
scroll to position [0, 0]
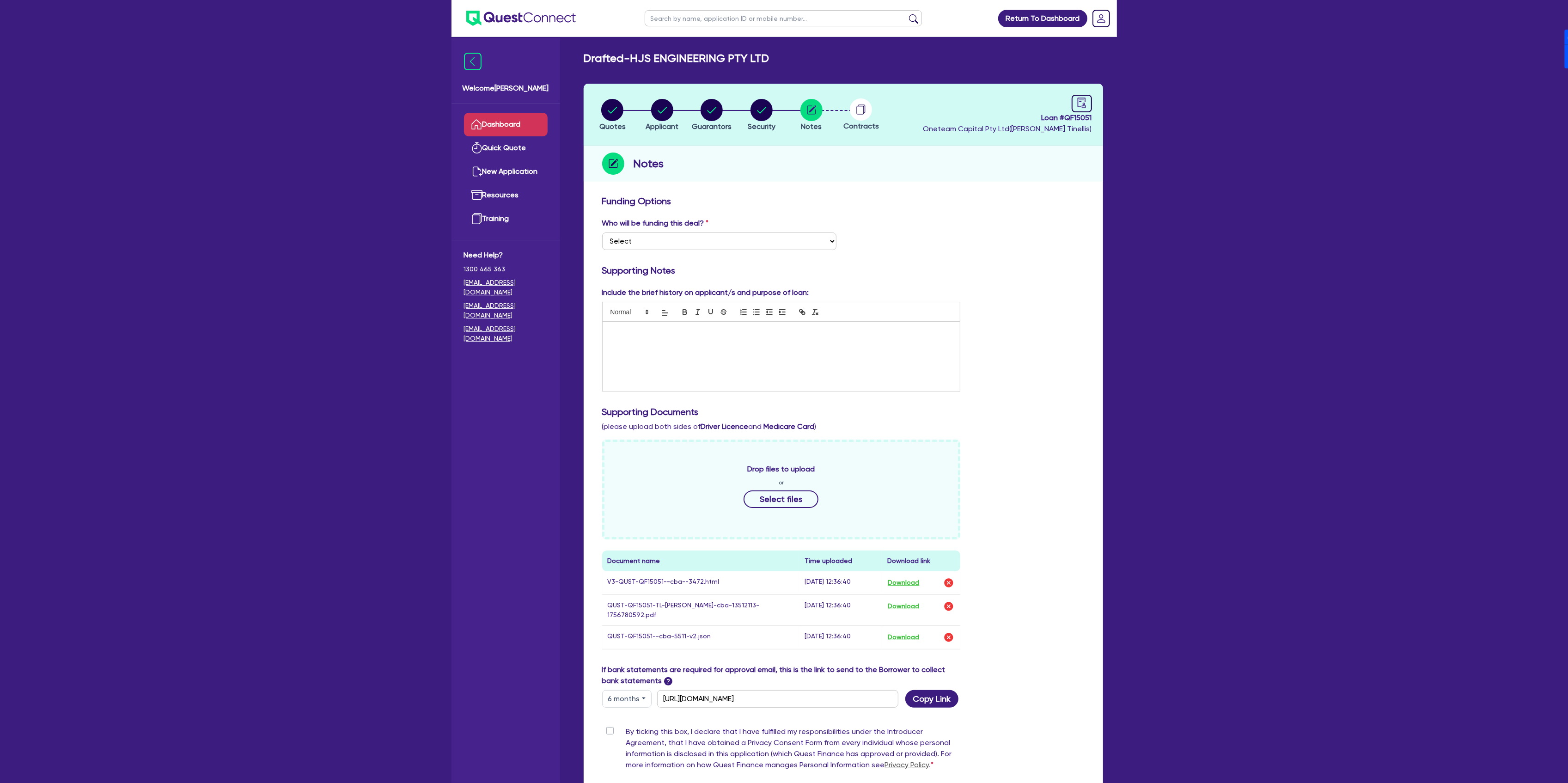
click at [535, 128] on link "Dashboard" at bounding box center [506, 124] width 84 height 23
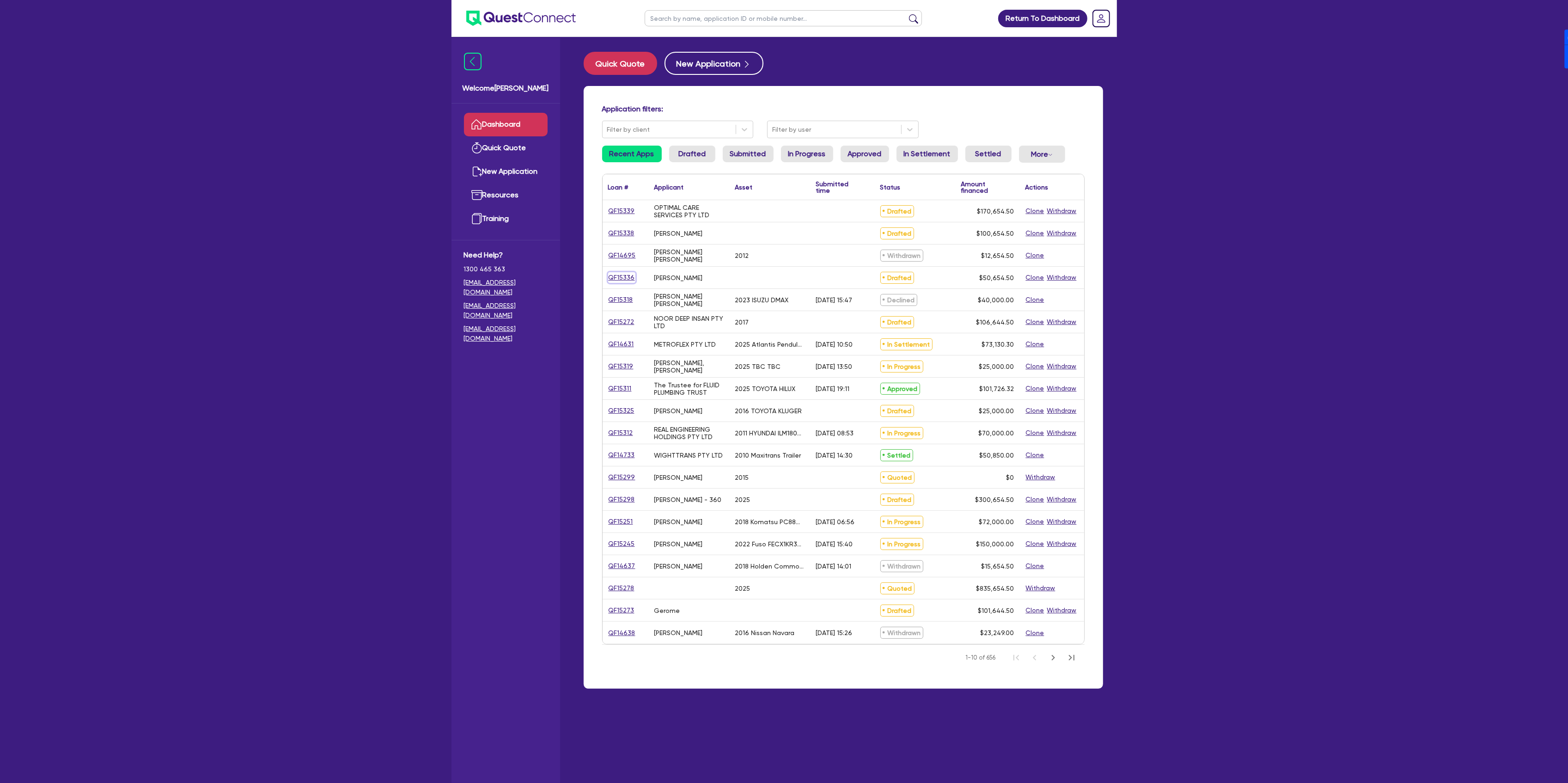
click at [629, 276] on link "QF15336" at bounding box center [621, 277] width 28 height 10
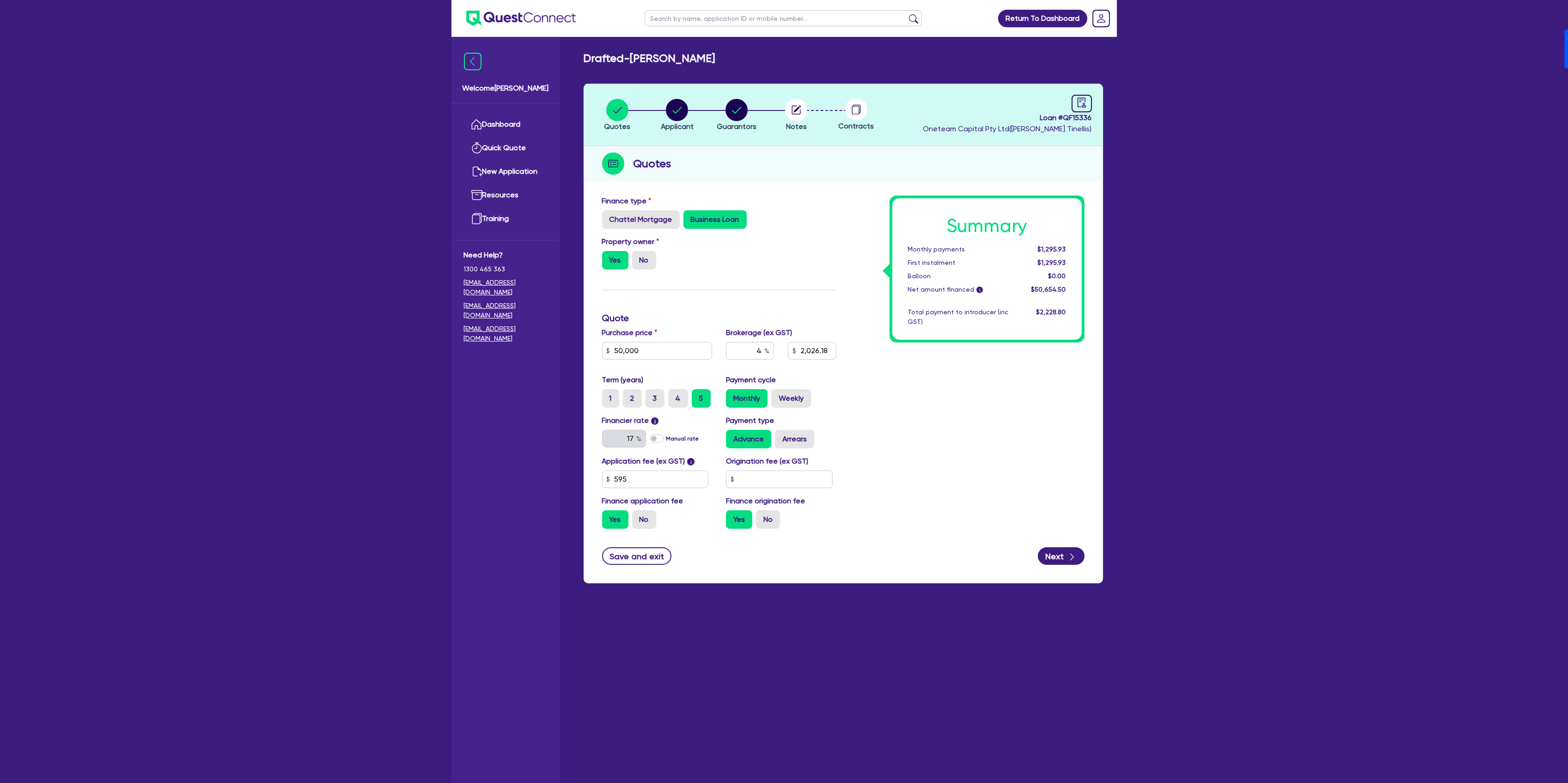
click at [1083, 115] on span "Loan # QF15336" at bounding box center [1007, 118] width 168 height 11
copy span "QF15336"
